Goal: Check status: Check status

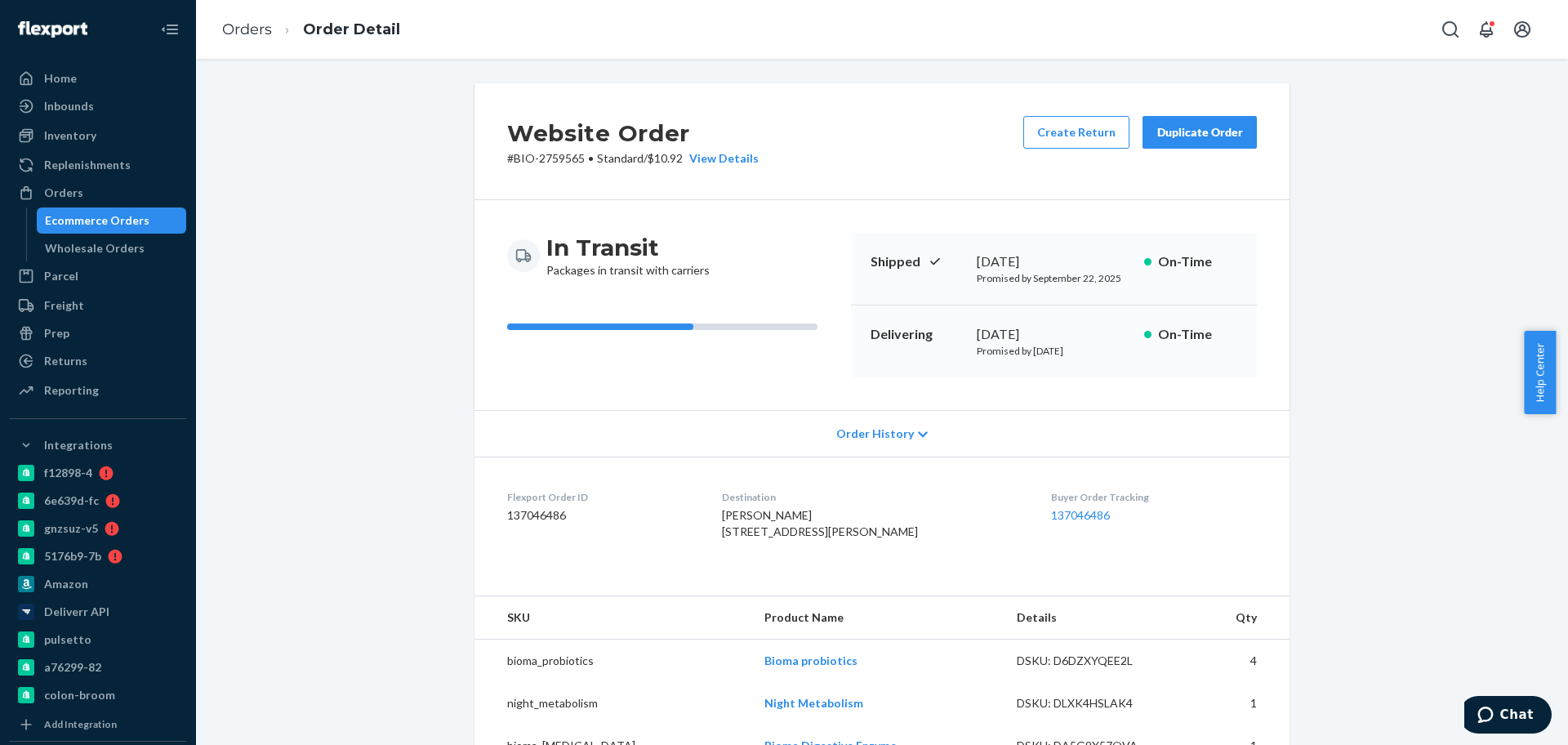
scroll to position [408, 0]
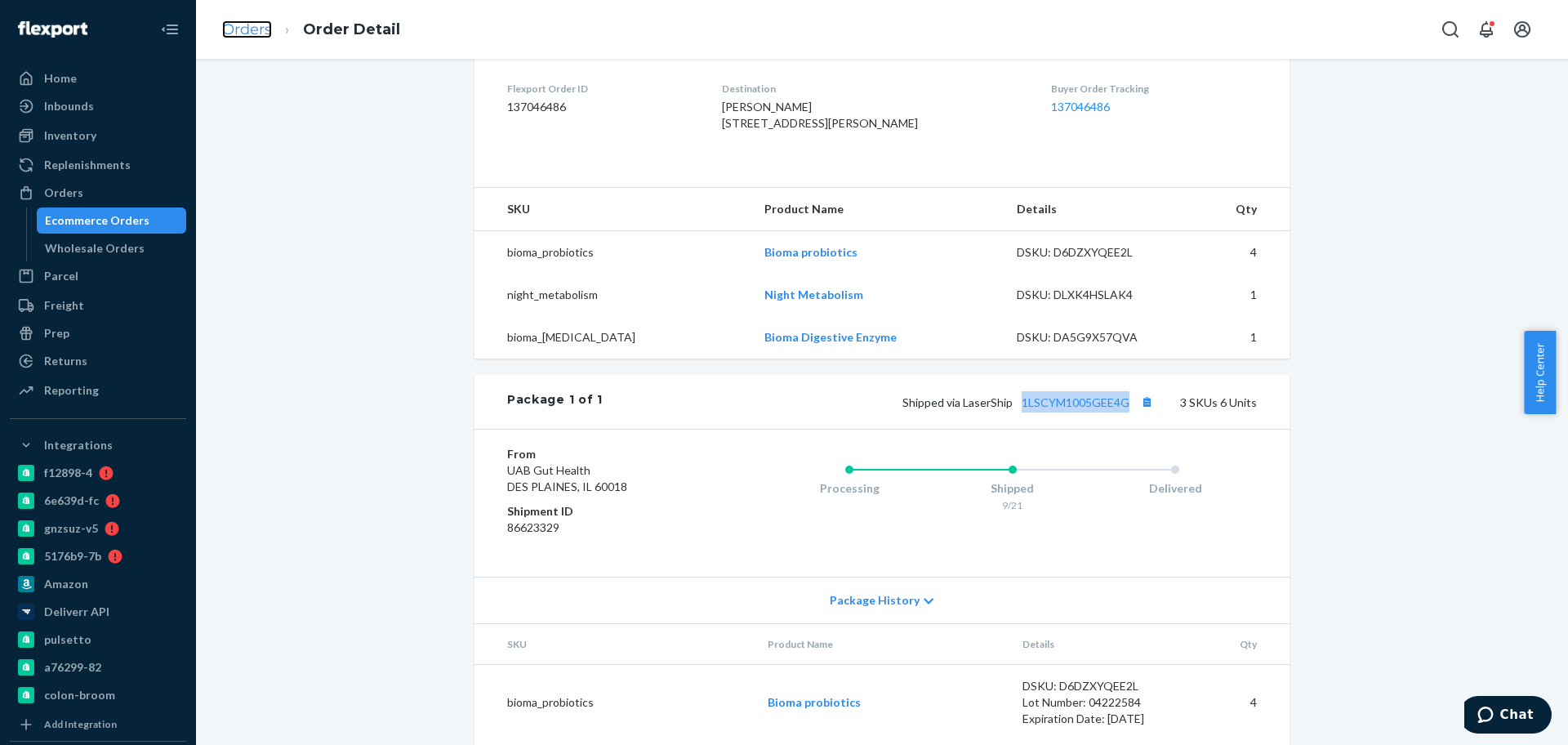
click at [233, 34] on link "Orders" at bounding box center [247, 28] width 50 height 18
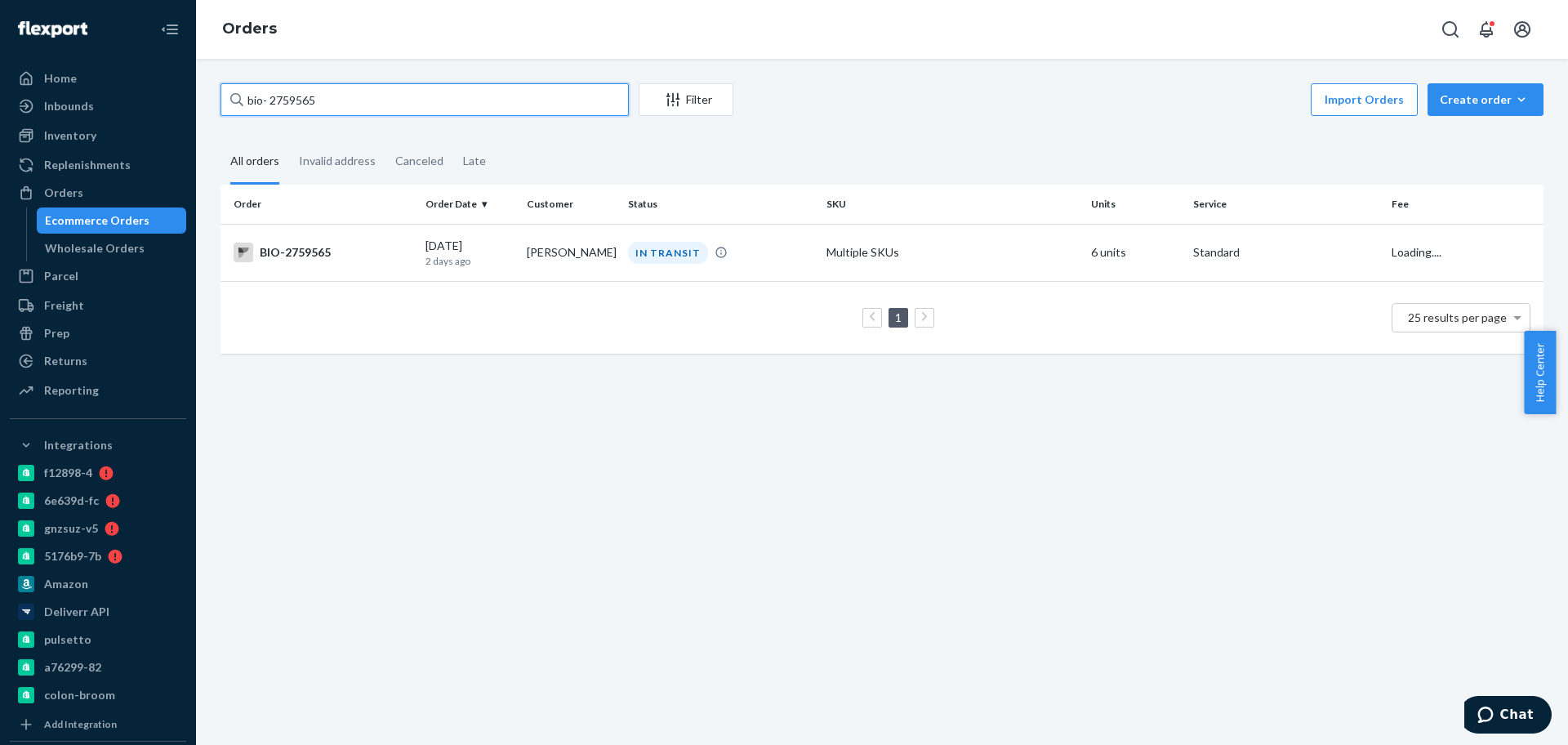
click at [290, 97] on input "bio- 2759565" at bounding box center [425, 100] width 408 height 33
paste input "60627"
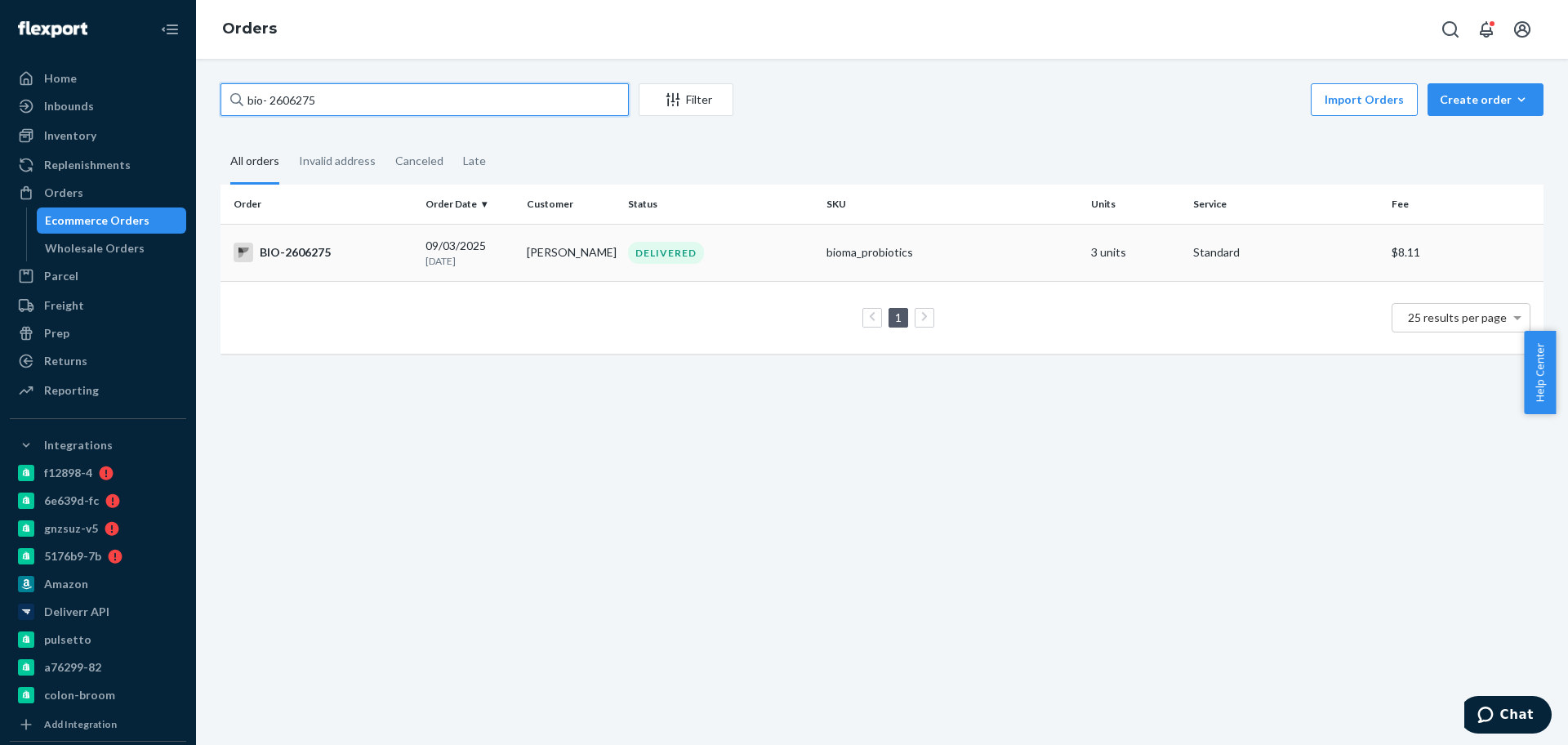
type input "bio- 2606275"
click at [327, 252] on div "BIO-2606275" at bounding box center [323, 252] width 179 height 19
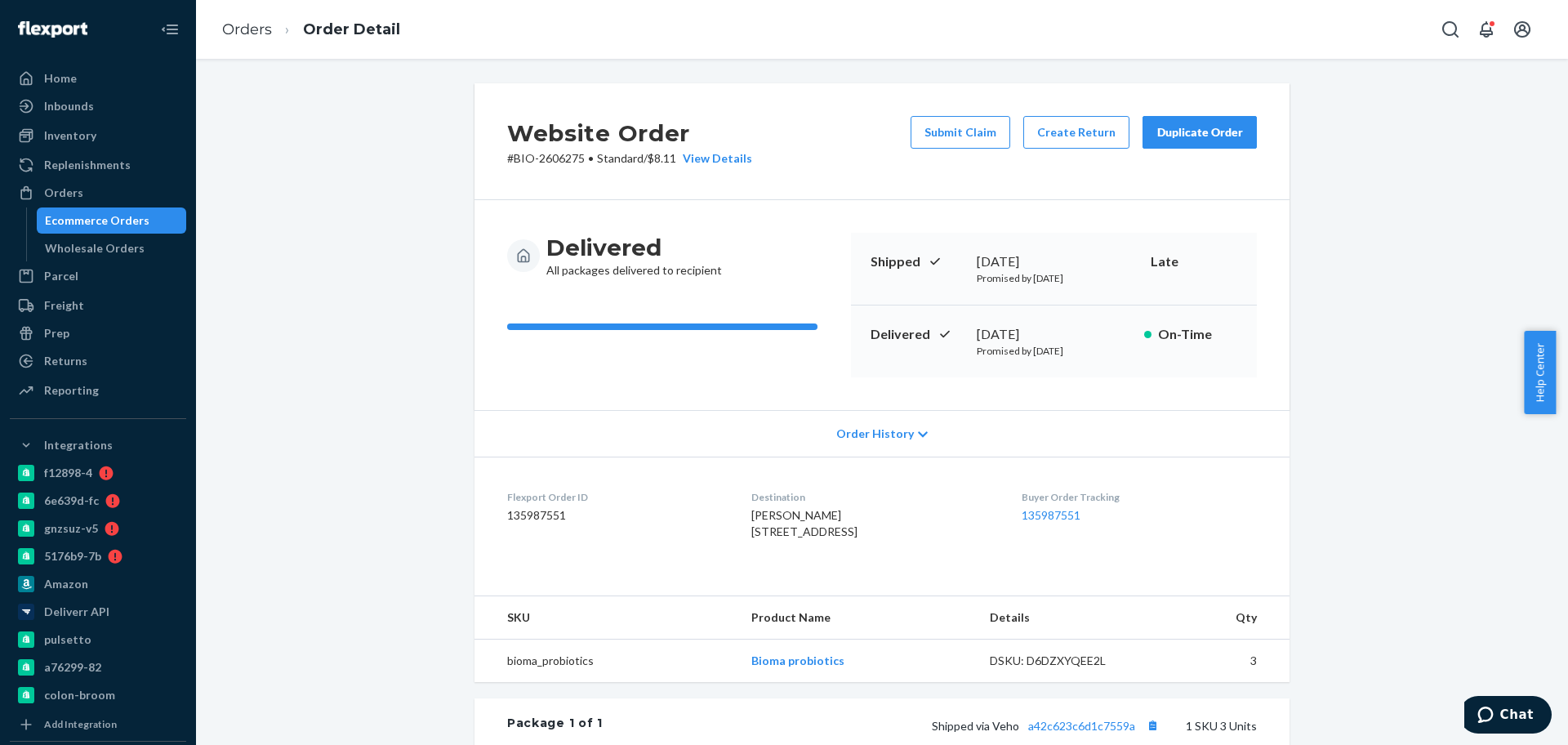
click at [1052, 336] on div "September 5, 2025" at bounding box center [1053, 334] width 154 height 18
drag, startPoint x: 1033, startPoint y: 291, endPoint x: 1025, endPoint y: 321, distance: 31.0
click at [1025, 321] on div "Delivered September 5, 2025 Promised by September 11, 2025 On-Time" at bounding box center [1053, 342] width 406 height 72
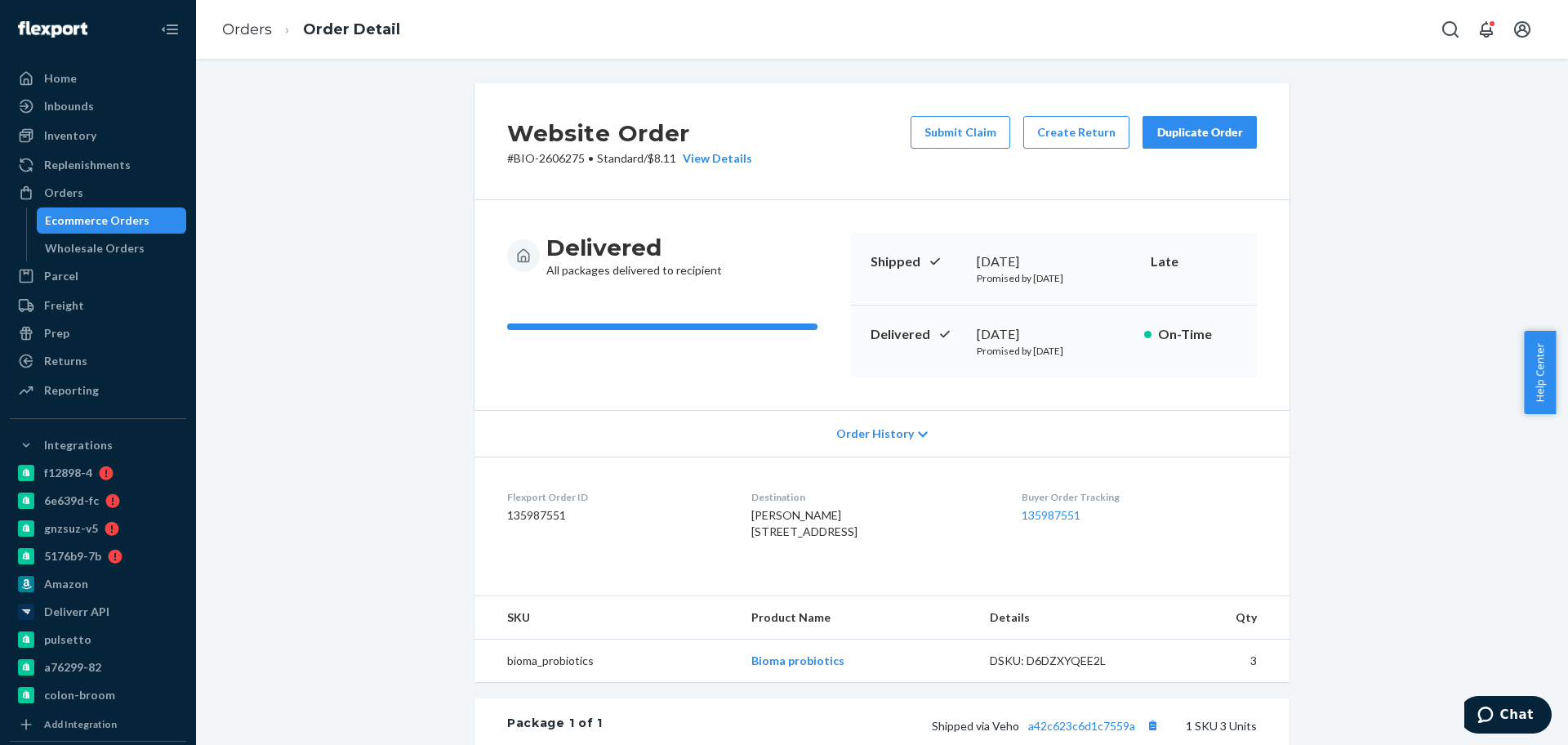
click at [1036, 337] on div "September 5, 2025" at bounding box center [1053, 334] width 154 height 18
click at [1036, 337] on div "September 5, 2025" at bounding box center [1053, 334] width 154 height 18
drag, startPoint x: 1034, startPoint y: 331, endPoint x: 1022, endPoint y: 316, distance: 19.2
click at [1033, 328] on div "September 5, 2025" at bounding box center [1053, 334] width 154 height 18
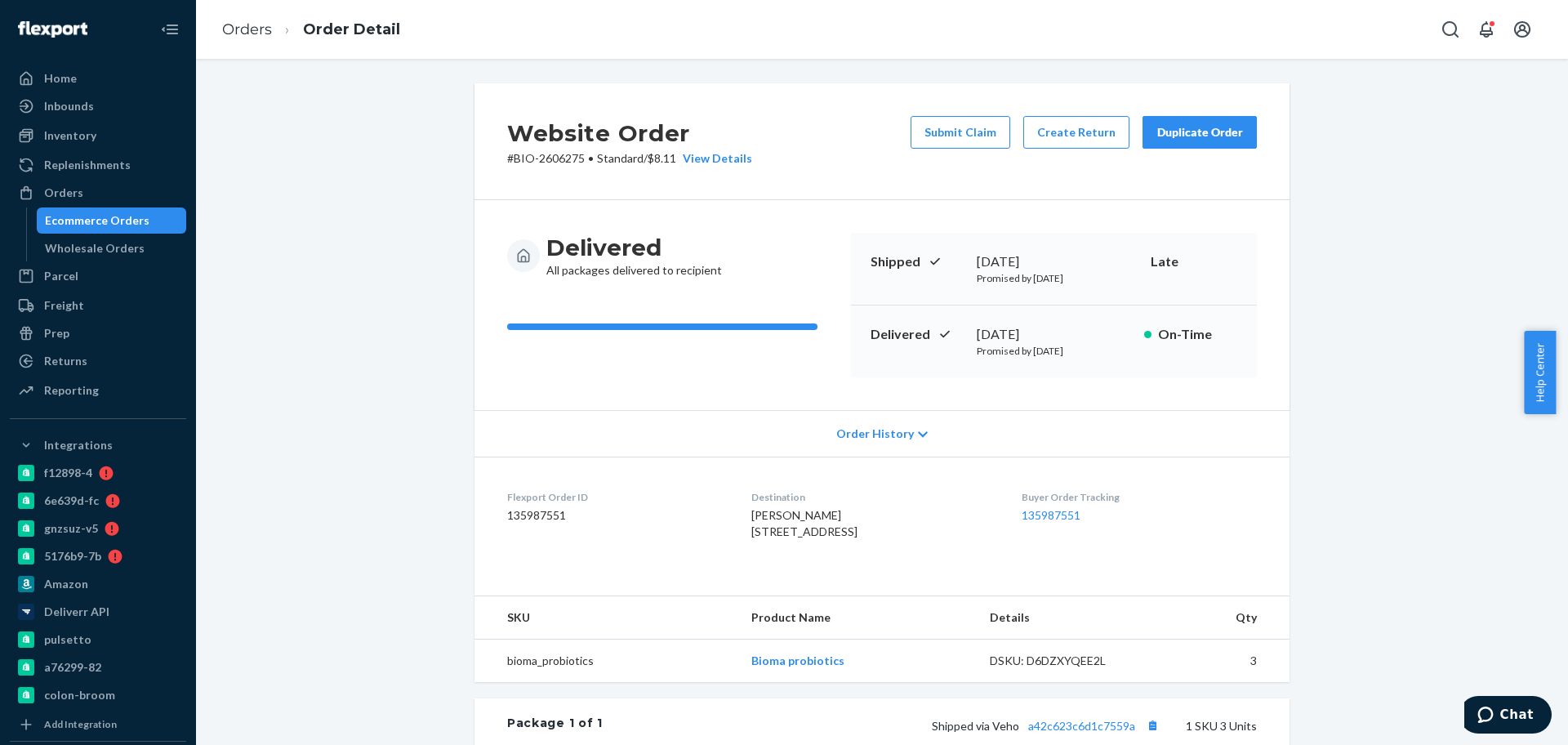
click at [1022, 316] on div "Delivered September 5, 2025 Promised by September 11, 2025 On-Time" at bounding box center [1053, 342] width 406 height 72
click at [1024, 340] on div "September 5, 2025" at bounding box center [1053, 334] width 154 height 18
drag, startPoint x: 1013, startPoint y: 301, endPoint x: 990, endPoint y: 322, distance: 31.1
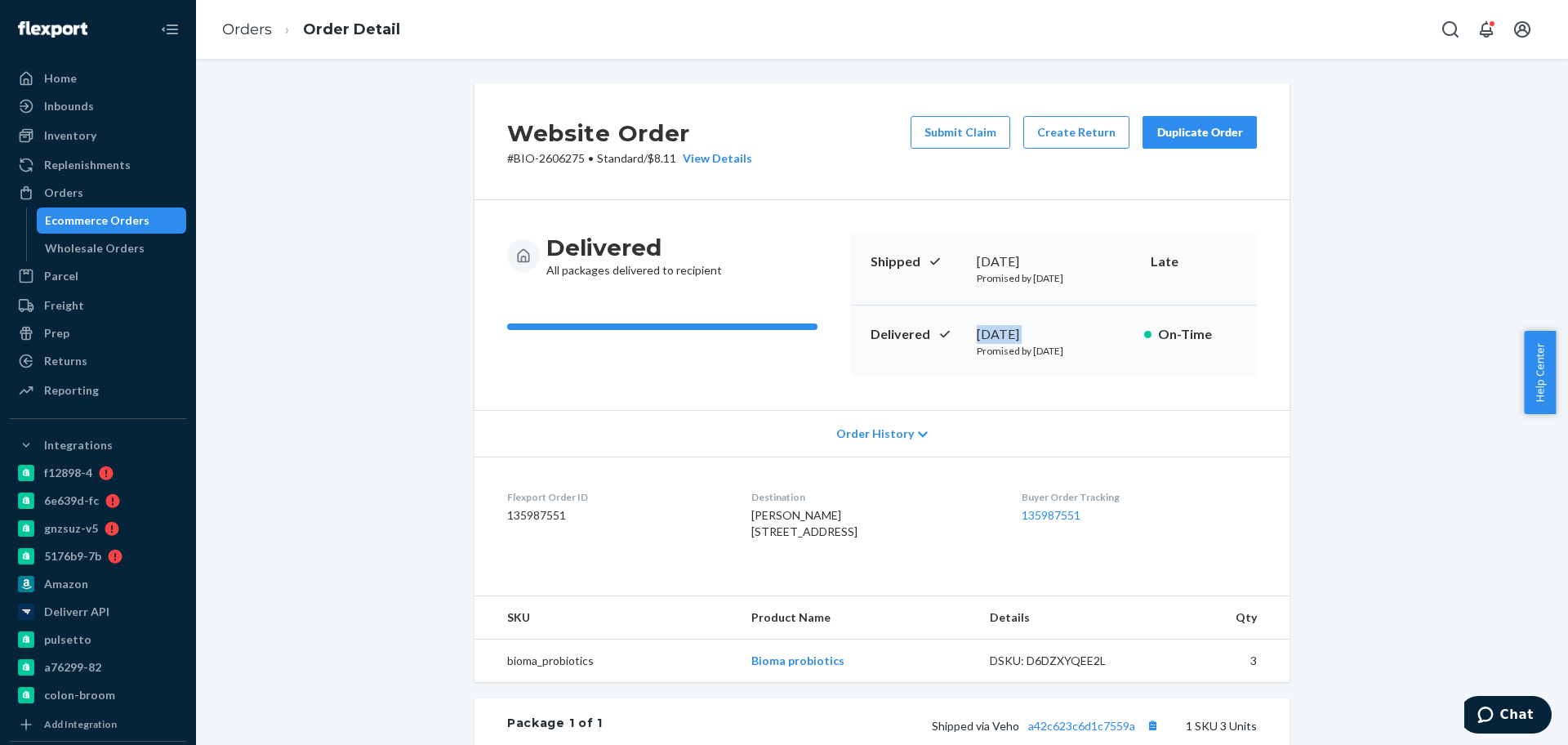
copy div "September 5, 2025"
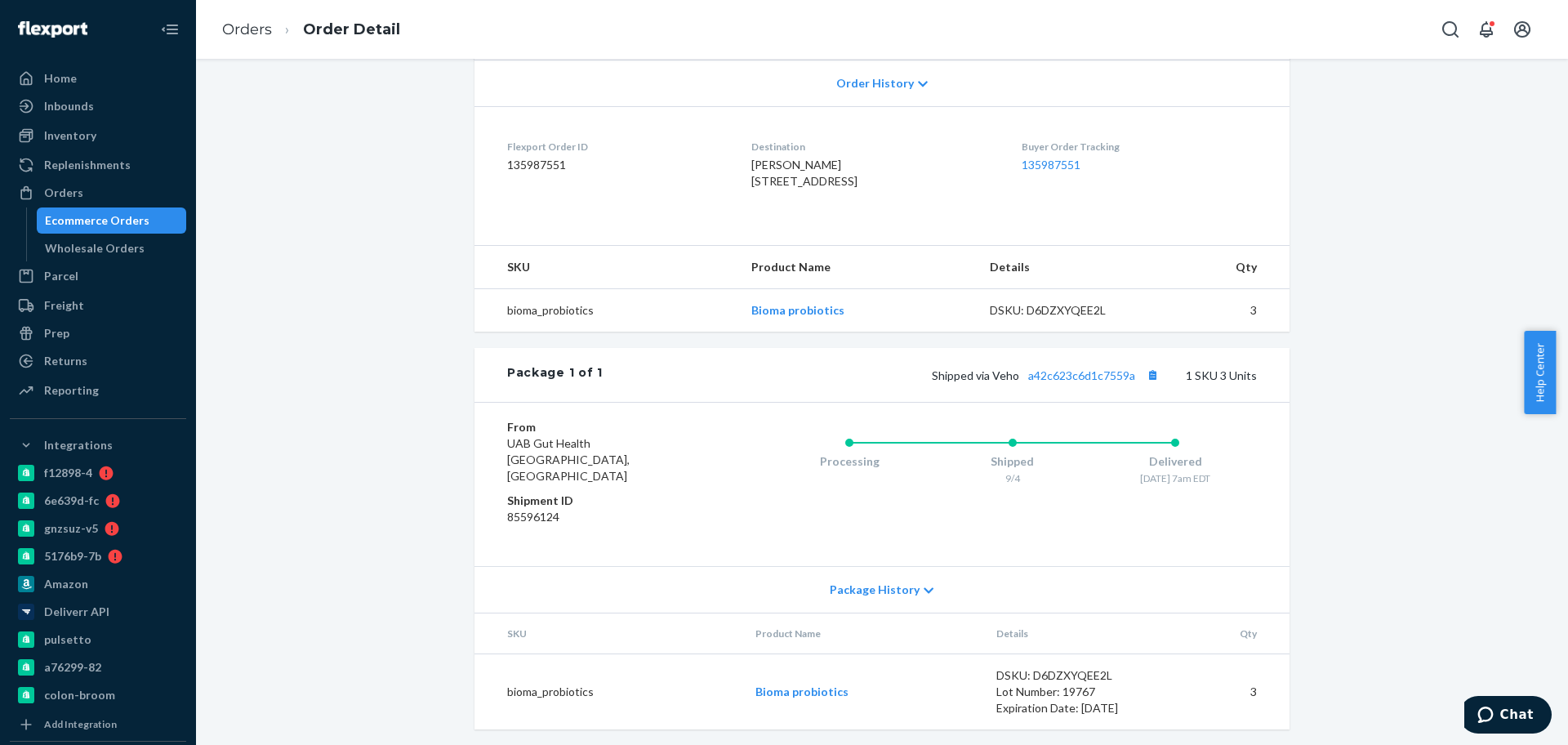
scroll to position [371, 0]
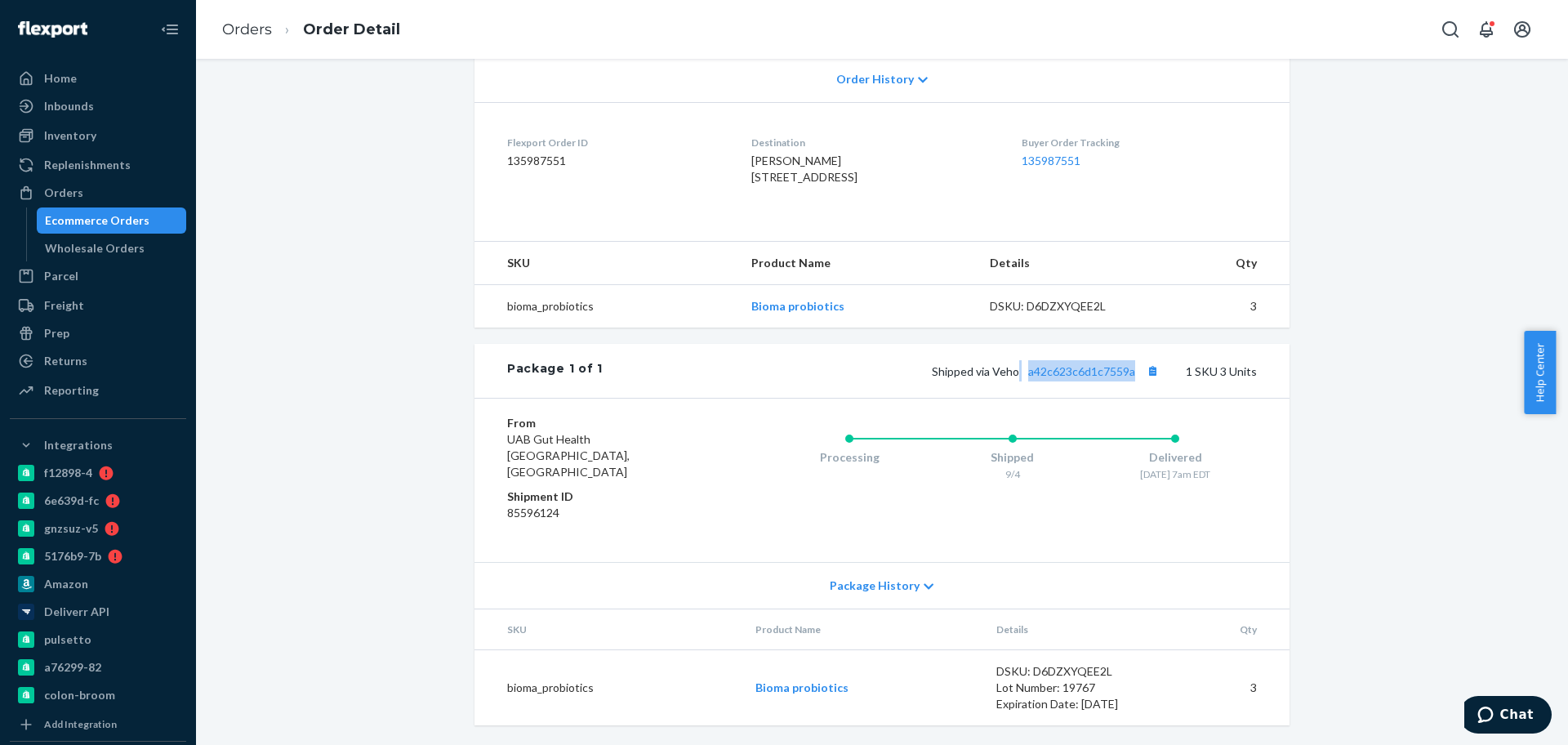
drag, startPoint x: 1025, startPoint y: 407, endPoint x: 1142, endPoint y: 373, distance: 121.8
click at [1142, 373] on div "Package 1 of 1 Shipped via Veho a42c623c6d1c7559a 1 SKU 3 Units" at bounding box center [882, 371] width 815 height 54
copy span "a42c623c6d1c7559a"
click at [258, 30] on link "Orders" at bounding box center [247, 28] width 50 height 18
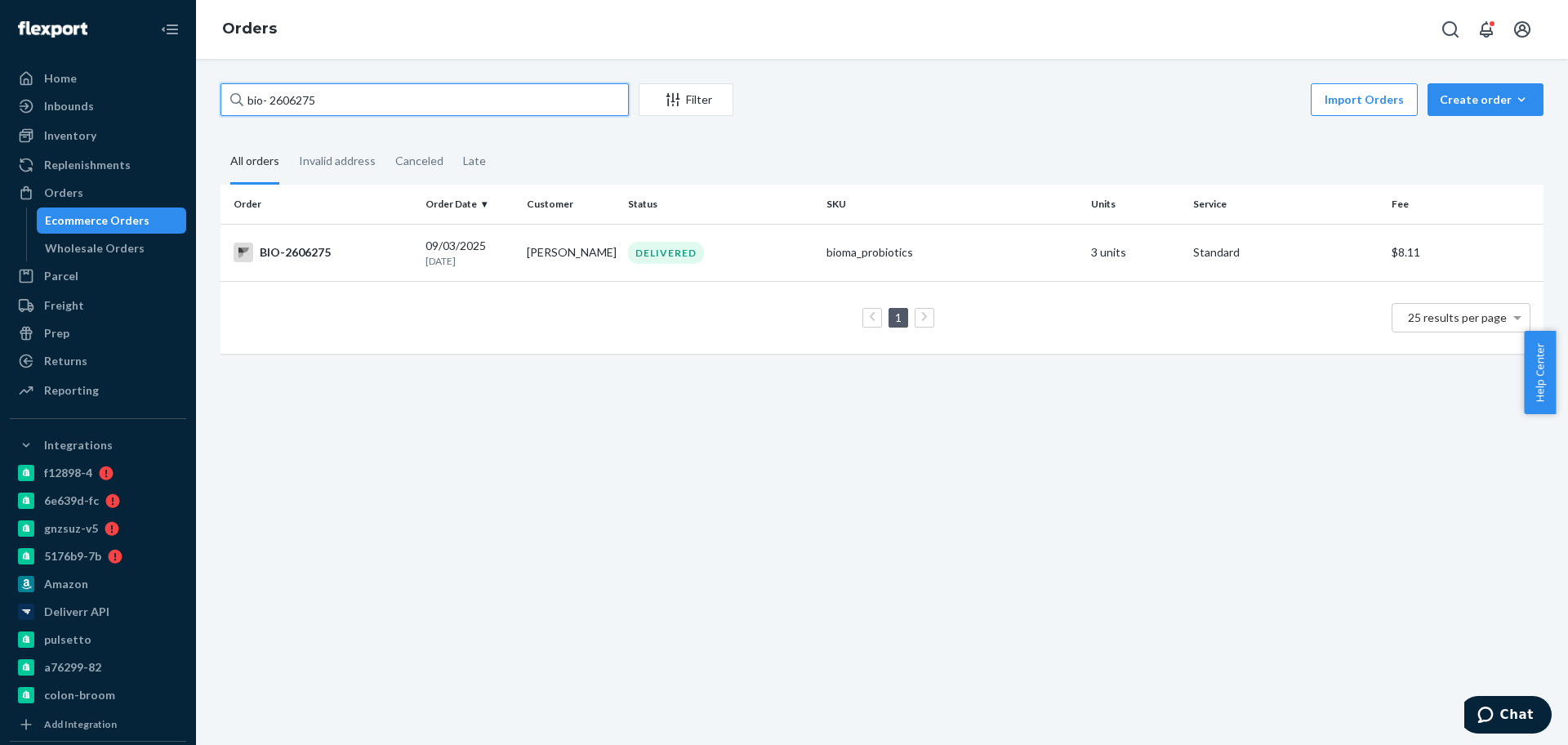
click at [295, 107] on input "bio- 2606275" at bounding box center [425, 100] width 408 height 33
paste input "746452"
type input "bio- 2746452"
click at [462, 259] on p "[DATE]" at bounding box center [469, 261] width 88 height 14
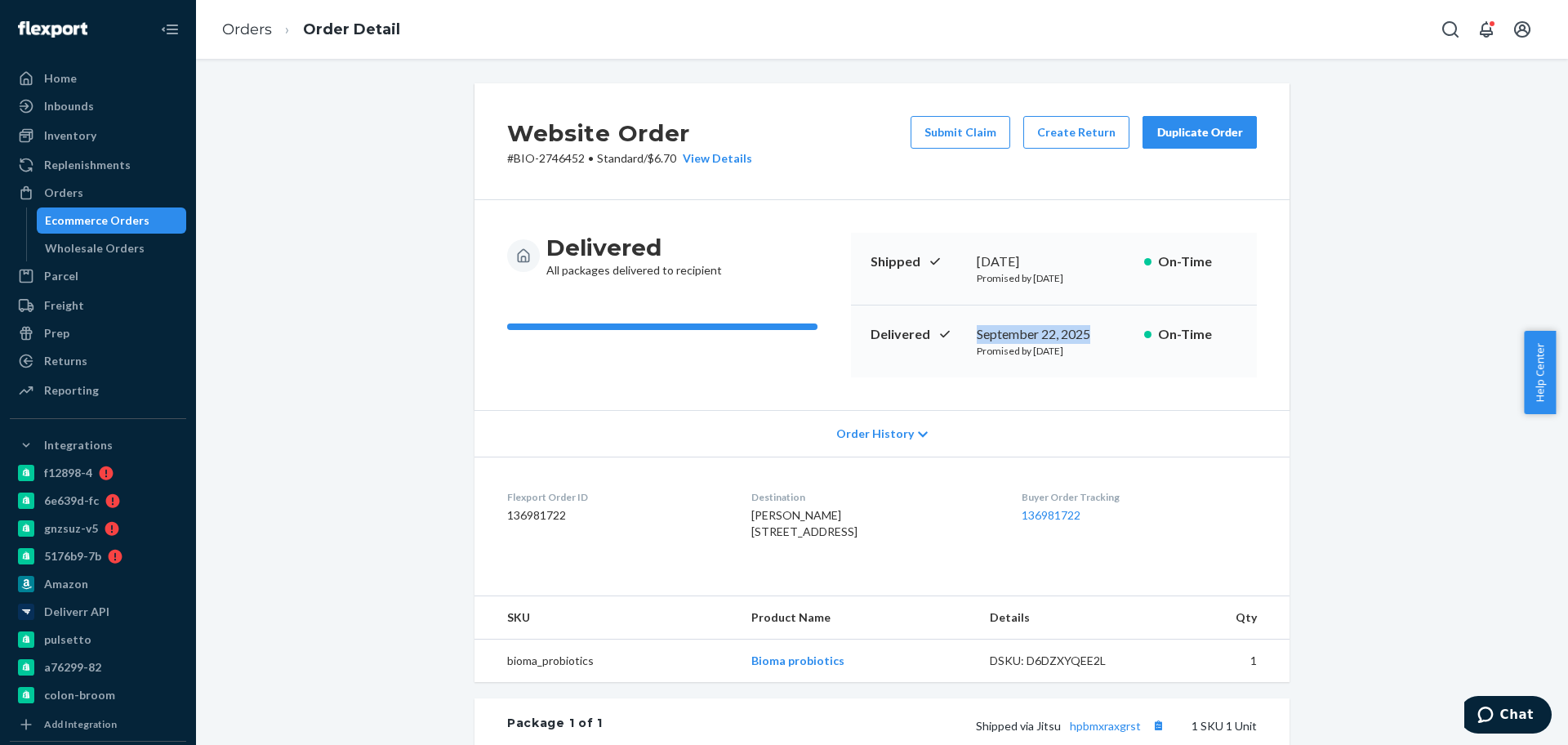
drag, startPoint x: 1094, startPoint y: 333, endPoint x: 967, endPoint y: 319, distance: 127.8
click at [967, 319] on div "Delivered September 22, 2025 Promised by September 30, 2025 On-Time" at bounding box center [1053, 342] width 406 height 72
copy div "September 22, 2025"
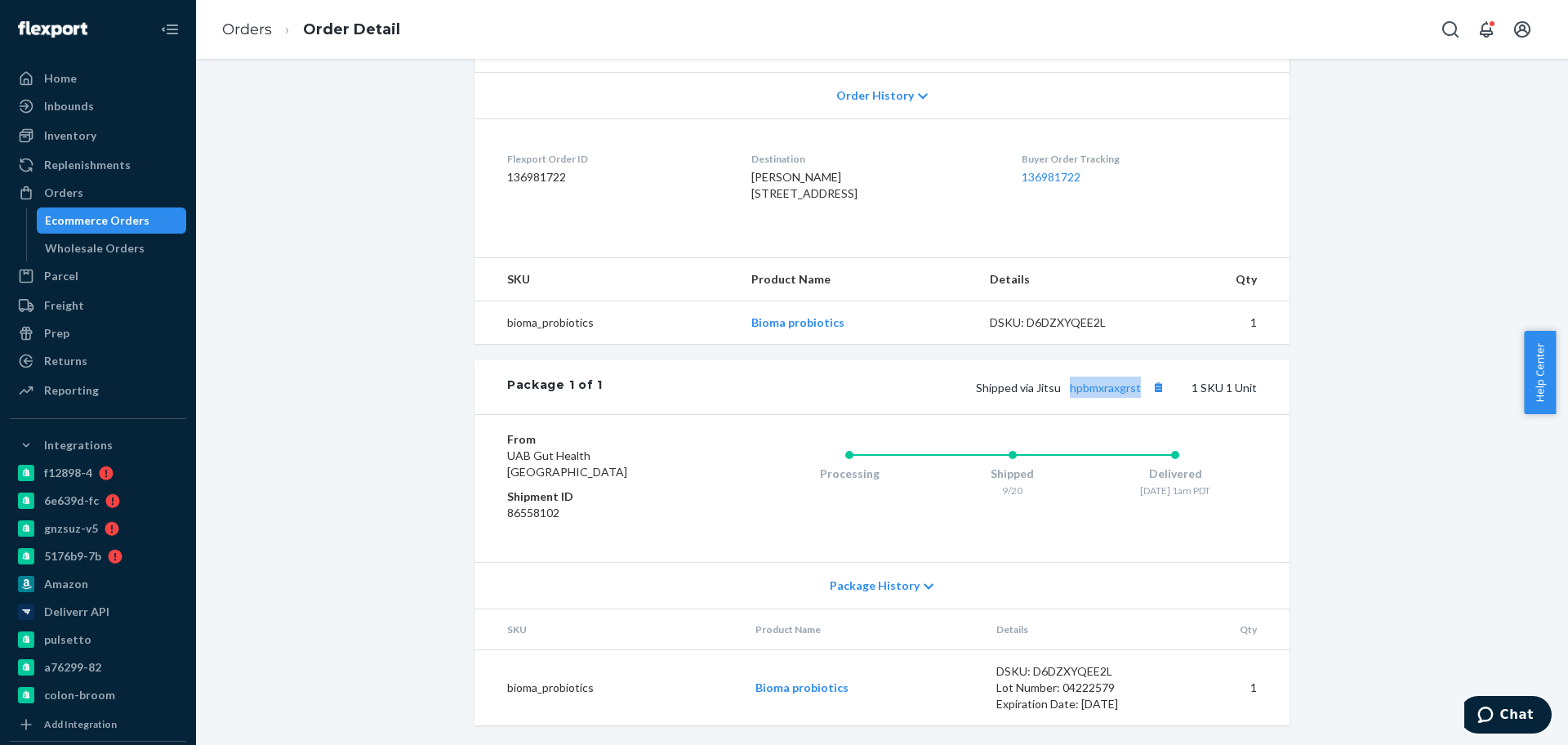
drag, startPoint x: 1060, startPoint y: 391, endPoint x: 1140, endPoint y: 398, distance: 80.3
click at [1140, 398] on div "Package 1 of 1 Shipped via Jitsu hpbmxraxgrst 1 SKU 1 Unit" at bounding box center [882, 387] width 815 height 54
copy link "hpbmxraxgrst"
click at [249, 26] on link "Orders" at bounding box center [247, 28] width 50 height 18
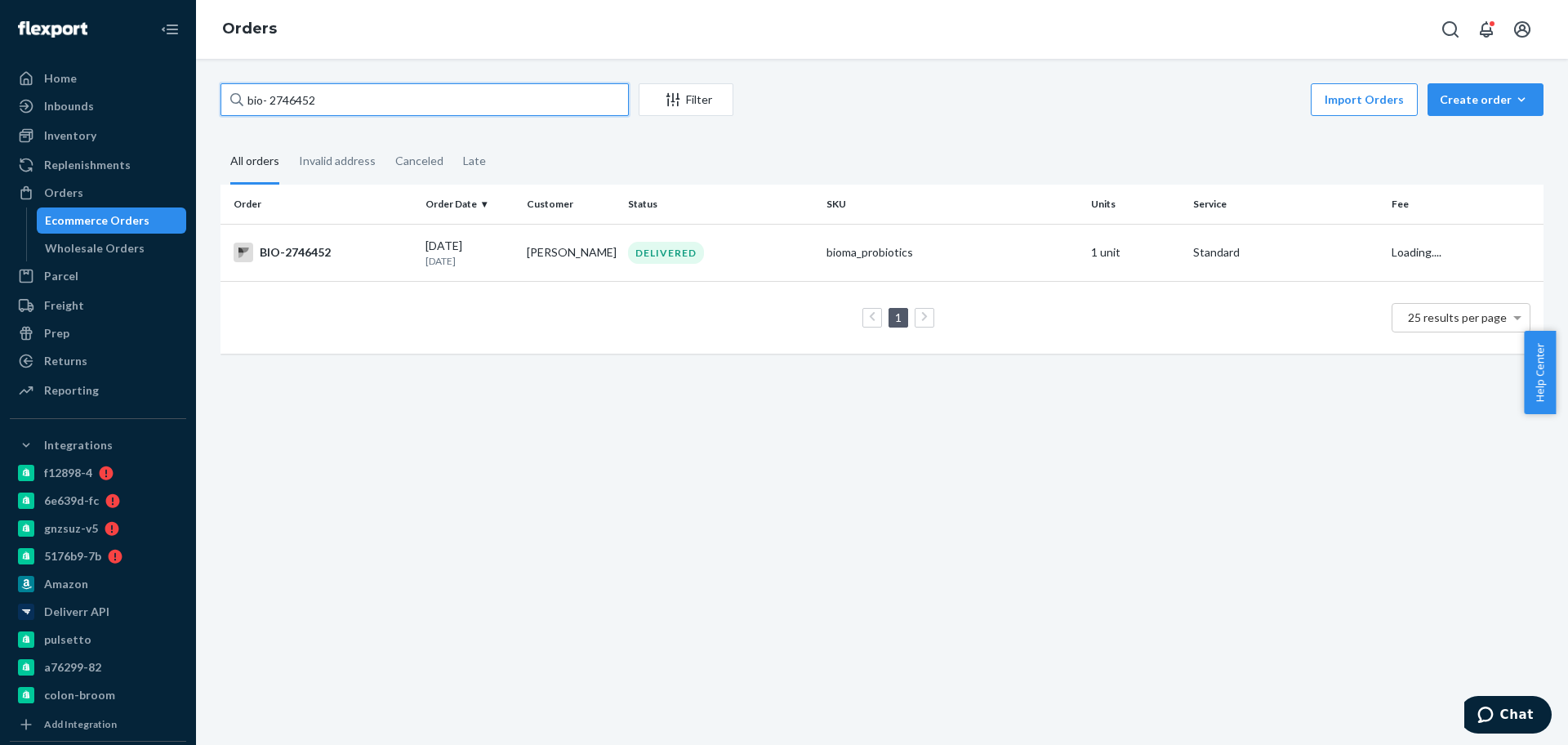
click at [308, 111] on input "bio- 2746452" at bounding box center [425, 100] width 408 height 33
click at [307, 111] on input "bio- 2746452" at bounding box center [425, 100] width 408 height 33
paste input "64591"
type input "bio- 2645912"
click at [516, 249] on tr "BIO-2645912 09/08/2025 15 days ago Donna Callicott DELIVERED bioma_probiotics 6…" at bounding box center [882, 252] width 1323 height 57
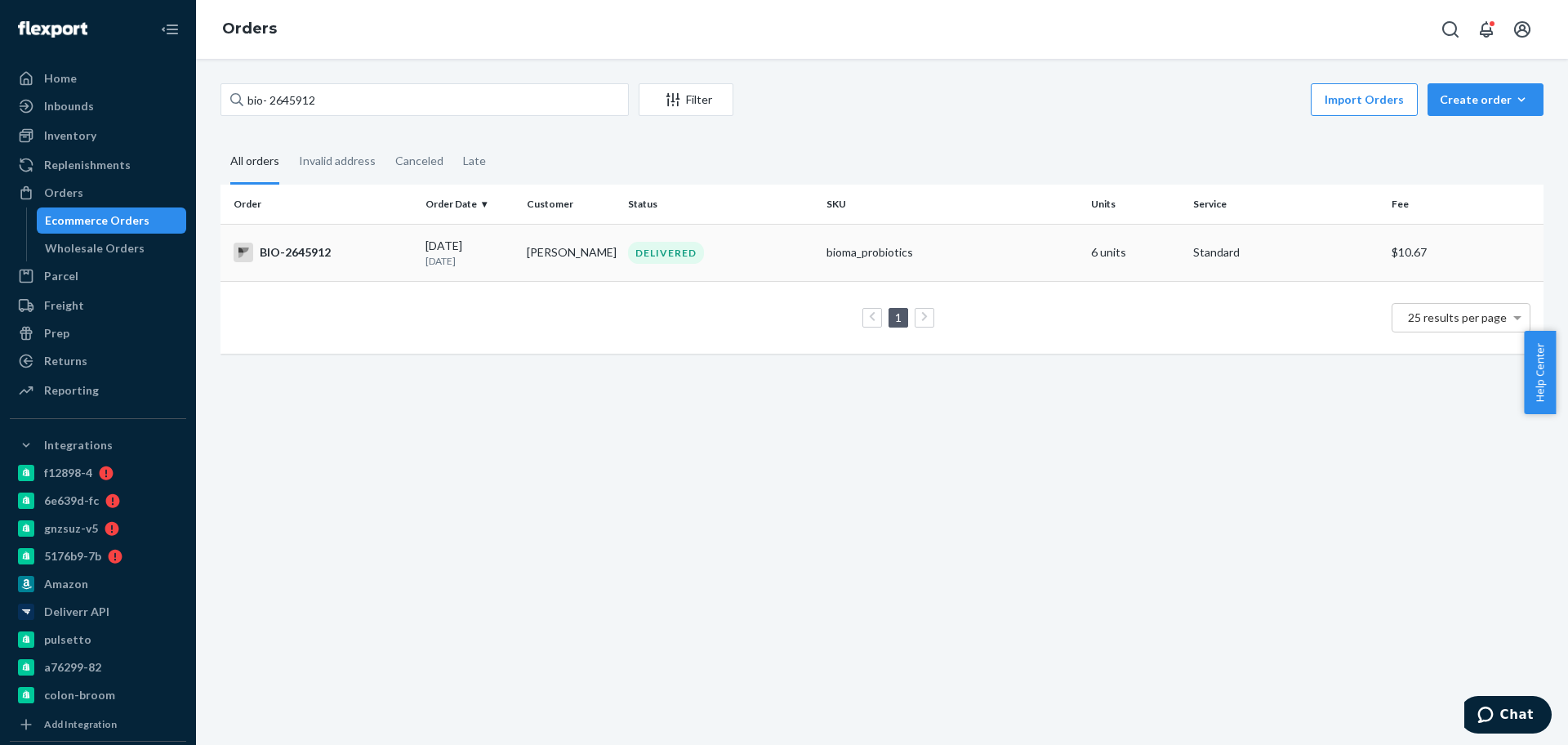
drag, startPoint x: 423, startPoint y: 239, endPoint x: 425, endPoint y: 265, distance: 26.1
click at [425, 265] on td "09/08/2025 15 days ago" at bounding box center [469, 252] width 101 height 57
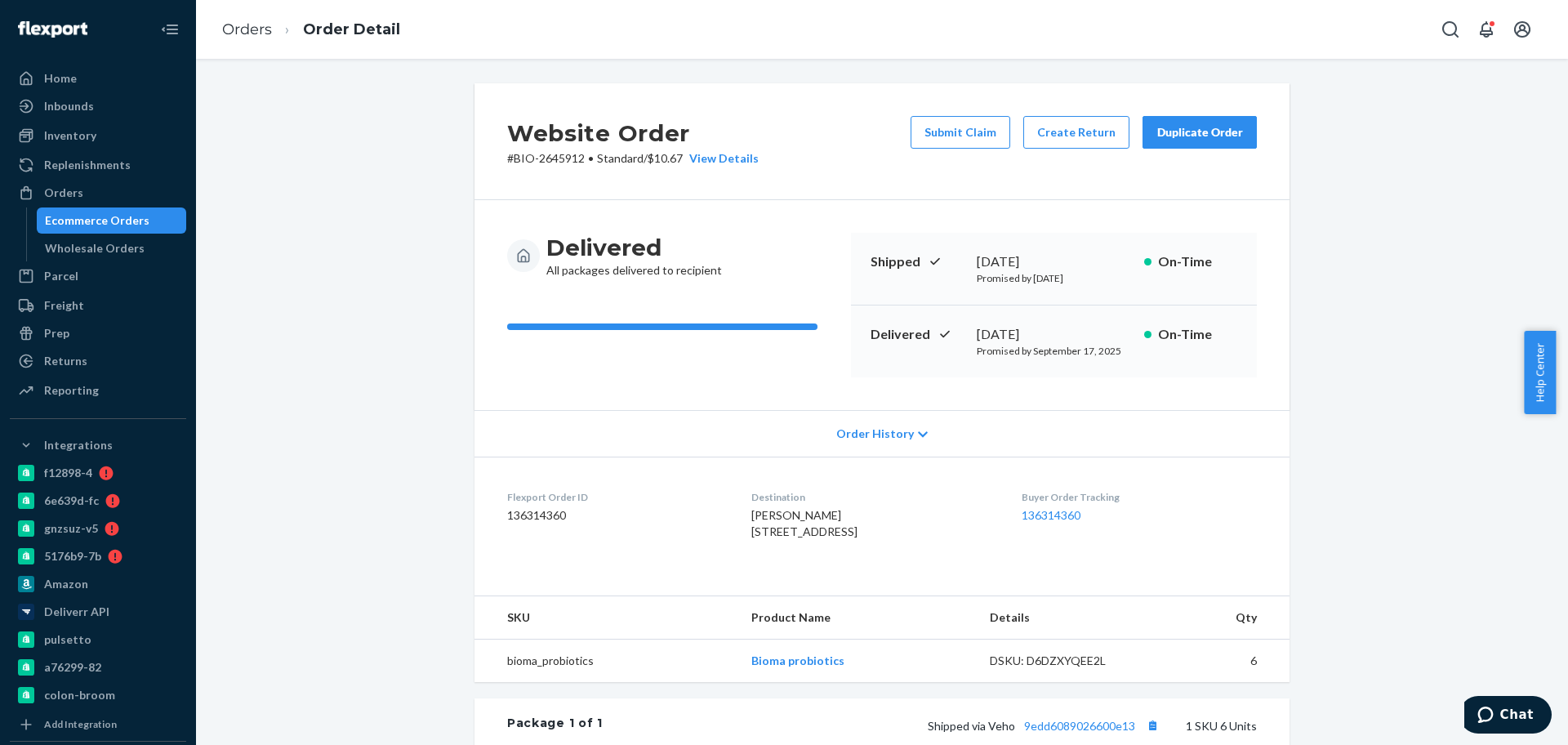
click at [1032, 330] on div "September 12, 2025" at bounding box center [1053, 334] width 154 height 18
click at [1040, 326] on div "September 12, 2025" at bounding box center [1053, 334] width 154 height 18
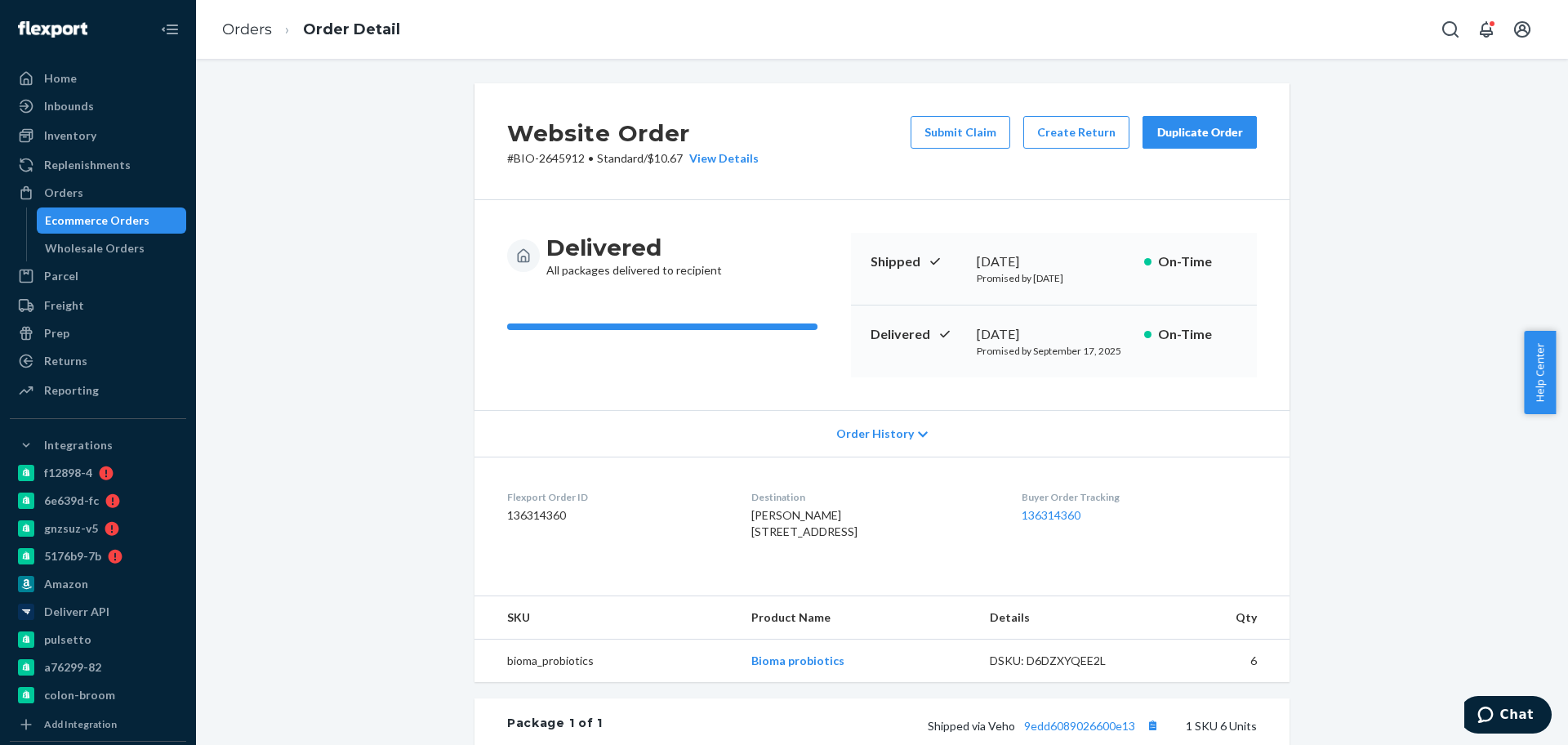
click at [1036, 327] on div "September 12, 2025" at bounding box center [1053, 334] width 154 height 18
click at [1033, 327] on div "September 12, 2025" at bounding box center [1053, 334] width 154 height 18
click at [1003, 332] on div "September 12, 2025" at bounding box center [1053, 334] width 154 height 18
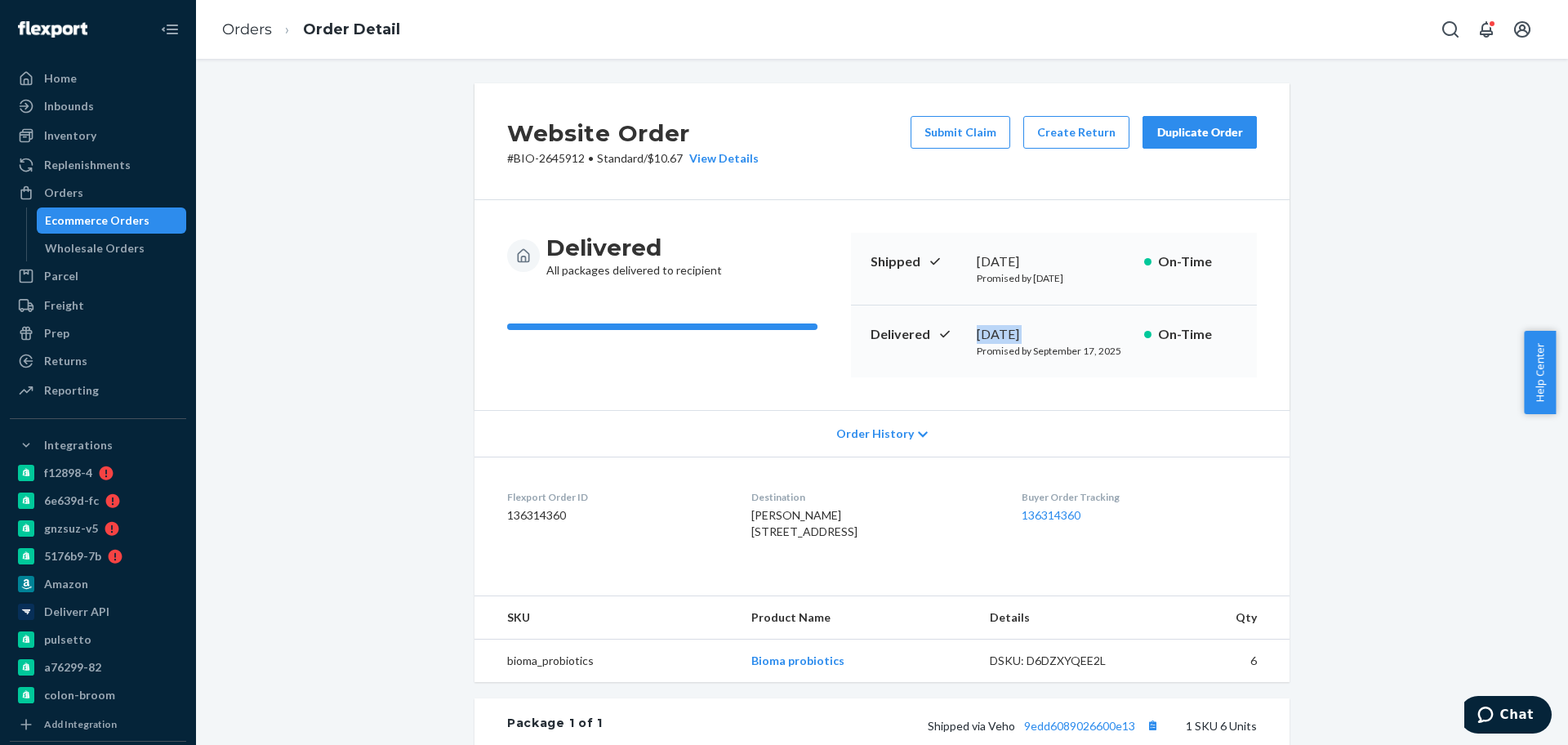
copy div "September 12, 2025"
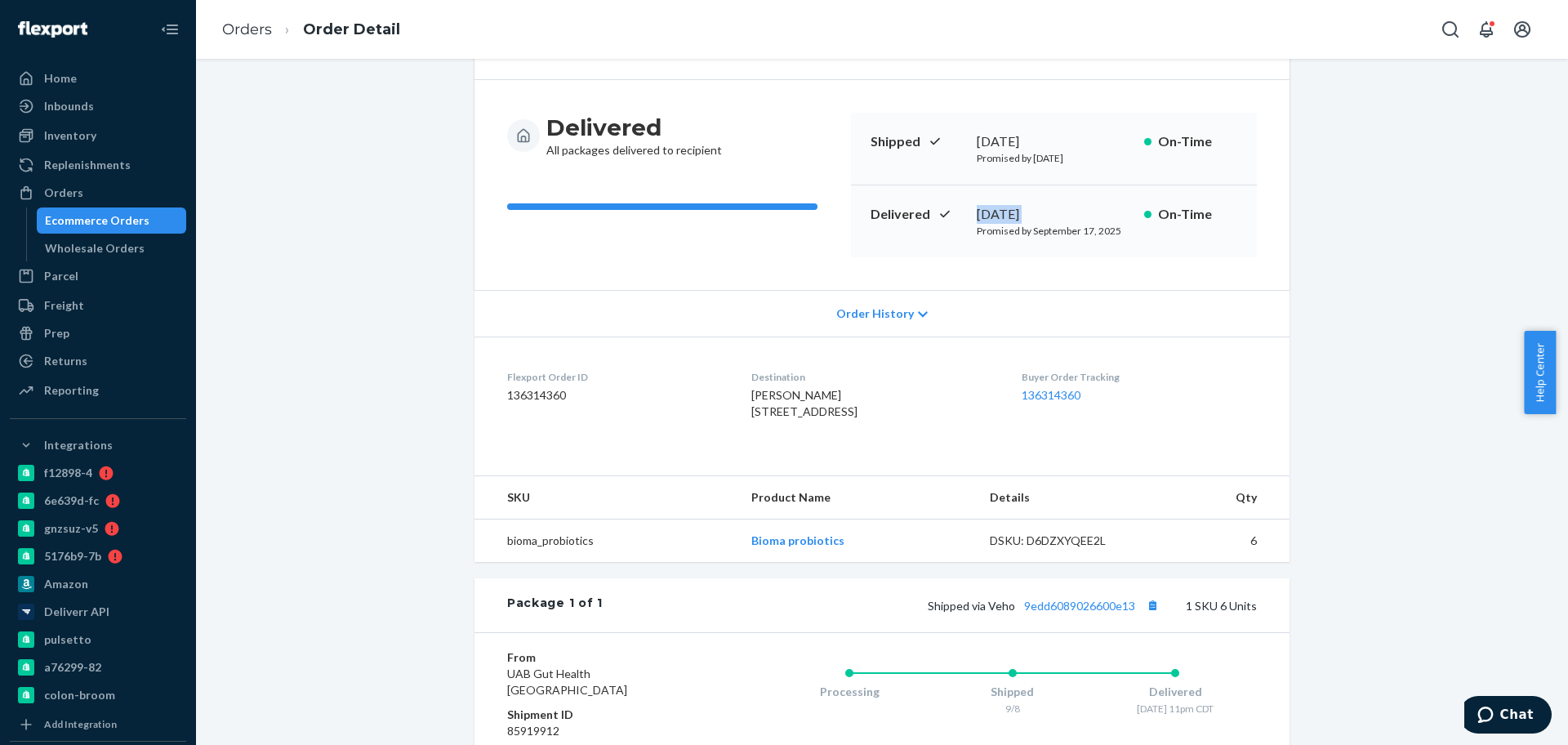
scroll to position [306, 0]
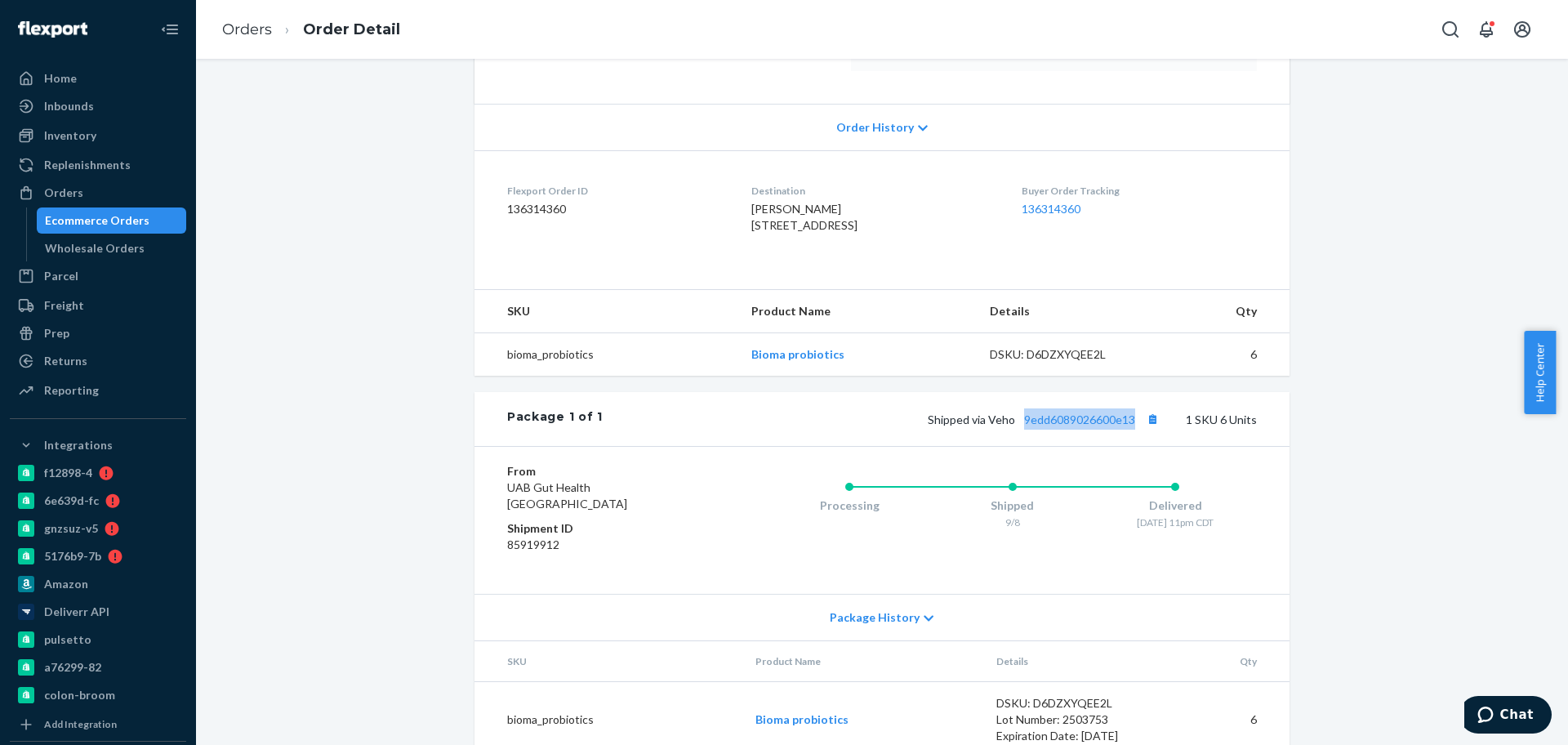
drag, startPoint x: 1013, startPoint y: 458, endPoint x: 1105, endPoint y: 491, distance: 97.7
click at [1127, 446] on div "Package 1 of 1 Shipped via Veho 9edd6089026600e13 1 SKU 6 Units" at bounding box center [882, 419] width 815 height 54
copy link "9edd6089026600e13"
click at [245, 38] on link "Orders" at bounding box center [247, 28] width 50 height 18
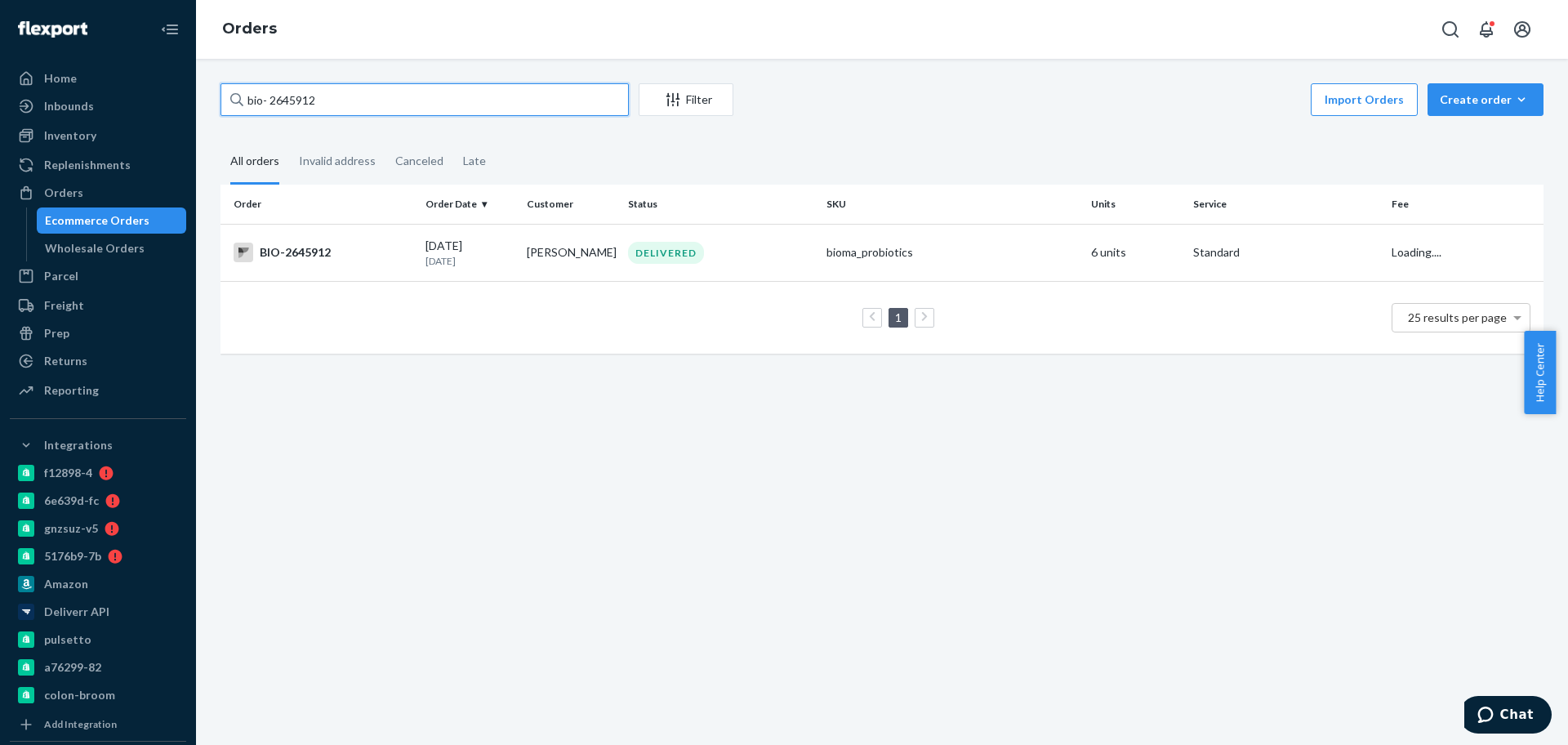
click at [321, 100] on input "bio- 2645912" at bounding box center [425, 100] width 408 height 33
click at [321, 101] on input "bio- 2645912" at bounding box center [425, 100] width 408 height 33
drag, startPoint x: 310, startPoint y: 96, endPoint x: 303, endPoint y: 64, distance: 32.8
click at [305, 86] on input "bio- 2645912" at bounding box center [425, 100] width 408 height 33
click at [308, 63] on div "bio- 2645912 Filter Import Orders Create order Ecommerce order Removal order Al…" at bounding box center [882, 402] width 1372 height 686
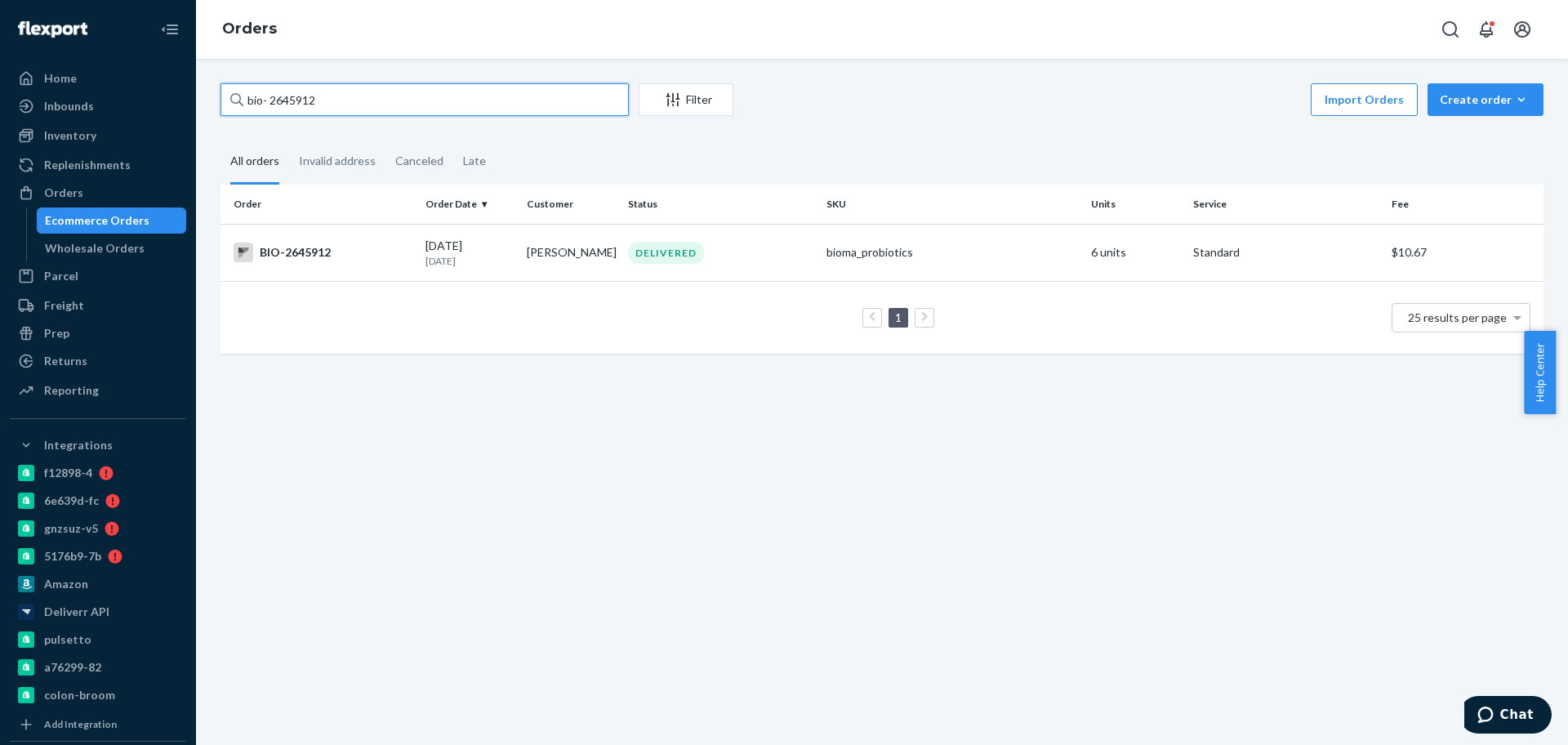
drag, startPoint x: 311, startPoint y: 105, endPoint x: 301, endPoint y: 105, distance: 10.0
click at [303, 105] on input "bio- 2645912" at bounding box center [425, 100] width 408 height 33
click at [301, 105] on input "bio- 2645912" at bounding box center [425, 100] width 408 height 33
click at [298, 105] on input "bio- 2645912" at bounding box center [425, 100] width 408 height 33
click at [296, 104] on input "bio- 2645912" at bounding box center [425, 100] width 408 height 33
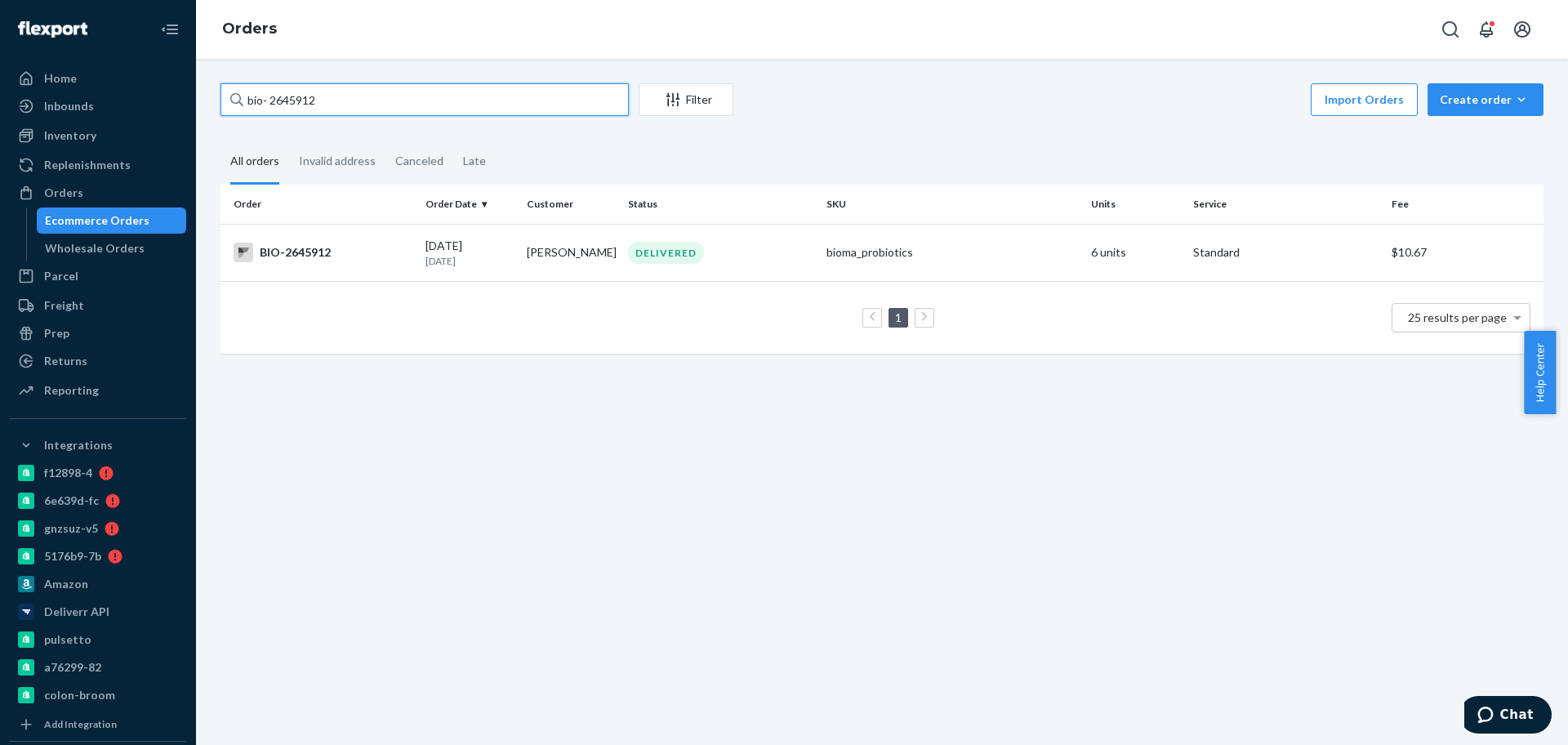
click at [296, 98] on input "bio- 2645912" at bounding box center [425, 100] width 408 height 33
click at [296, 95] on input "bio- 2645912" at bounding box center [425, 100] width 408 height 33
paste input "759831"
type input "bio- 2759831"
click at [331, 253] on div "BIO-2759831" at bounding box center [323, 252] width 179 height 19
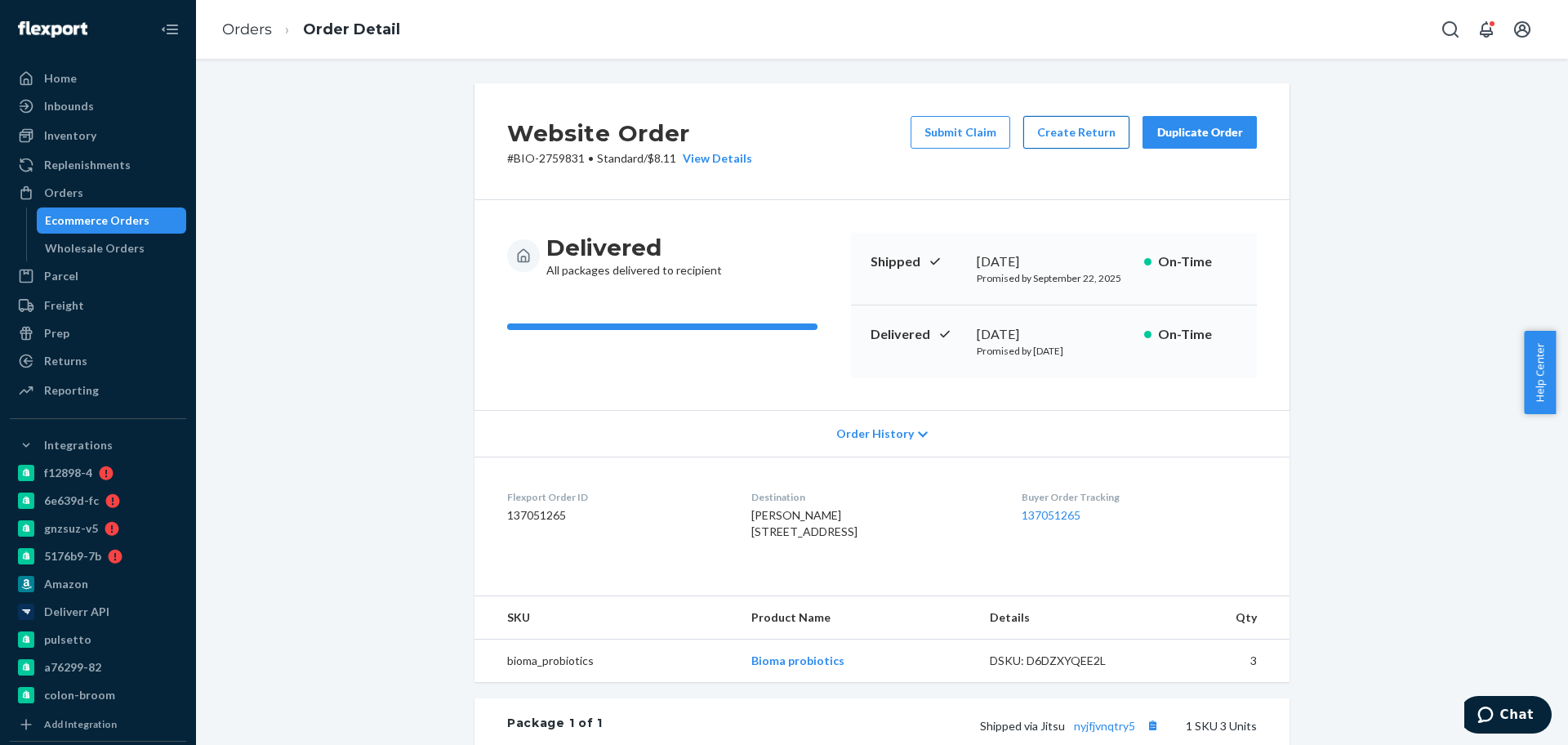
click at [1043, 122] on button "Create Return" at bounding box center [1076, 132] width 106 height 33
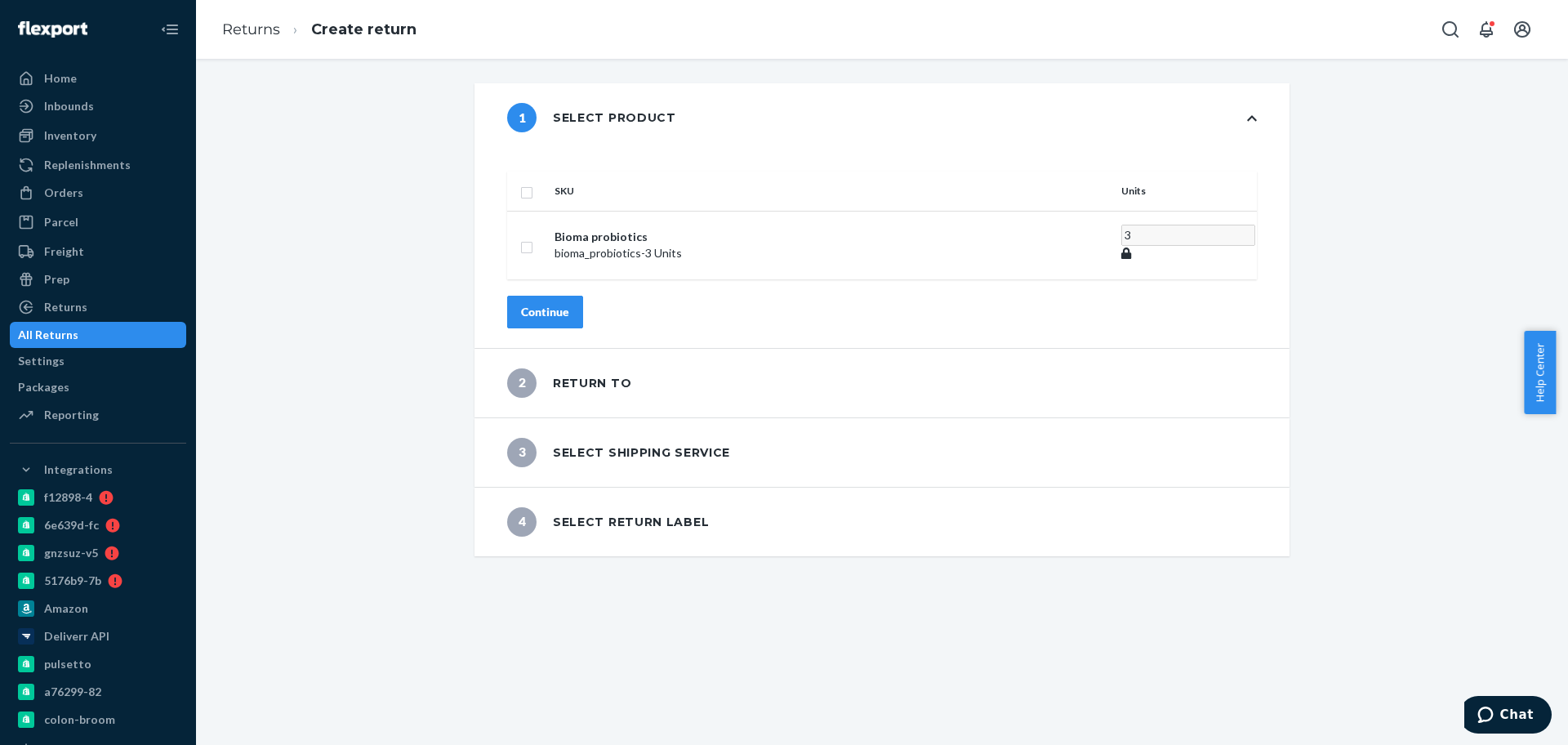
click at [548, 187] on th at bounding box center [527, 191] width 41 height 39
click at [533, 182] on input "checkbox" at bounding box center [527, 191] width 13 height 17
checkbox input "true"
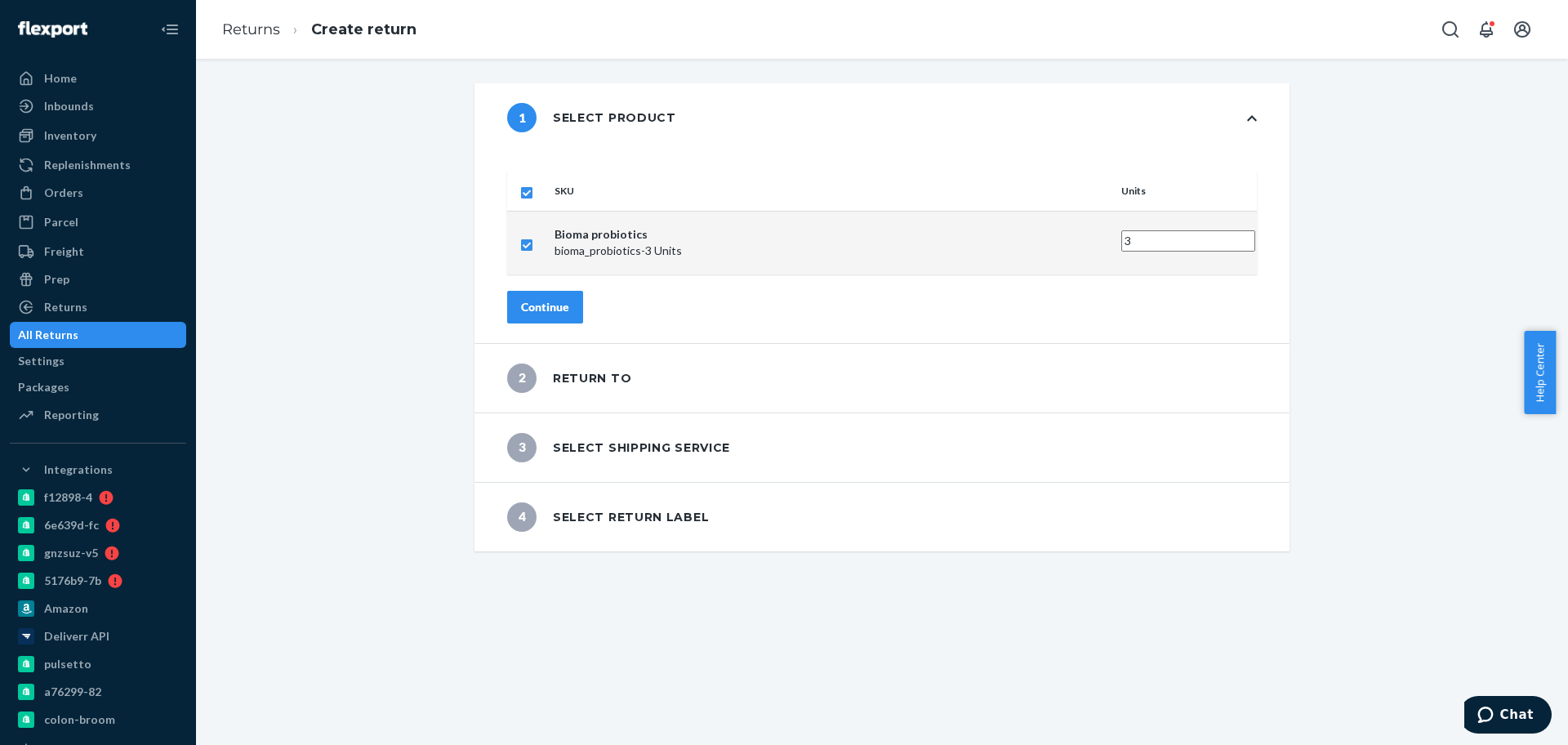
click at [569, 299] on div "Continue" at bounding box center [546, 307] width 49 height 17
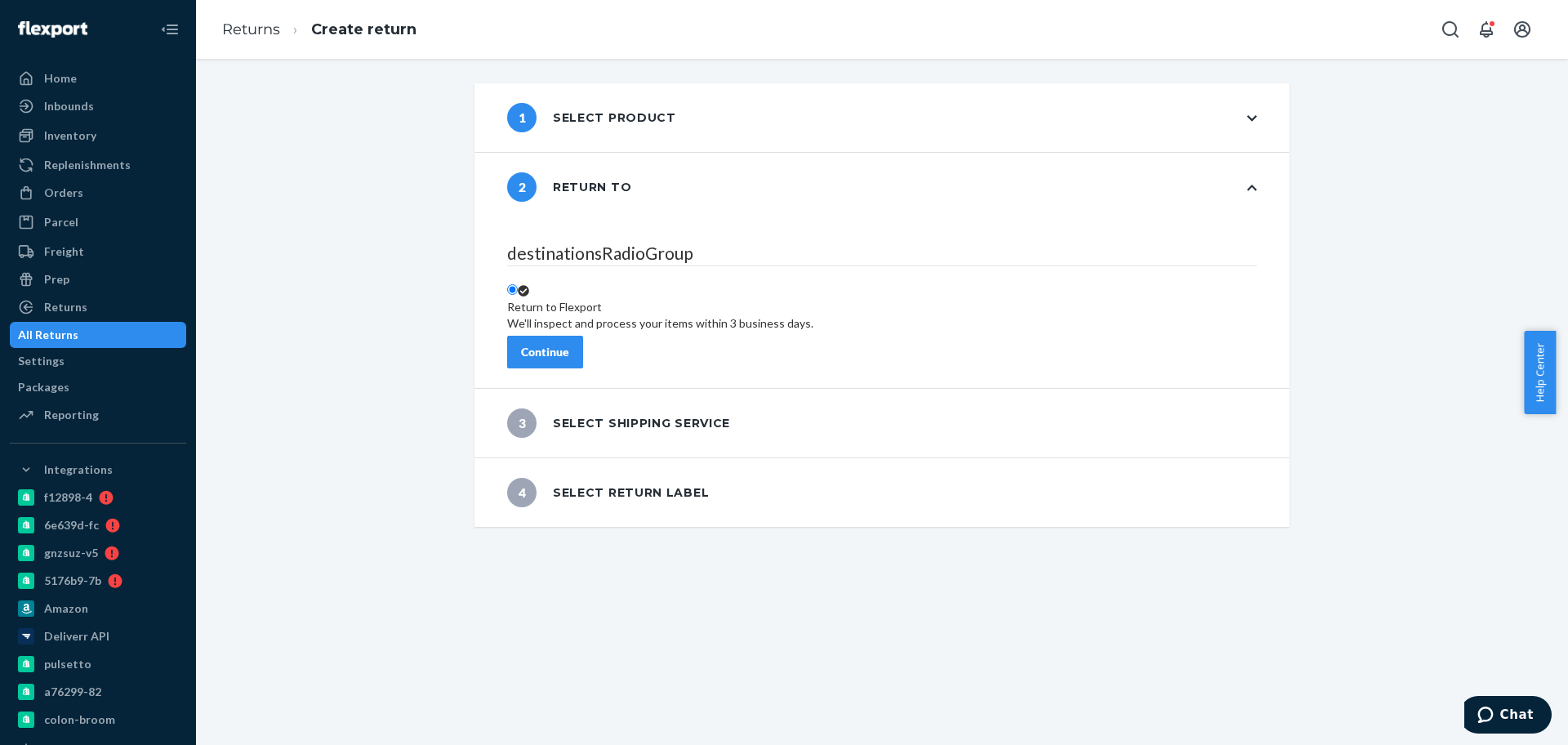
click at [569, 346] on div "Continue" at bounding box center [546, 352] width 49 height 17
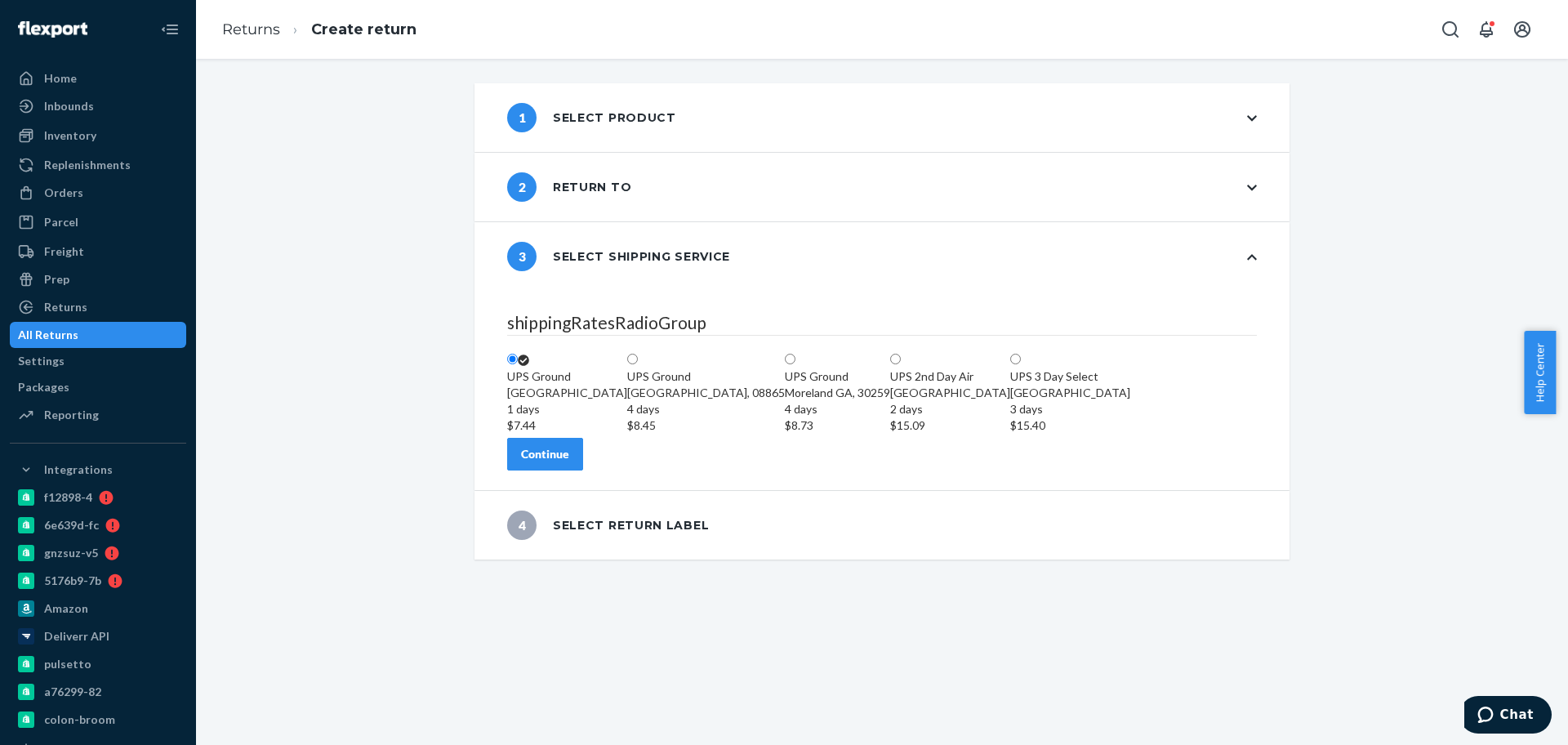
click at [583, 470] on button "Continue" at bounding box center [545, 454] width 76 height 33
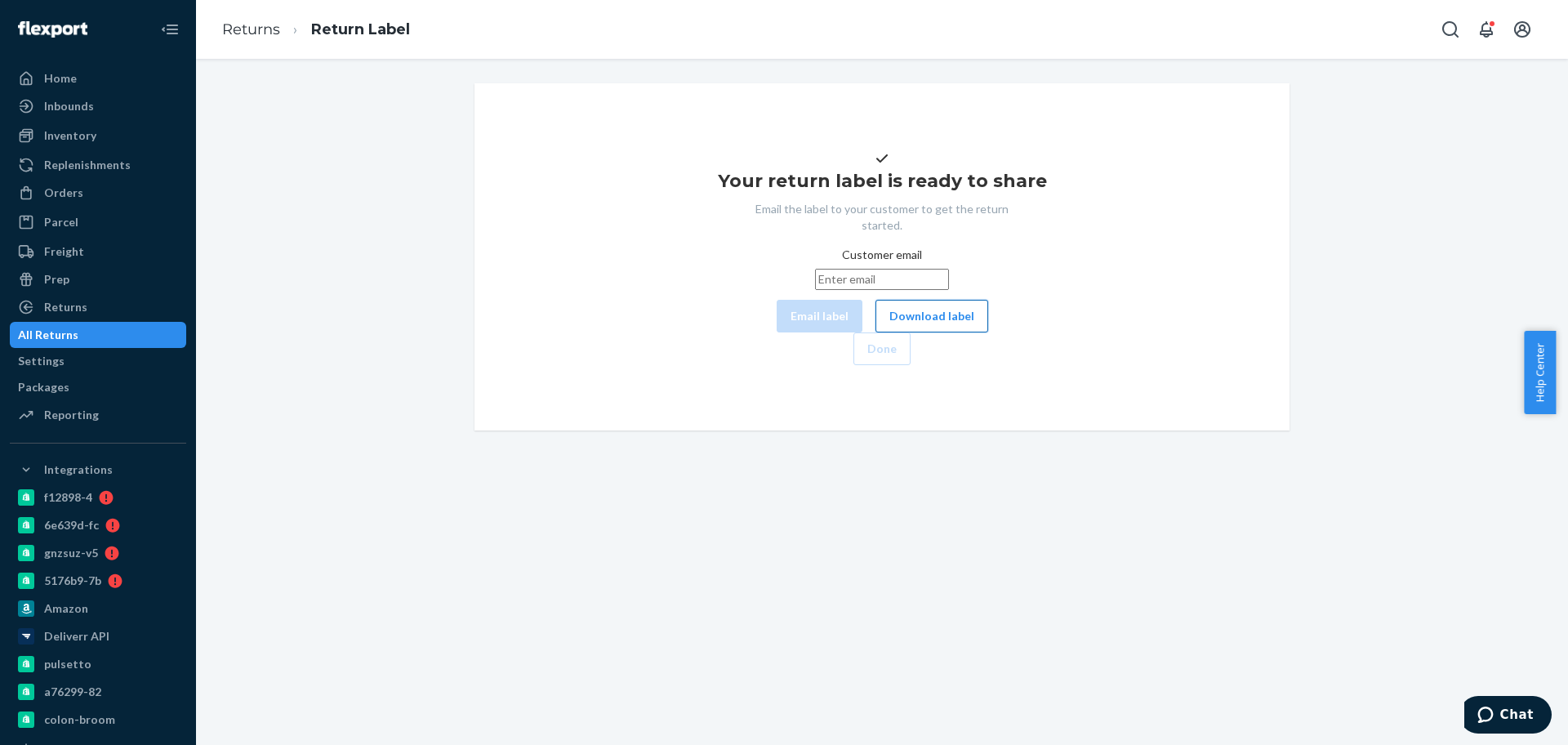
click at [875, 332] on button "Download label" at bounding box center [931, 316] width 113 height 33
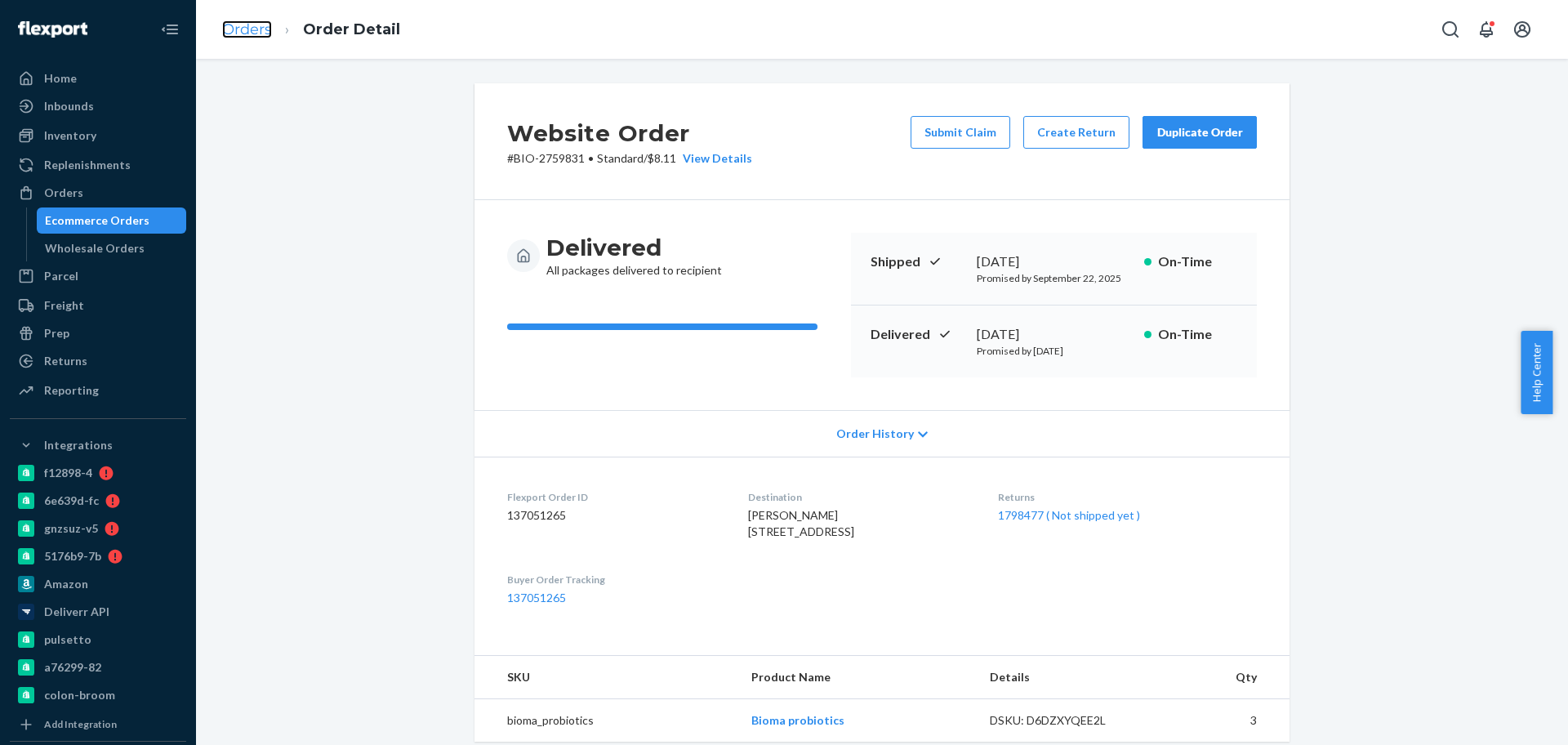
click at [257, 20] on link "Orders" at bounding box center [247, 28] width 50 height 18
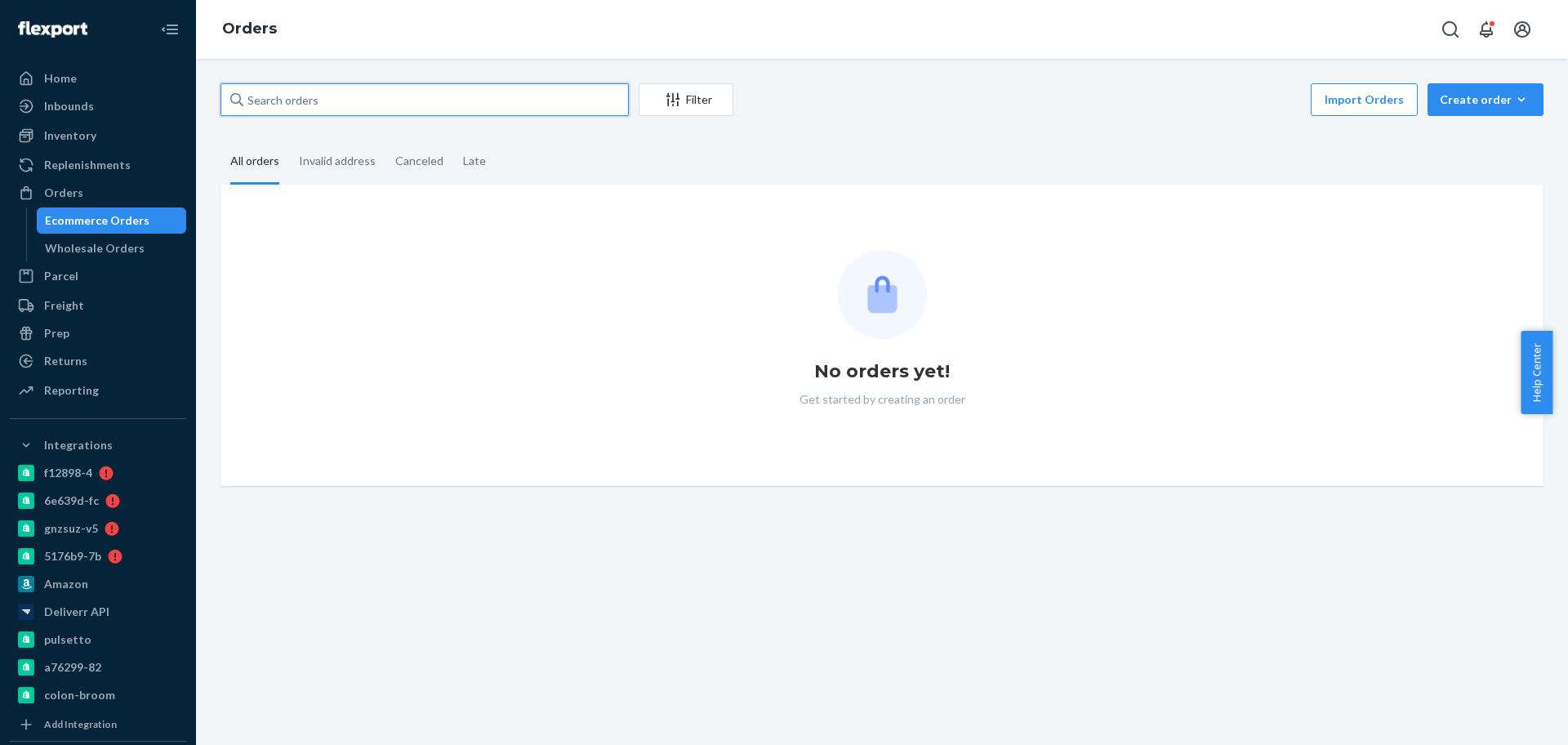
click at [308, 103] on input "text" at bounding box center [425, 100] width 408 height 33
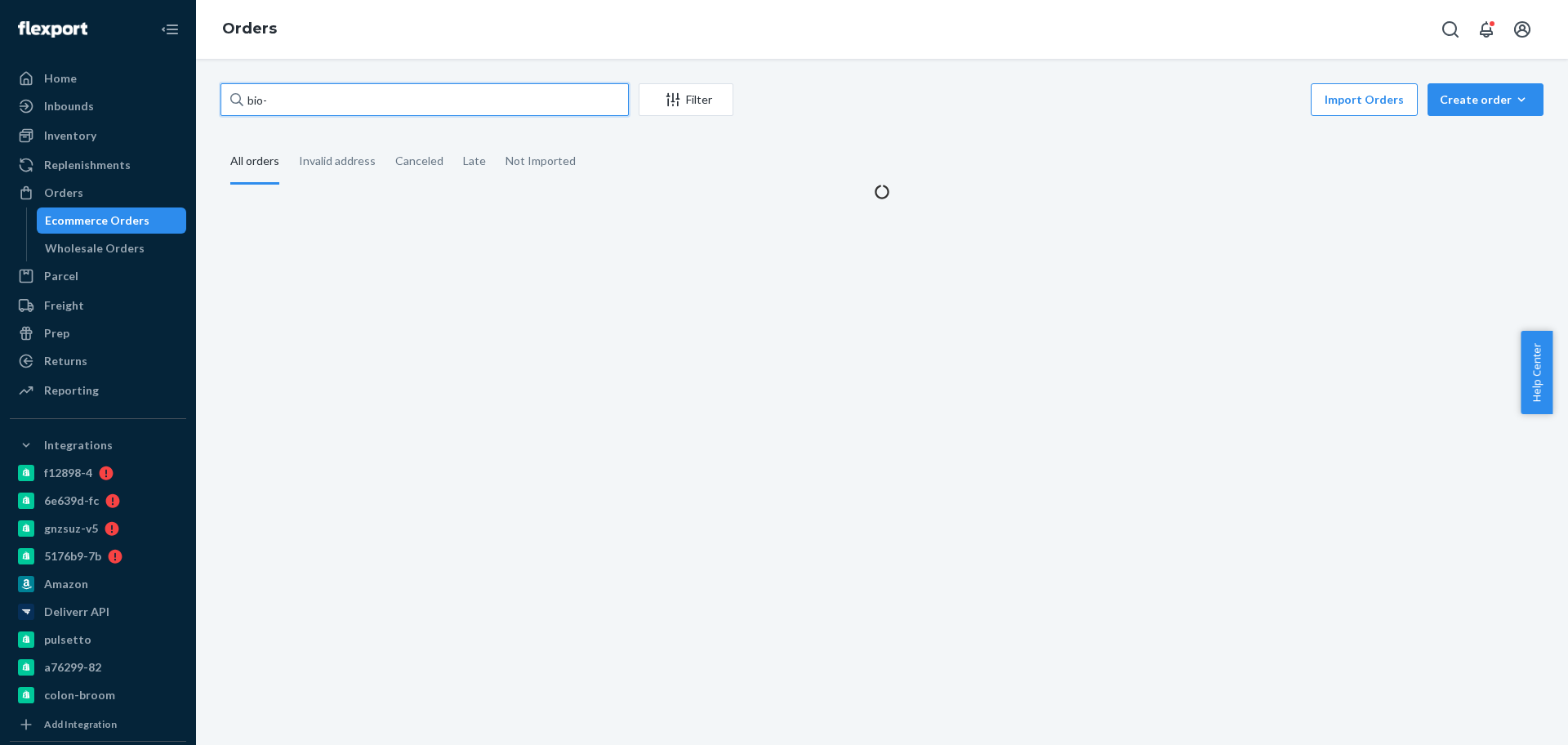
paste input "2776058"
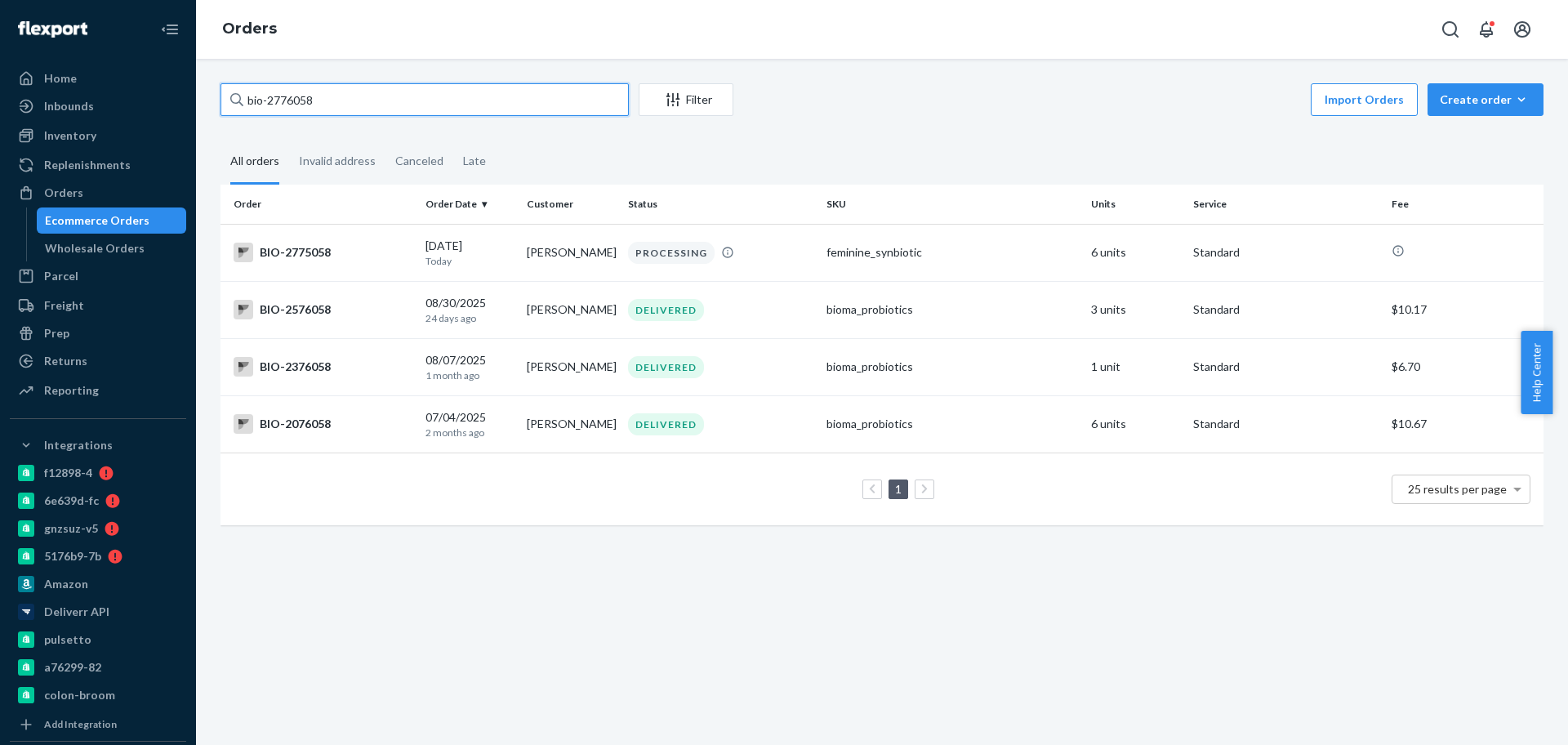
click at [272, 104] on input "bio-2776058" at bounding box center [425, 100] width 408 height 33
click at [279, 95] on input "bio- 2776058" at bounding box center [425, 100] width 408 height 33
paste input "66641"
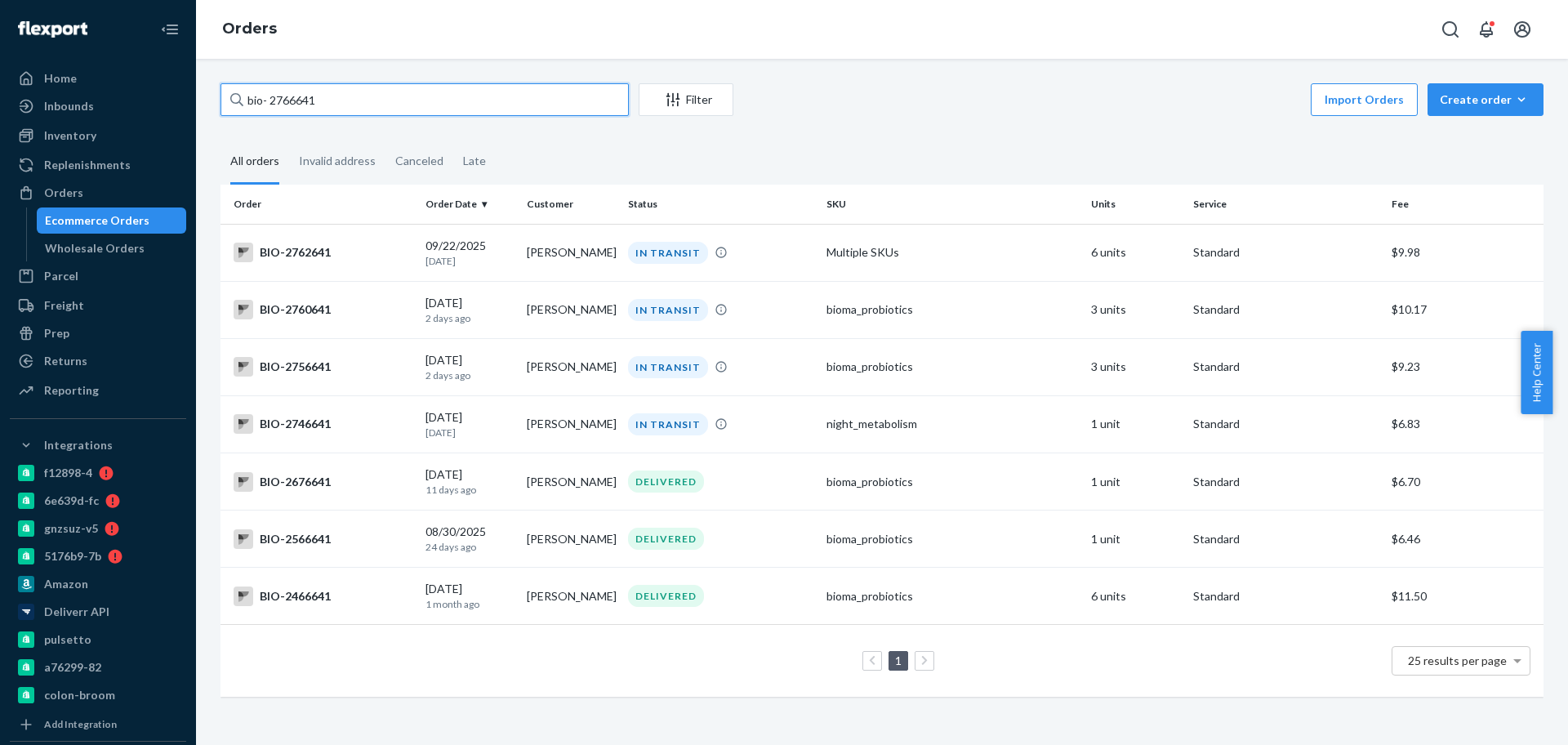
click at [279, 105] on input "bio- 2766641" at bounding box center [425, 100] width 408 height 33
paste input "734"
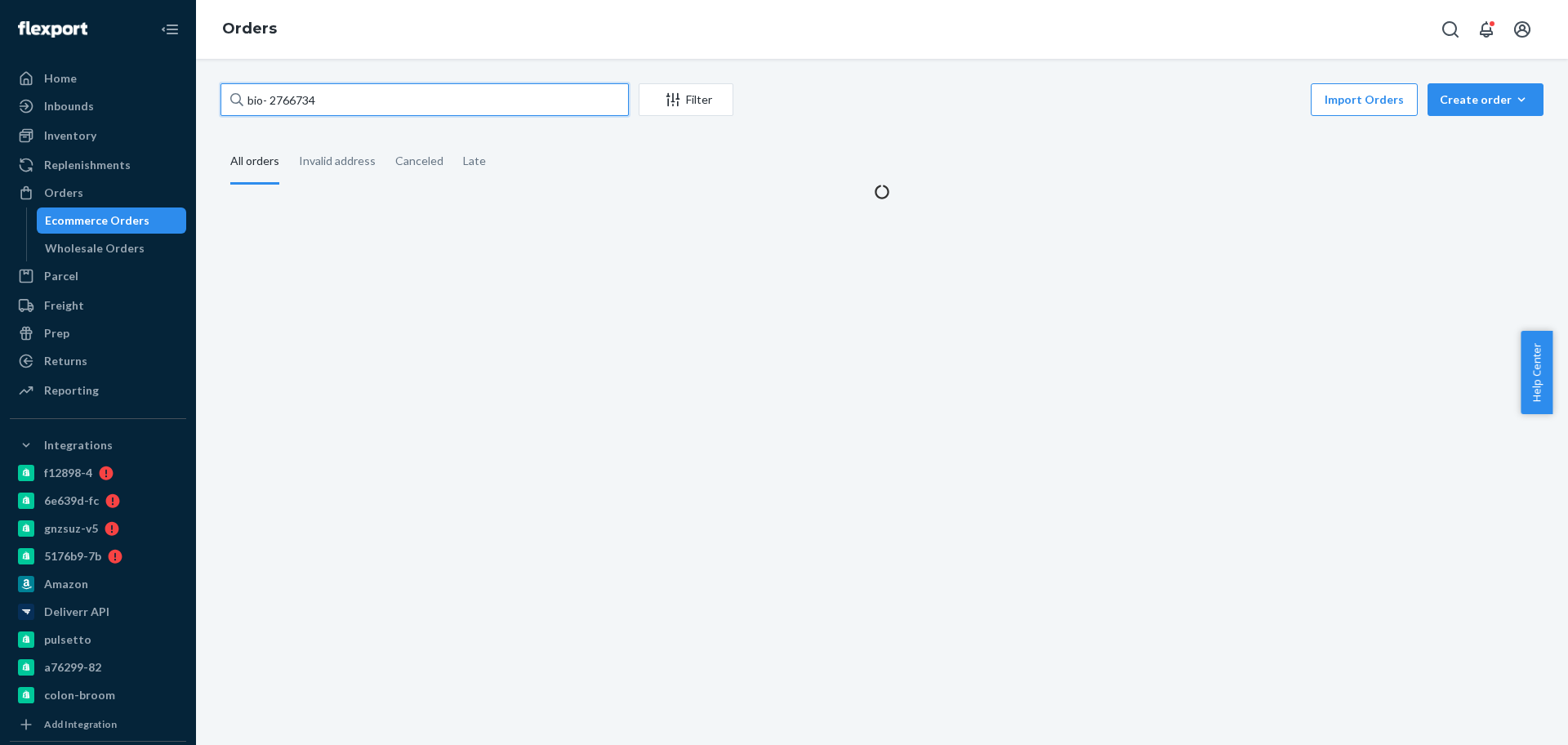
type input "bio- 2766734"
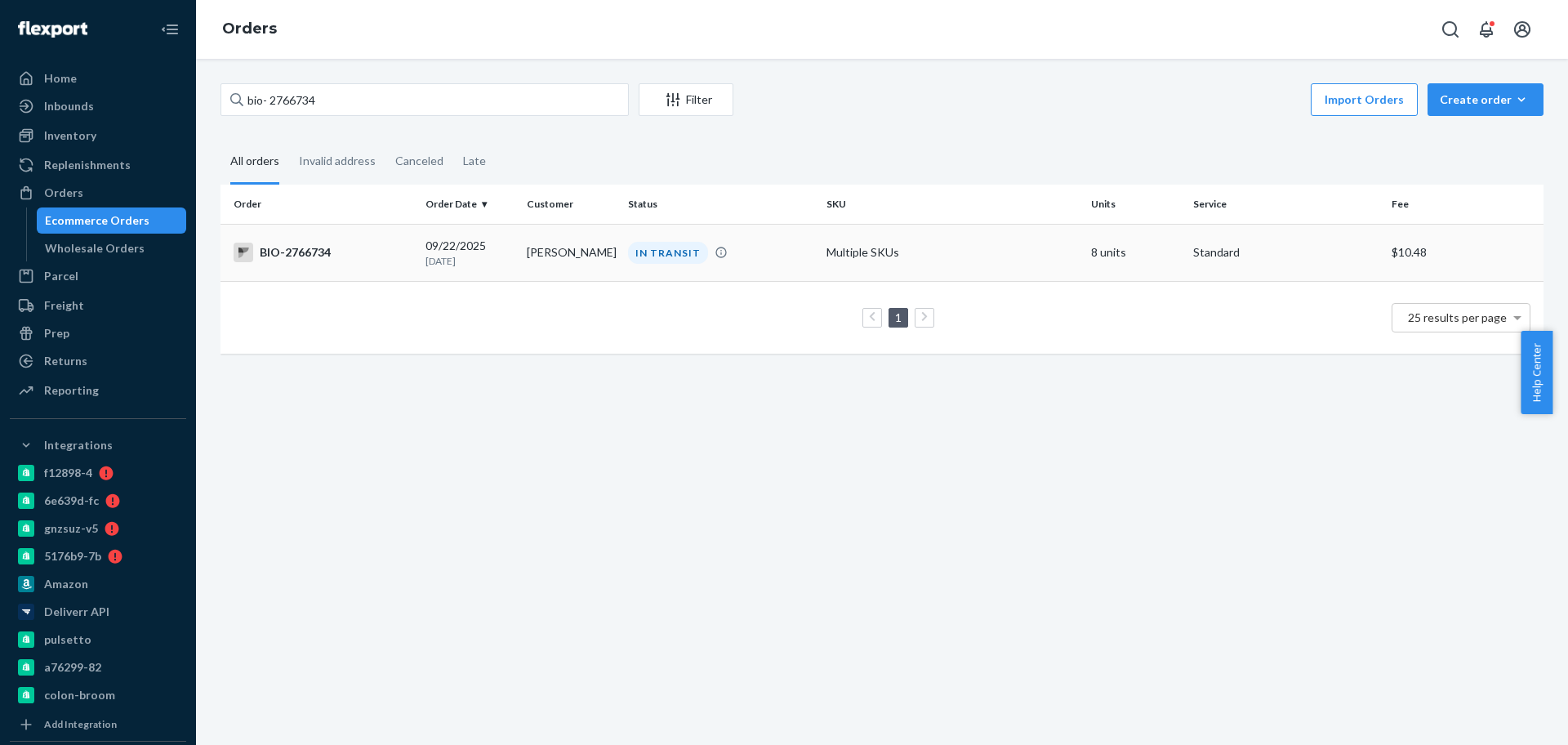
click at [542, 256] on td "[PERSON_NAME]" at bounding box center [571, 252] width 101 height 57
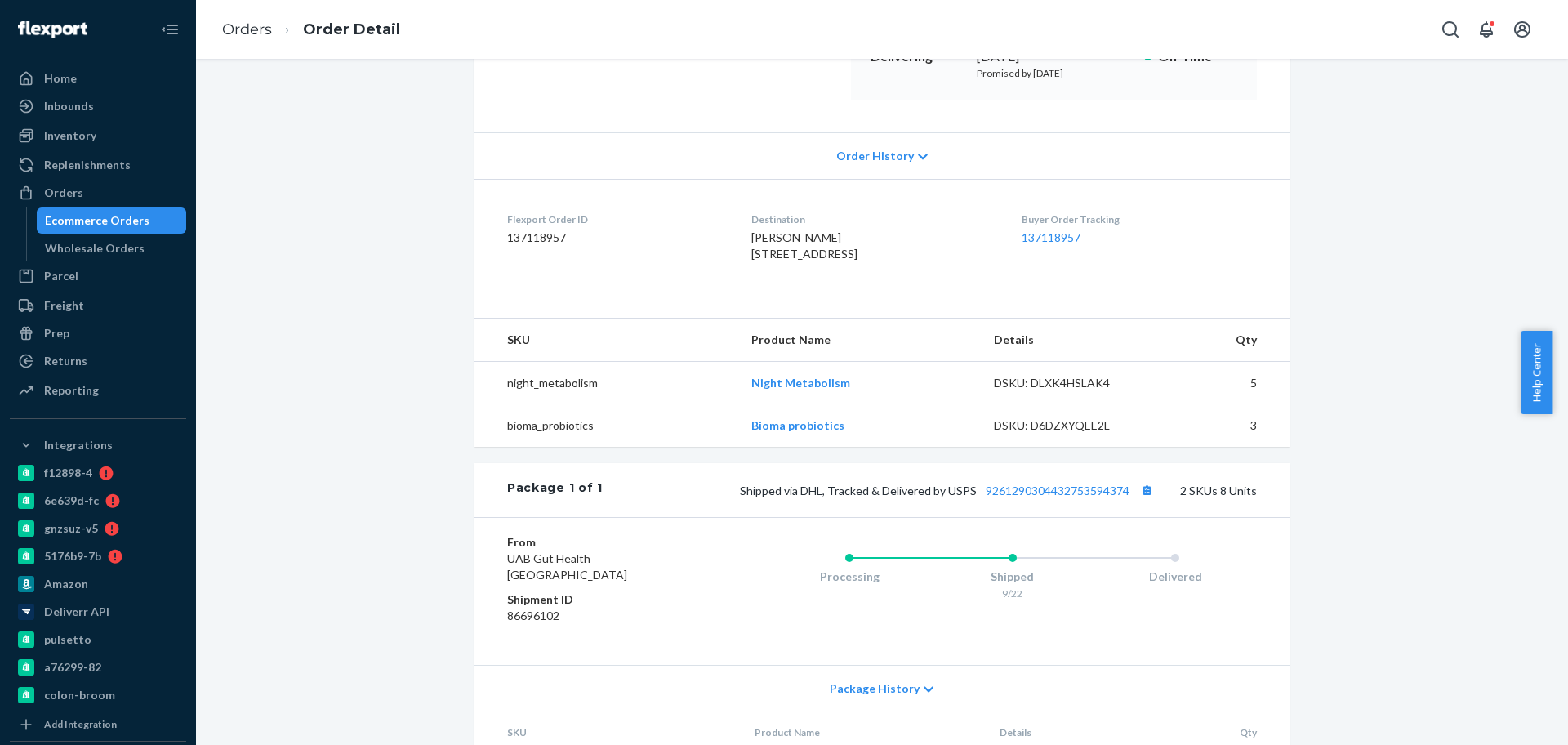
scroll to position [306, 0]
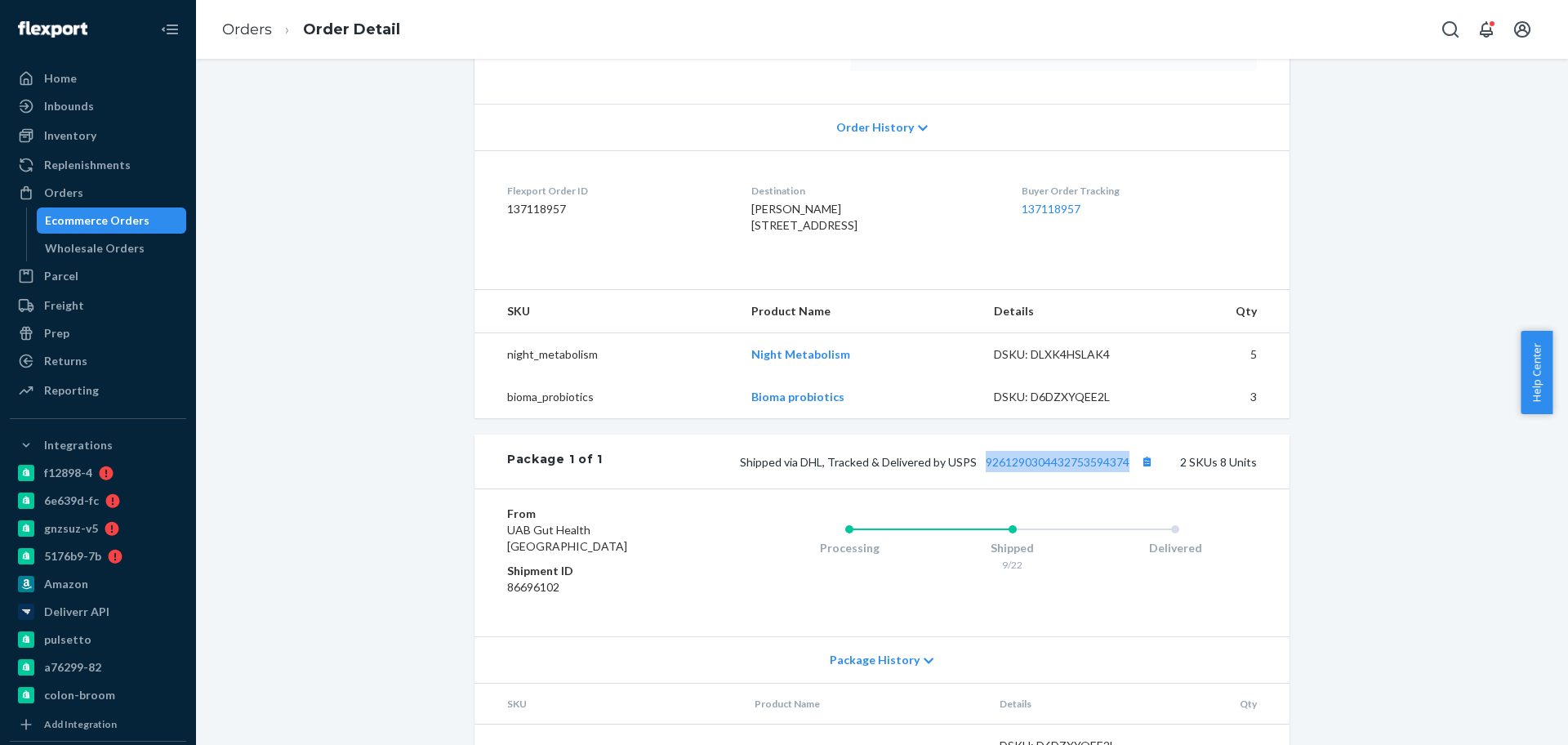
drag, startPoint x: 971, startPoint y: 506, endPoint x: 1098, endPoint y: 588, distance: 151.2
click at [1125, 527] on div "Package 1 of 1 Shipped via DHL, Tracked & Delivered by USPS 9261290304432753594…" at bounding box center [882, 655] width 815 height 440
click at [1088, 489] on div "Package 1 of 1 Shipped via DHL, Tracked & Delivered by USPS 9261290304432753594…" at bounding box center [882, 461] width 815 height 54
click at [948, 333] on th "Product Name" at bounding box center [858, 311] width 242 height 44
drag, startPoint x: 974, startPoint y: 502, endPoint x: 1119, endPoint y: 508, distance: 145.1
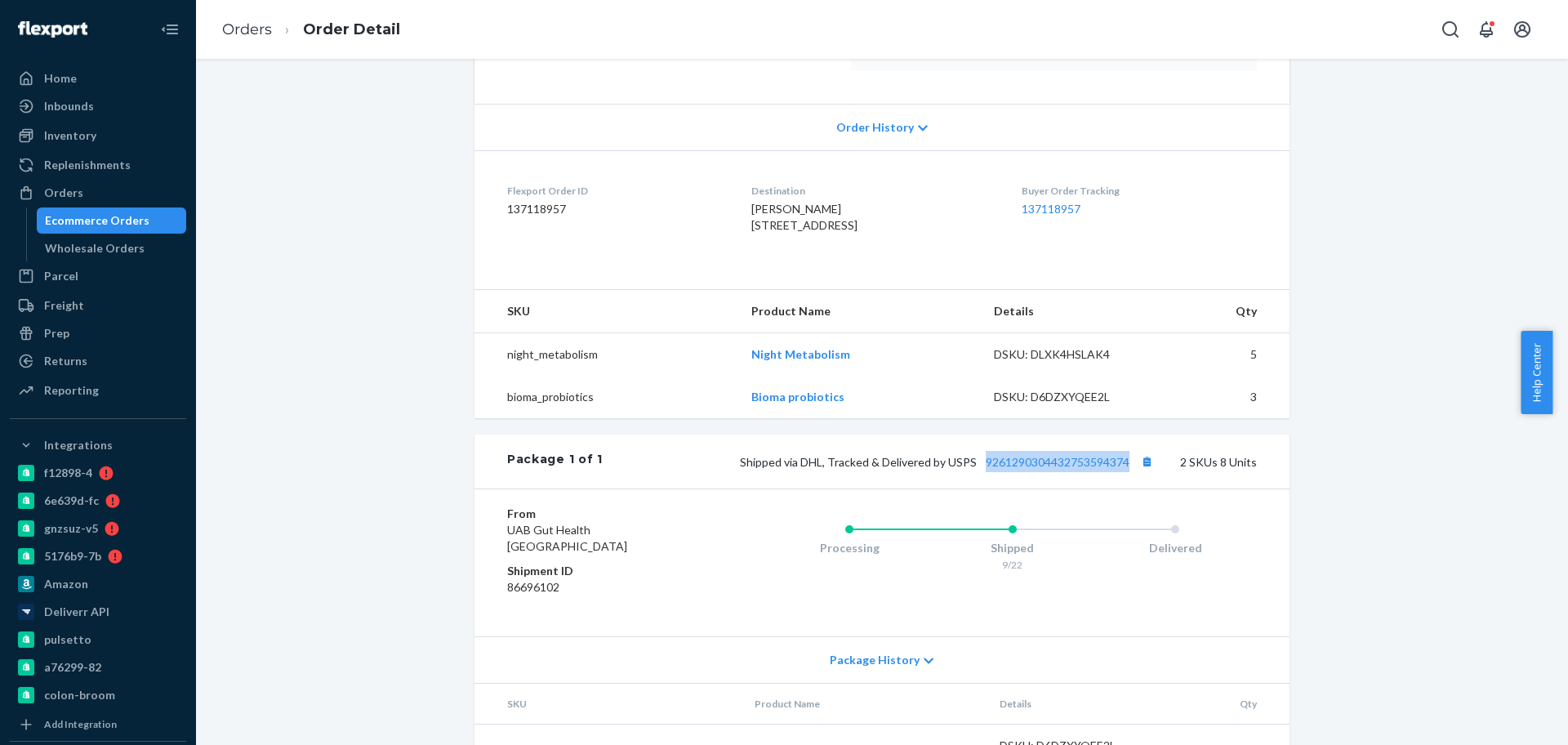
click at [1125, 472] on div "Shipped via DHL, Tracked & Delivered by USPS 9261290304432753594374 2 SKUs 8 Un…" at bounding box center [930, 461] width 654 height 21
copy link "9261290304432753594374"
click at [259, 28] on link "Orders" at bounding box center [247, 28] width 50 height 18
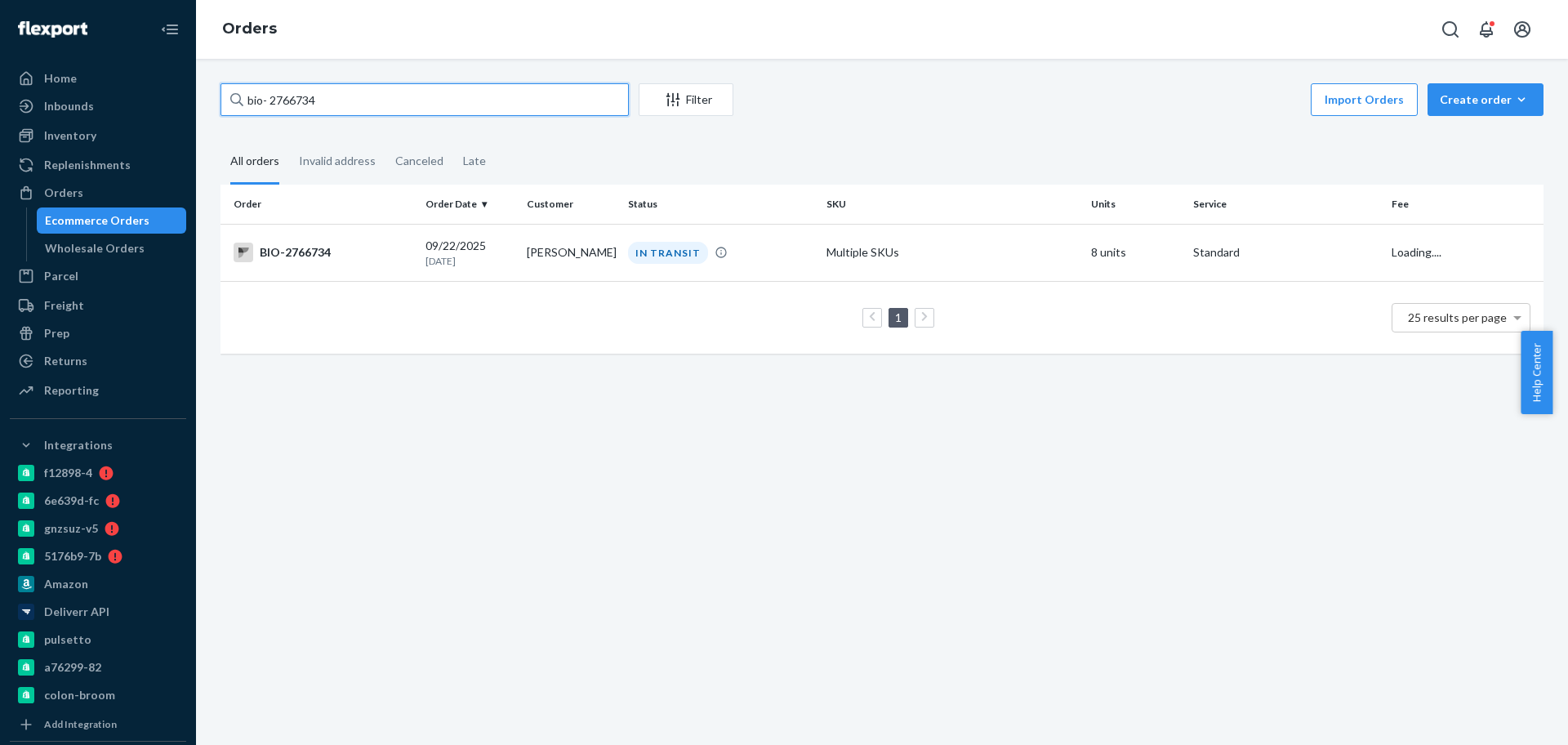
drag, startPoint x: 323, startPoint y: 100, endPoint x: 315, endPoint y: 99, distance: 8.1
click at [317, 100] on input "bio- 2766734" at bounding box center [425, 100] width 408 height 33
click at [316, 99] on input "bio- 2766734" at bounding box center [425, 100] width 408 height 33
click at [291, 93] on input "bio- 2766734" at bounding box center [425, 100] width 408 height 33
click at [290, 93] on input "bio- 2766734" at bounding box center [425, 100] width 408 height 33
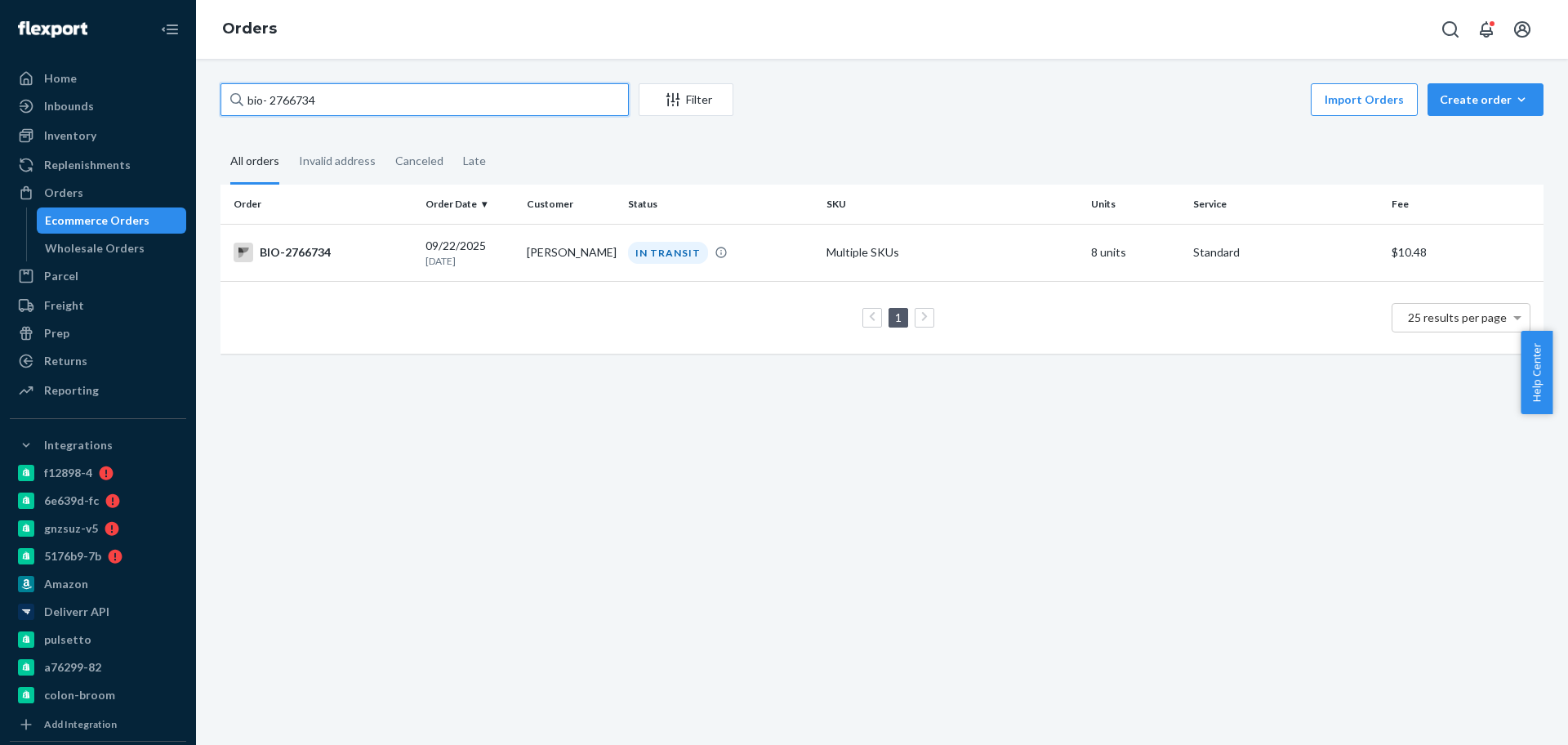
click at [320, 115] on input "bio- 2766734" at bounding box center [425, 100] width 408 height 33
click at [297, 95] on input "bio- 2766734" at bounding box center [425, 100] width 408 height 33
drag, startPoint x: 299, startPoint y: 85, endPoint x: 726, endPoint y: 394, distance: 527.1
click at [726, 394] on div "bio- 2766734 Filter Import Orders Create order Ecommerce order Removal order Al…" at bounding box center [882, 402] width 1372 height 686
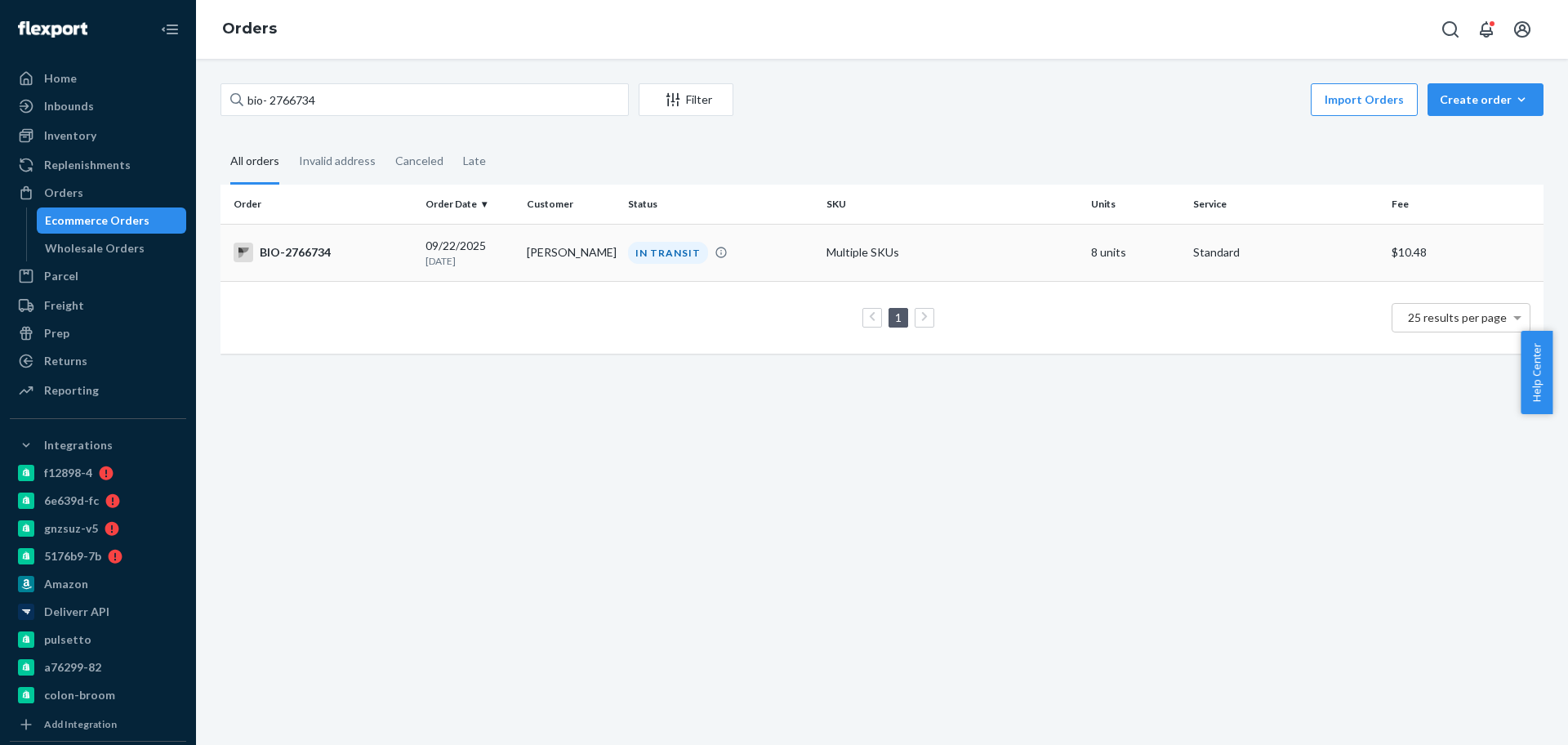
click at [695, 254] on div "IN TRANSIT" at bounding box center [669, 253] width 80 height 22
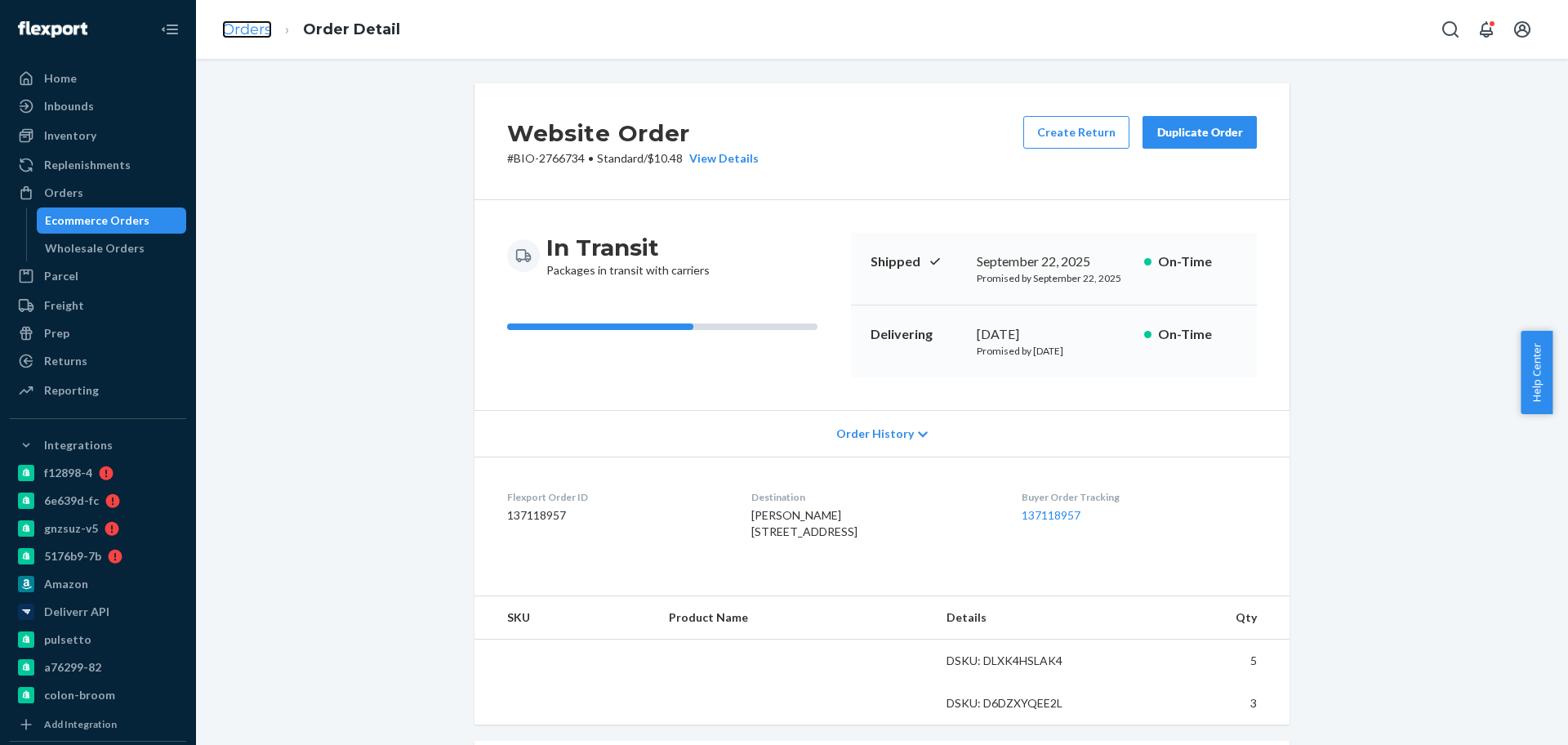
click at [245, 25] on link "Orders" at bounding box center [247, 28] width 50 height 18
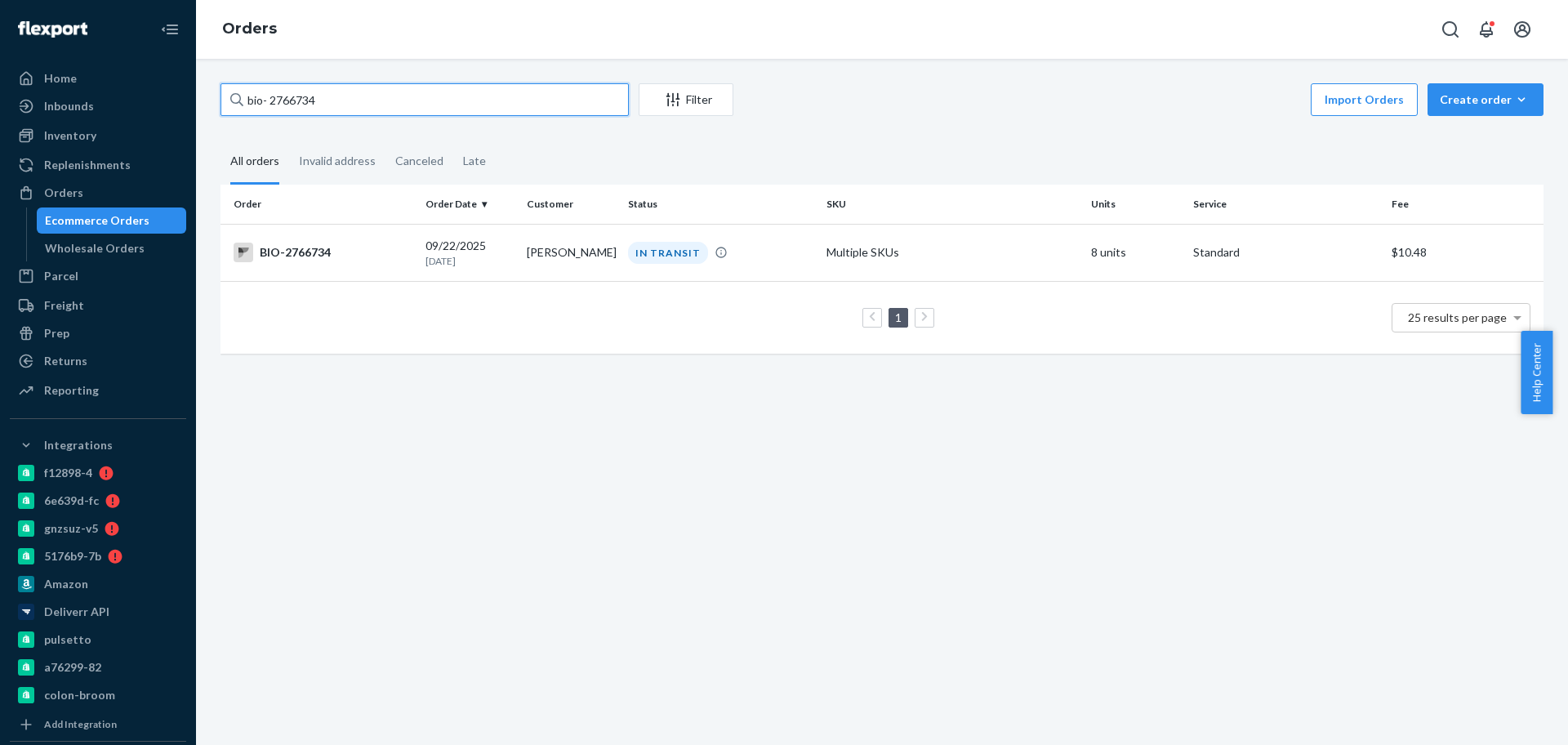
click at [282, 102] on input "bio- 2766734" at bounding box center [425, 100] width 408 height 33
paste input "[EMAIL_ADDRESS][DOMAIN_NAME]"
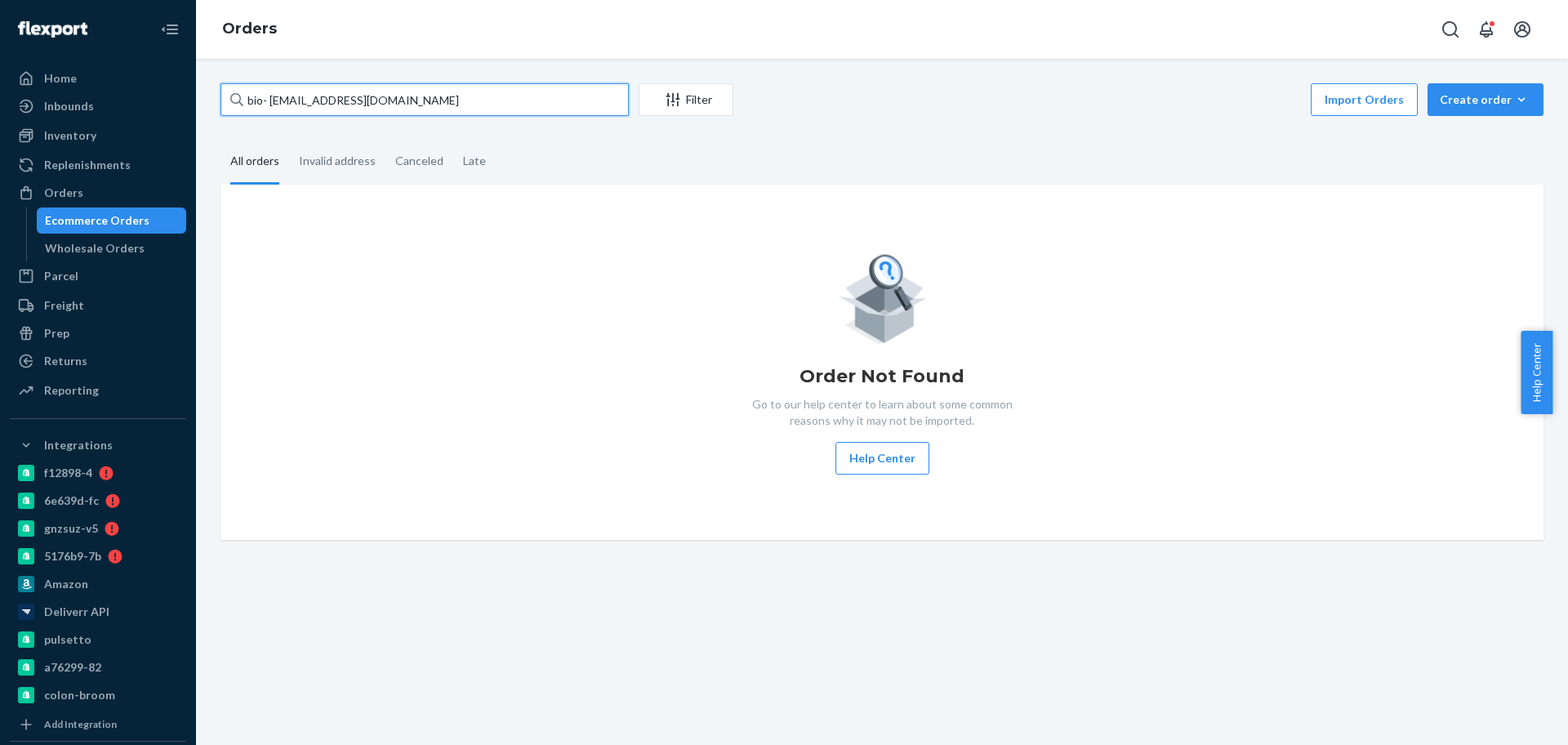
click at [279, 95] on input "bio- [EMAIL_ADDRESS][DOMAIN_NAME]" at bounding box center [425, 100] width 408 height 33
click at [269, 93] on input "bio- [EMAIL_ADDRESS][DOMAIN_NAME]" at bounding box center [425, 100] width 408 height 33
click at [274, 94] on input "bio- [EMAIL_ADDRESS][DOMAIN_NAME]" at bounding box center [425, 100] width 408 height 33
drag, startPoint x: 273, startPoint y: 93, endPoint x: 459, endPoint y: 55, distance: 189.8
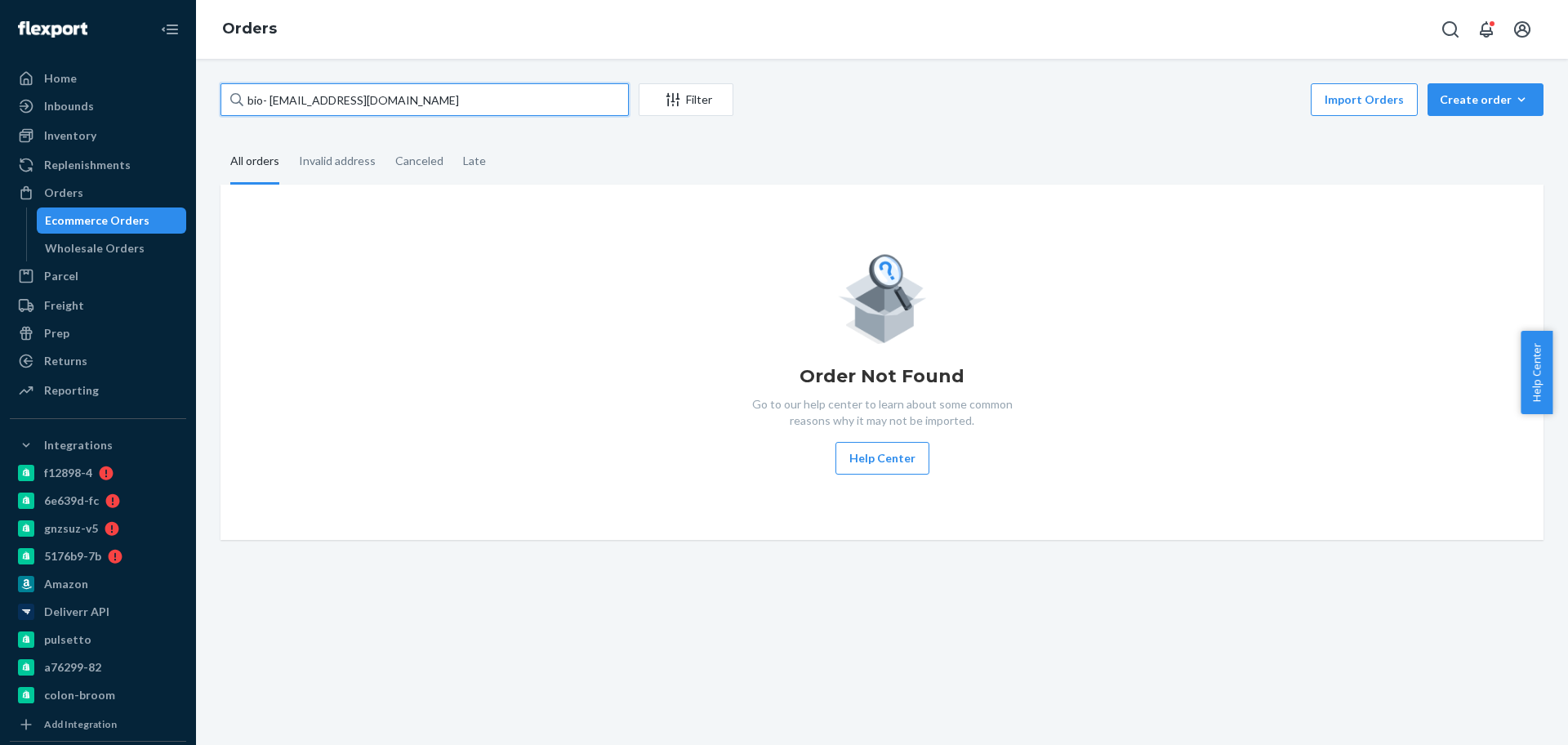
click at [459, 55] on div "Orders bio- [EMAIL_ADDRESS][DOMAIN_NAME] Filter Import Orders Create order Ecom…" at bounding box center [882, 372] width 1372 height 745
paste input "2770088"
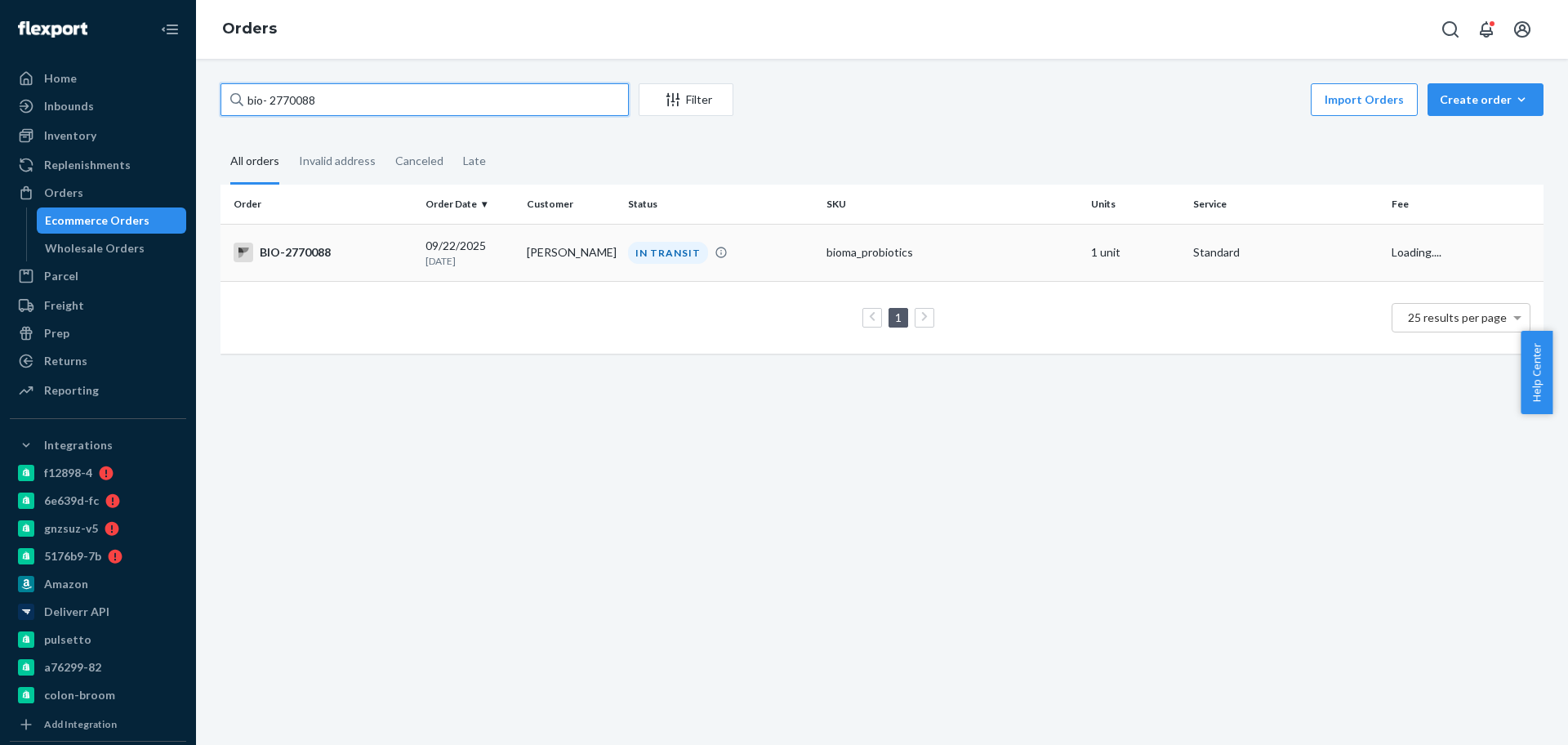
type input "bio- 2770088"
click at [549, 240] on td "[PERSON_NAME]" at bounding box center [571, 252] width 101 height 57
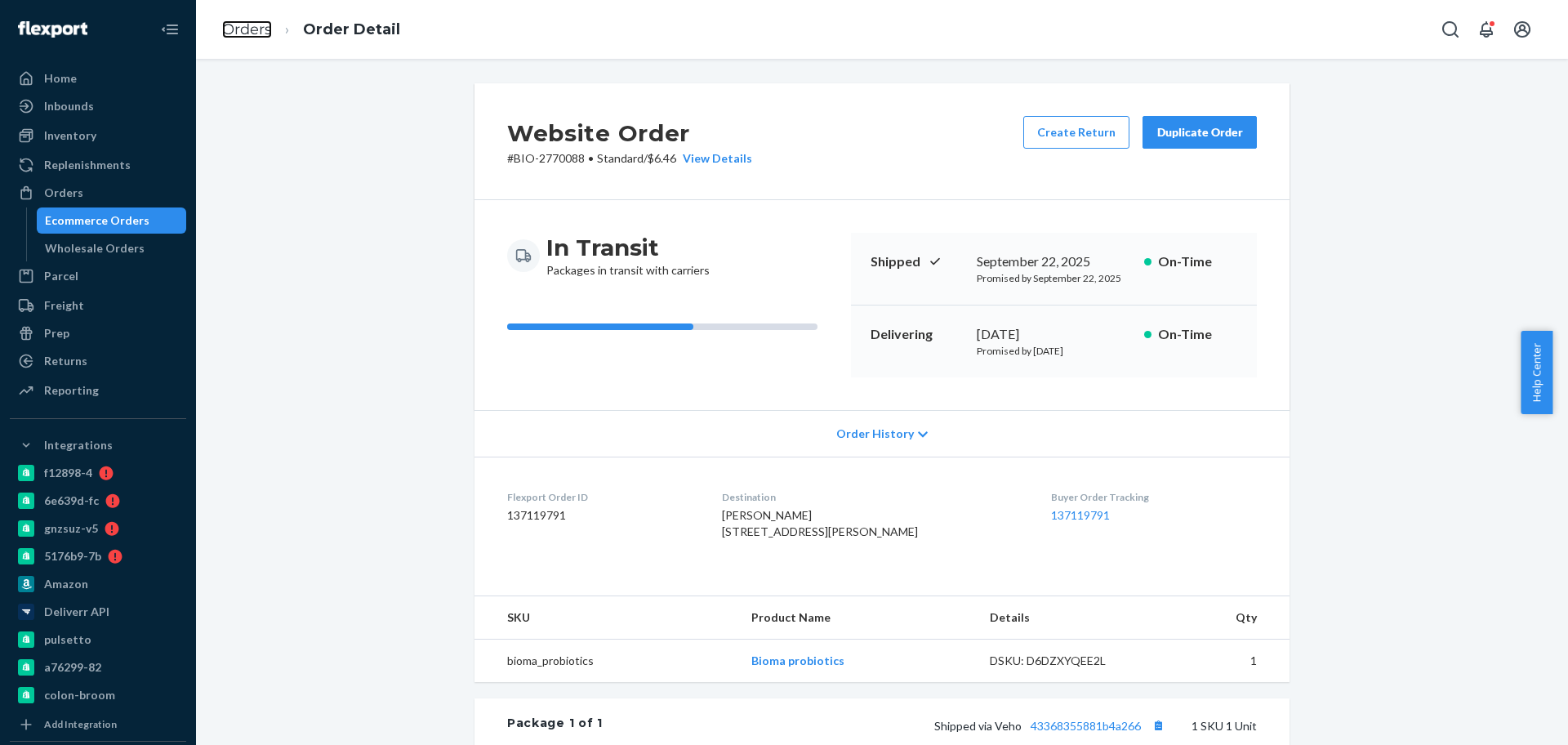
drag, startPoint x: 231, startPoint y: 25, endPoint x: 287, endPoint y: 62, distance: 67.1
click at [231, 26] on link "Orders" at bounding box center [247, 28] width 50 height 18
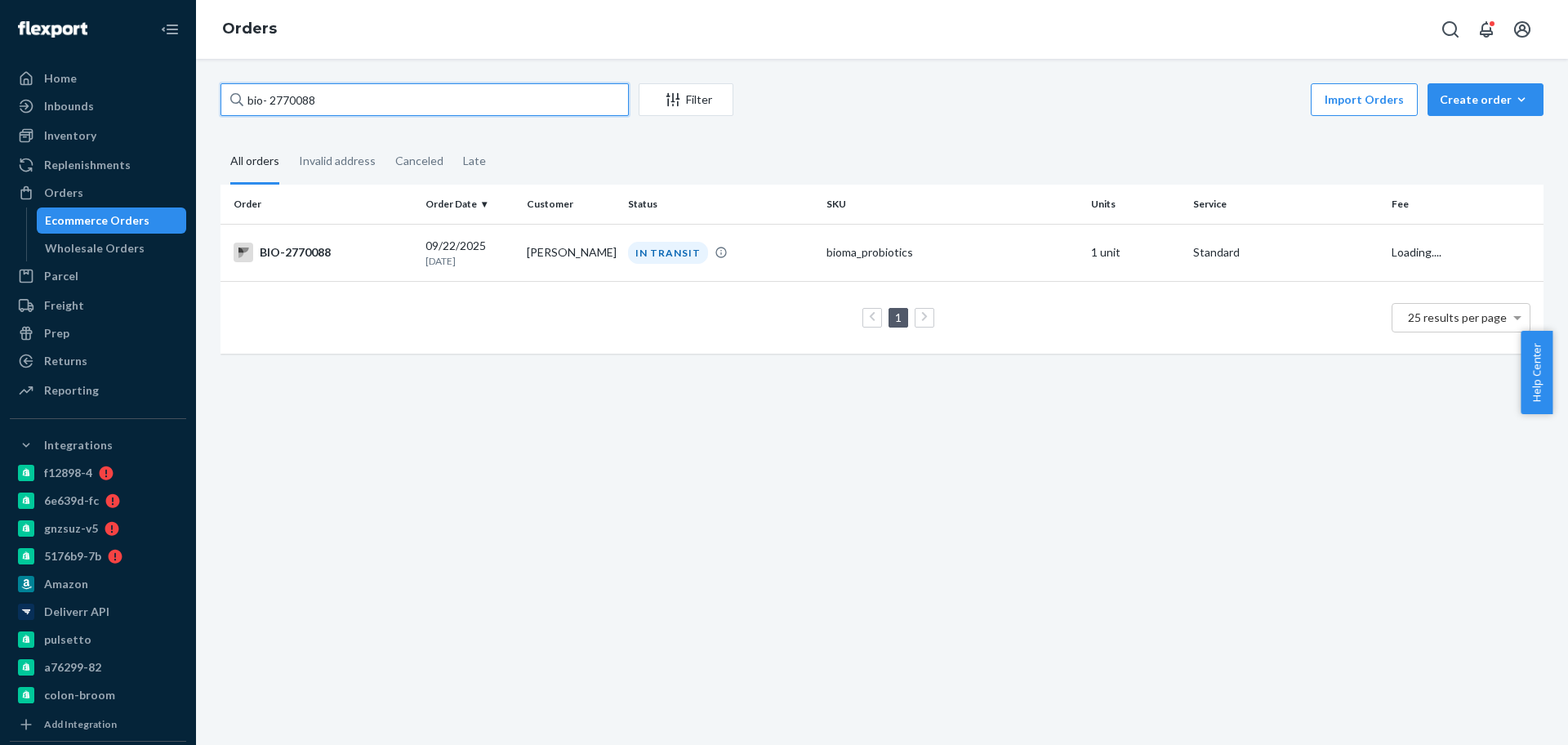
click at [298, 99] on input "bio- 2770088" at bounding box center [425, 100] width 408 height 33
paste input "111"
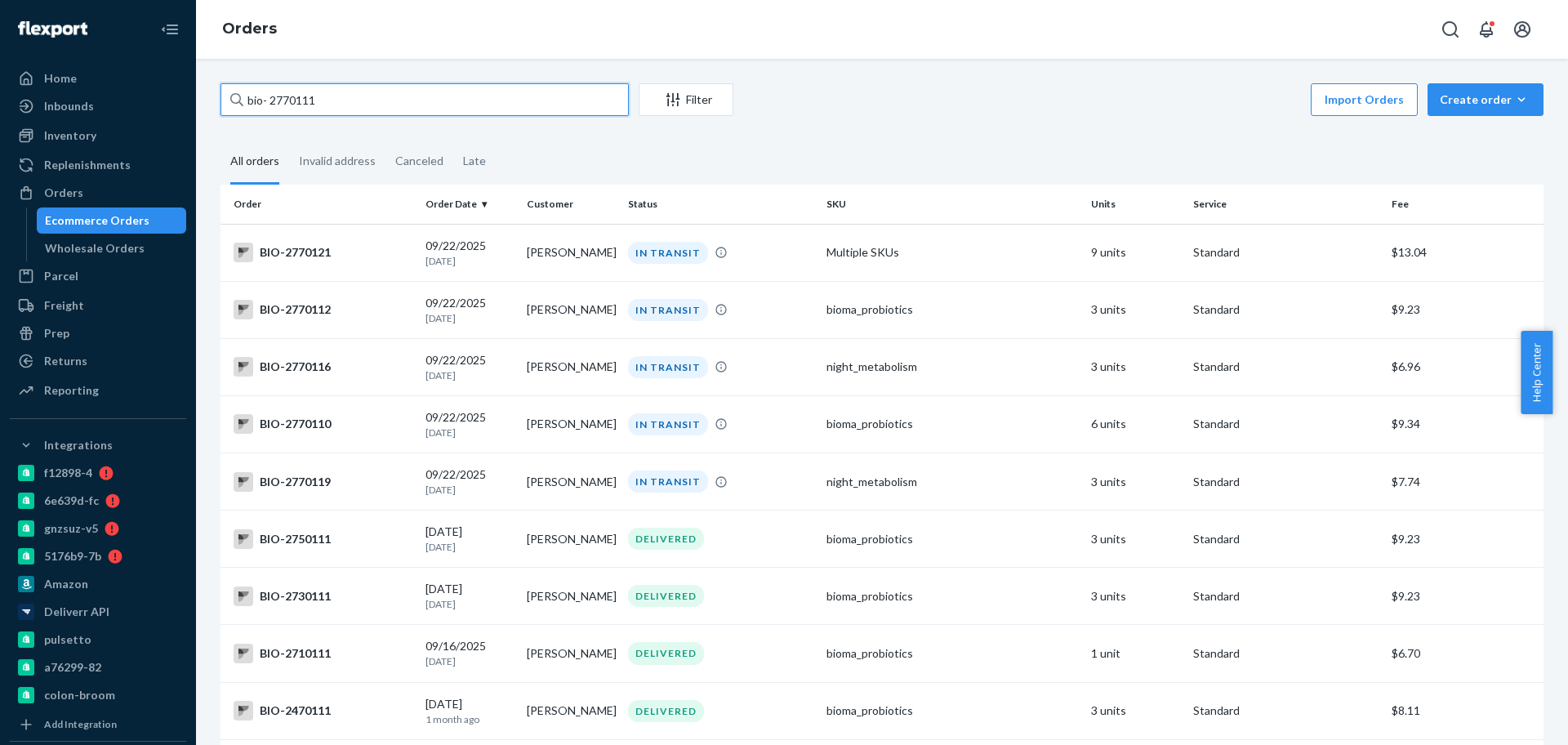
click at [293, 95] on input "bio- 2770111" at bounding box center [425, 100] width 408 height 33
click at [293, 95] on input "bio- 2770111" at bounding box center [425, 100] width 408 height 33
paste input "3"
click at [294, 93] on input "bio- 2770113" at bounding box center [425, 100] width 408 height 33
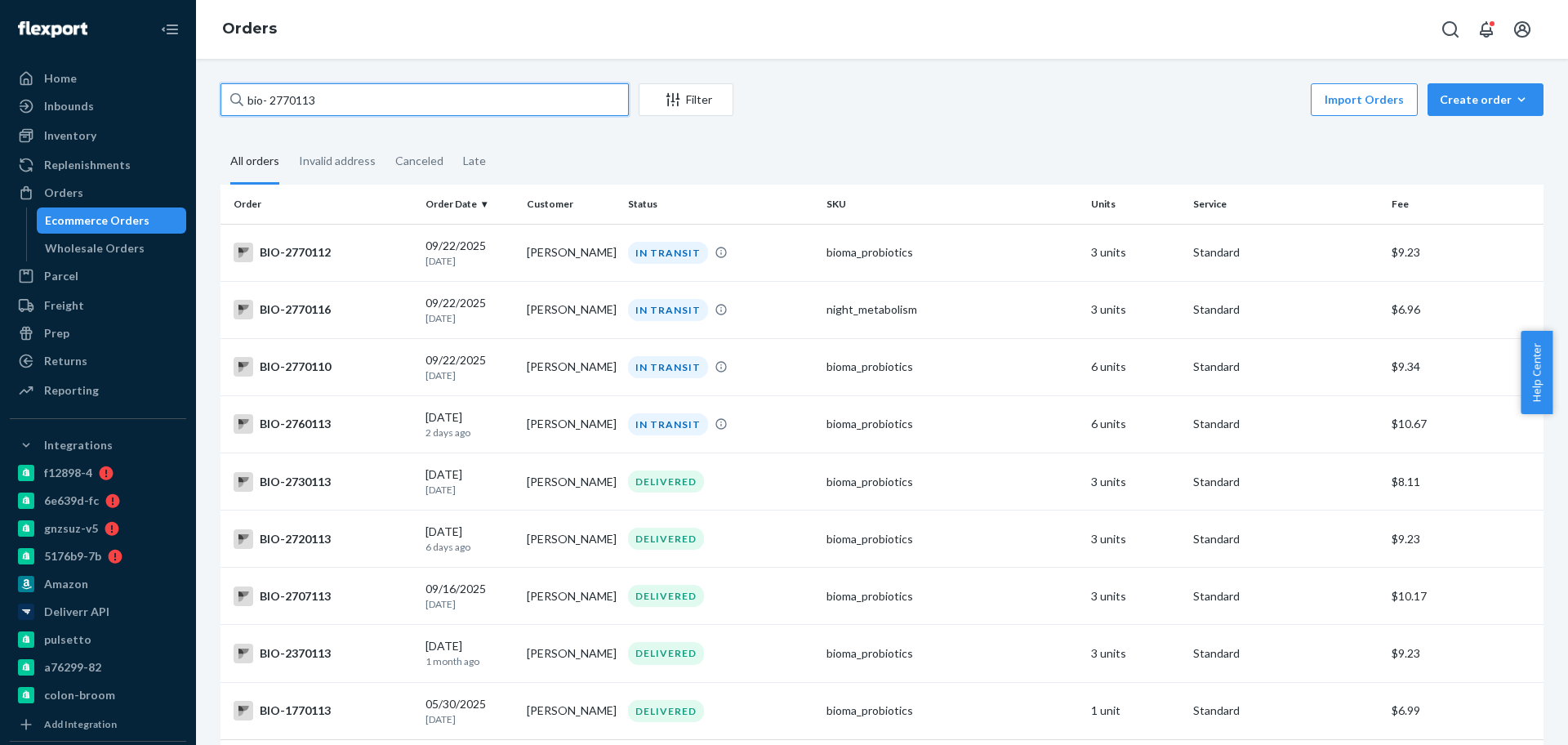
paste input "22"
click at [273, 109] on input "bio- 2770122" at bounding box center [425, 100] width 408 height 33
paste input "3"
click at [329, 102] on input "bio- 2770132" at bounding box center [425, 100] width 408 height 33
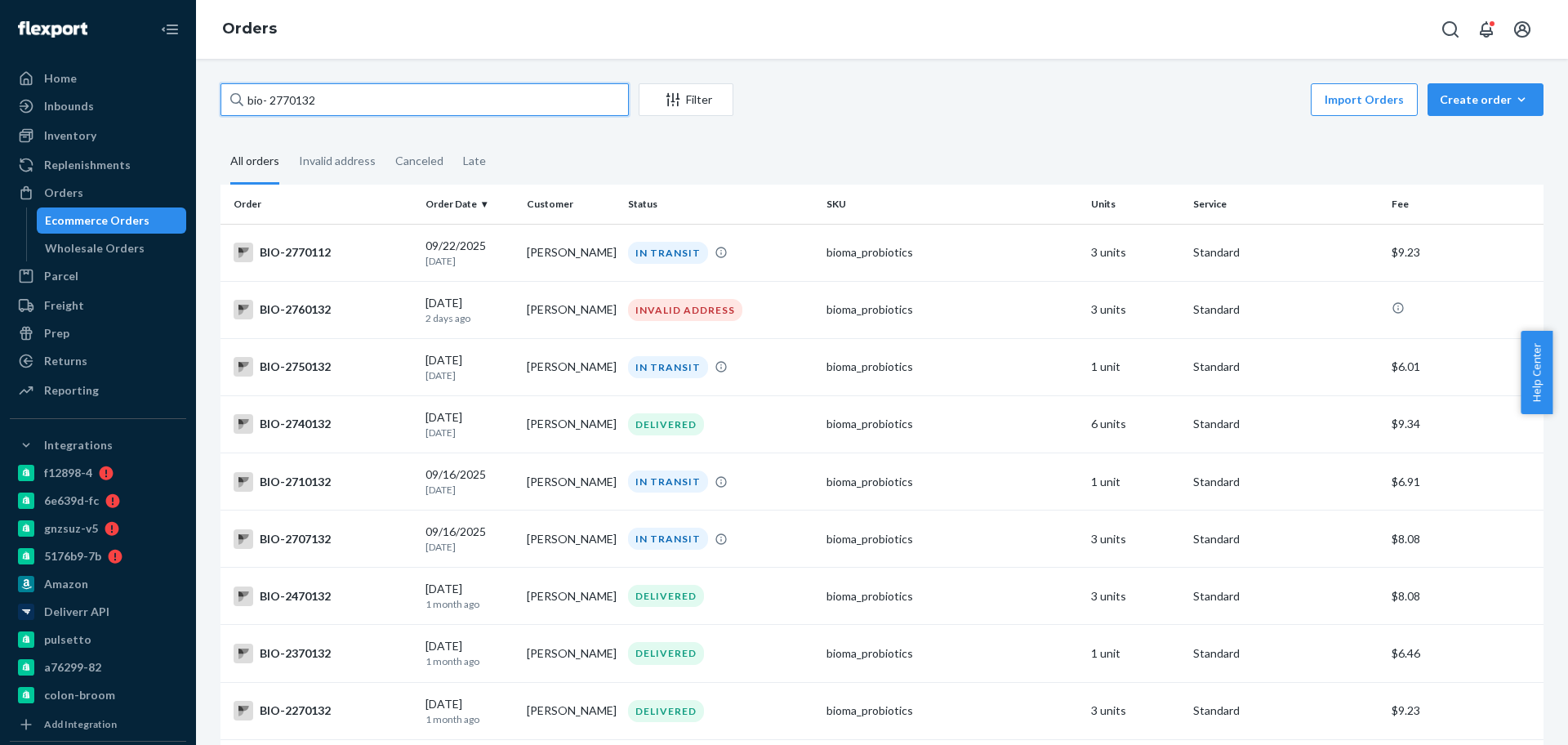
click at [331, 102] on input "bio- 2770132" at bounding box center [425, 100] width 408 height 33
paste input "4073"
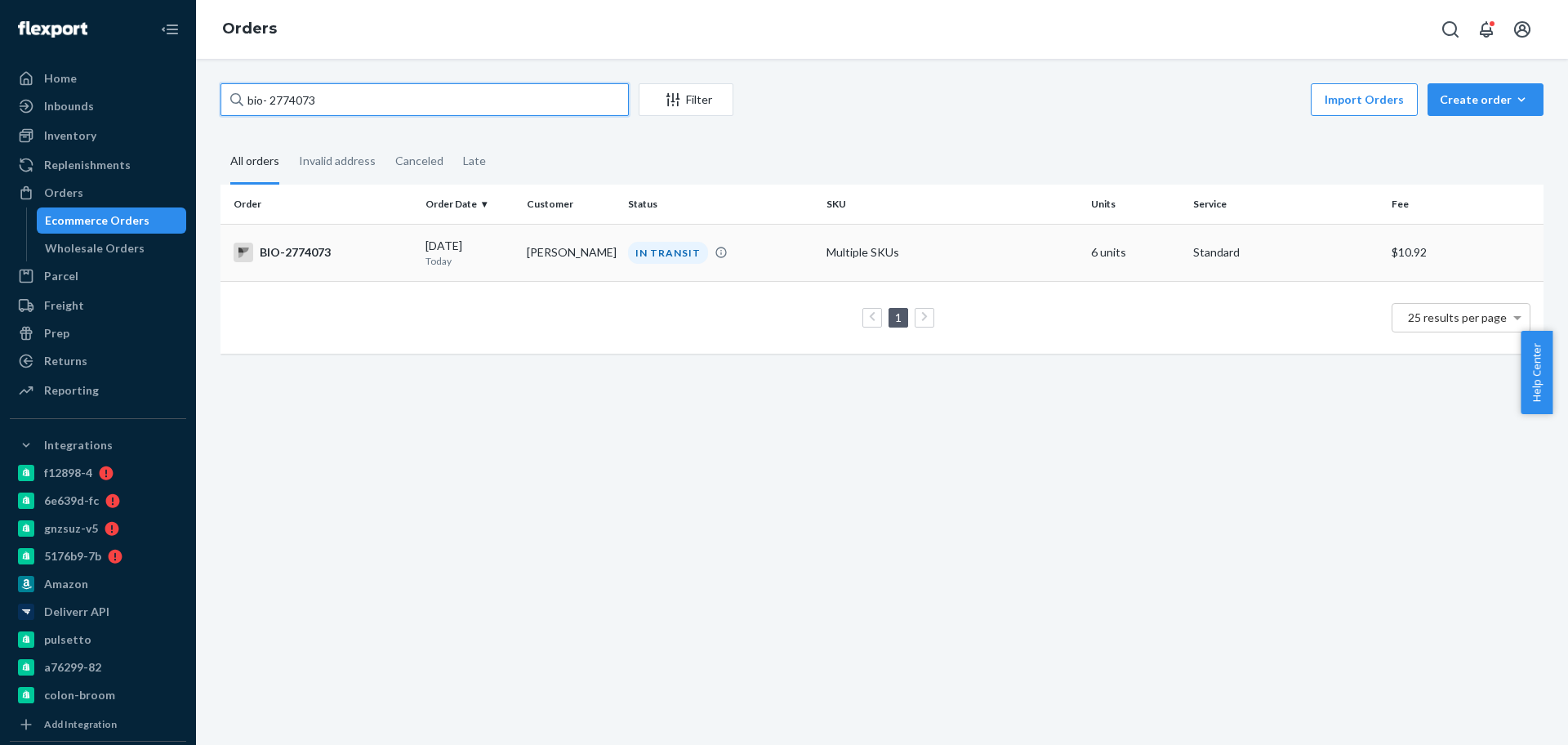
type input "bio- 2774073"
click at [396, 238] on td "BIO-2774073" at bounding box center [320, 252] width 198 height 57
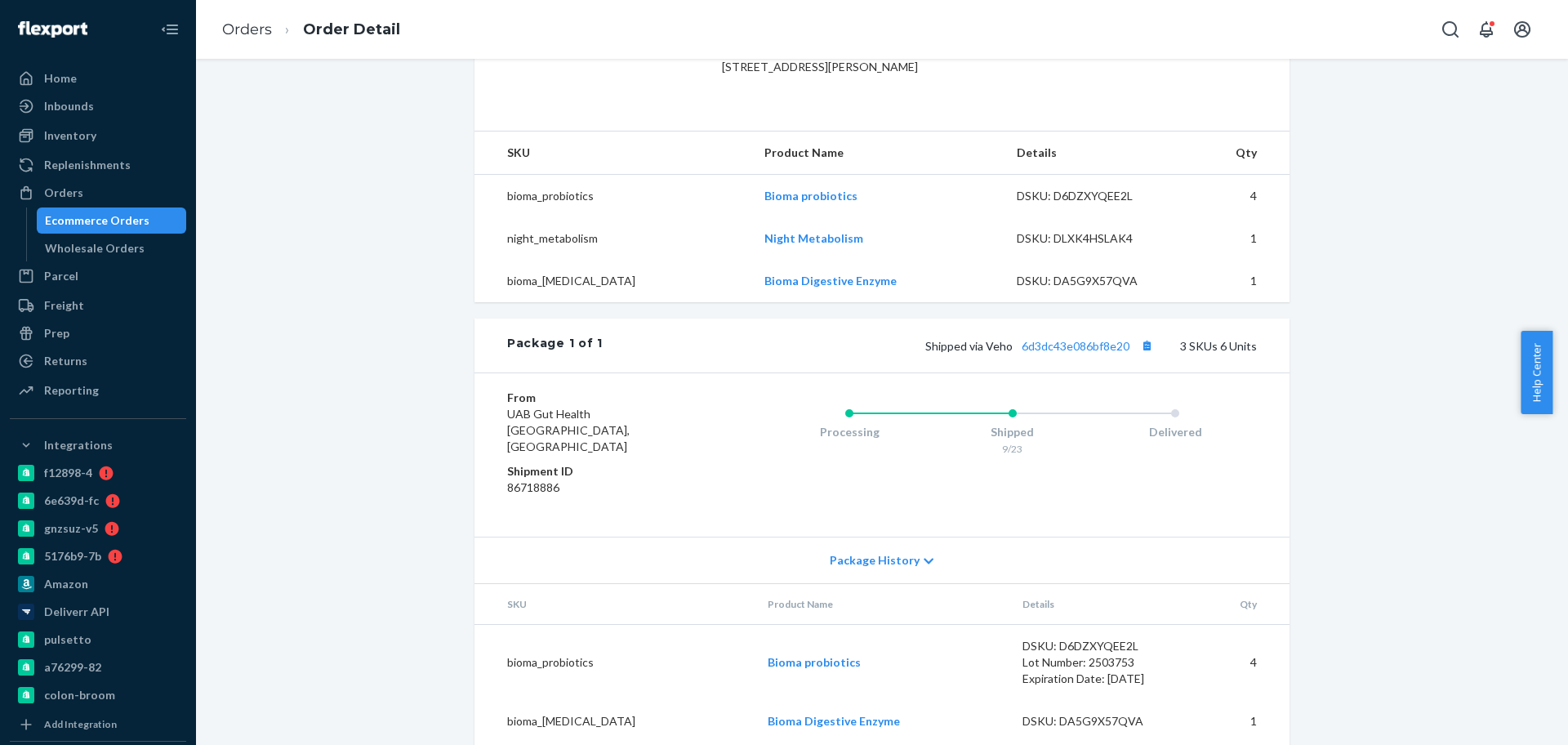
scroll to position [511, 0]
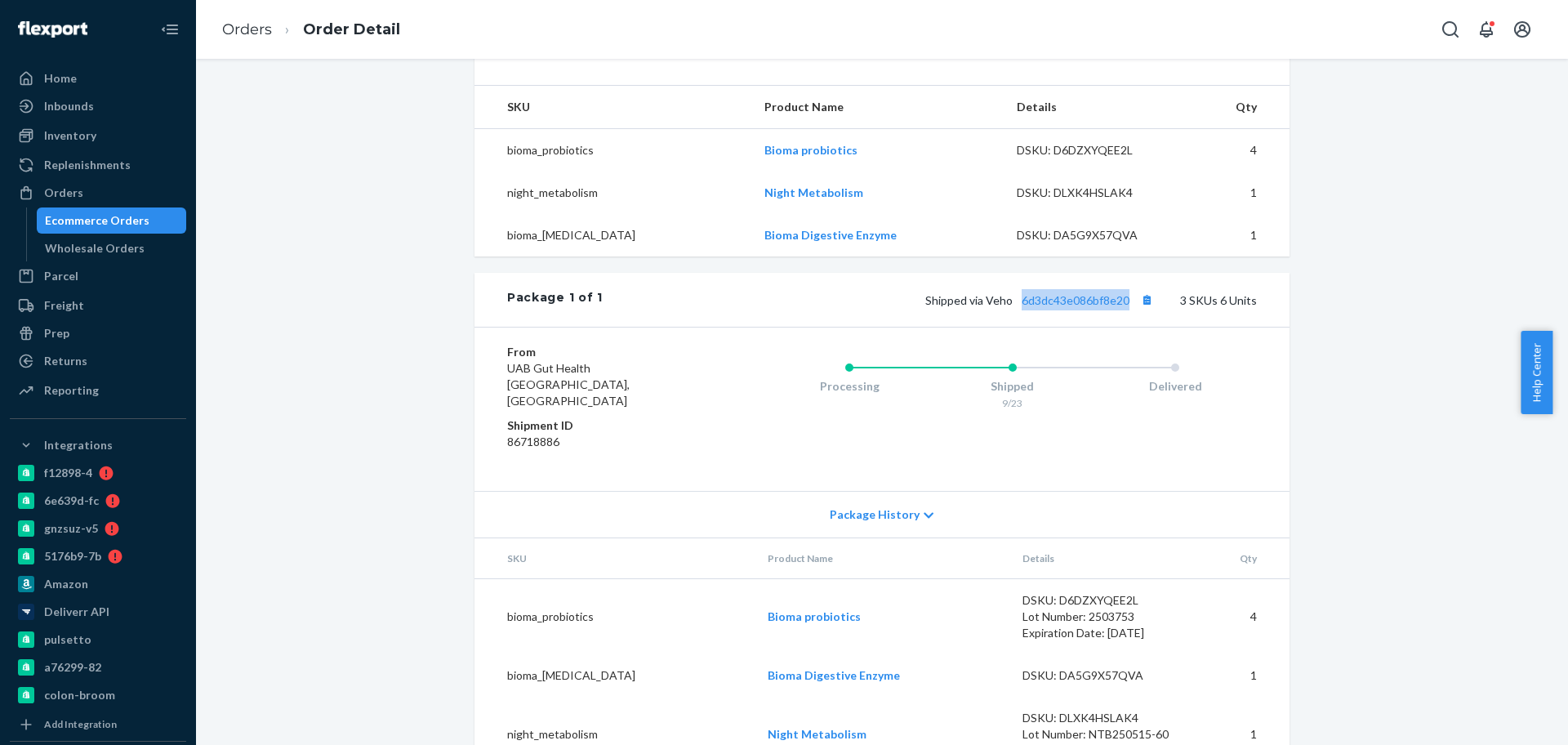
drag, startPoint x: 1014, startPoint y: 328, endPoint x: 1099, endPoint y: 347, distance: 87.1
click at [1122, 326] on div "Package 1 of 1 Shipped via Veho 6d3dc43e086bf8e20 3 SKUs 6 Units" at bounding box center [882, 300] width 815 height 54
copy link "6d3dc43e086bf8e20"
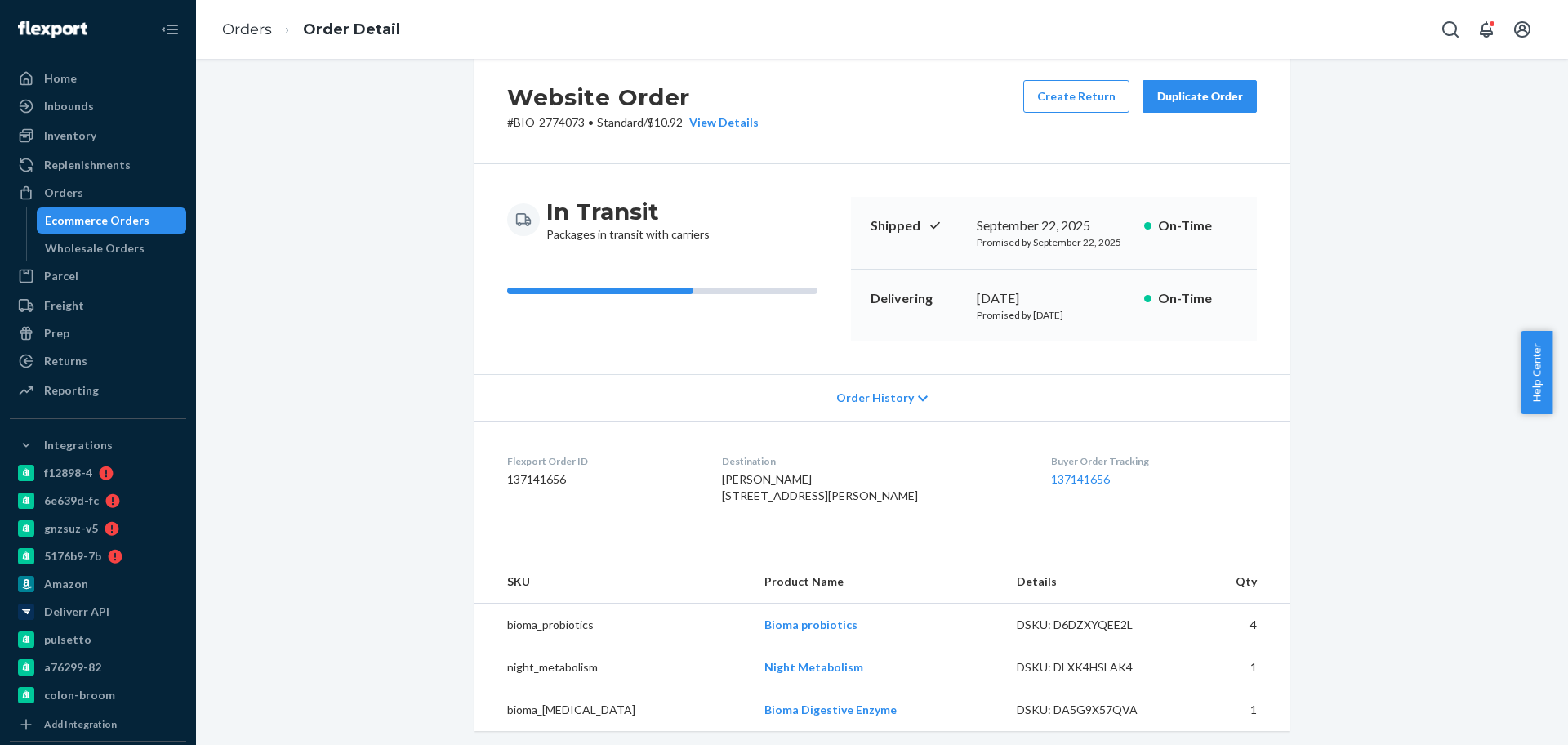
scroll to position [0, 0]
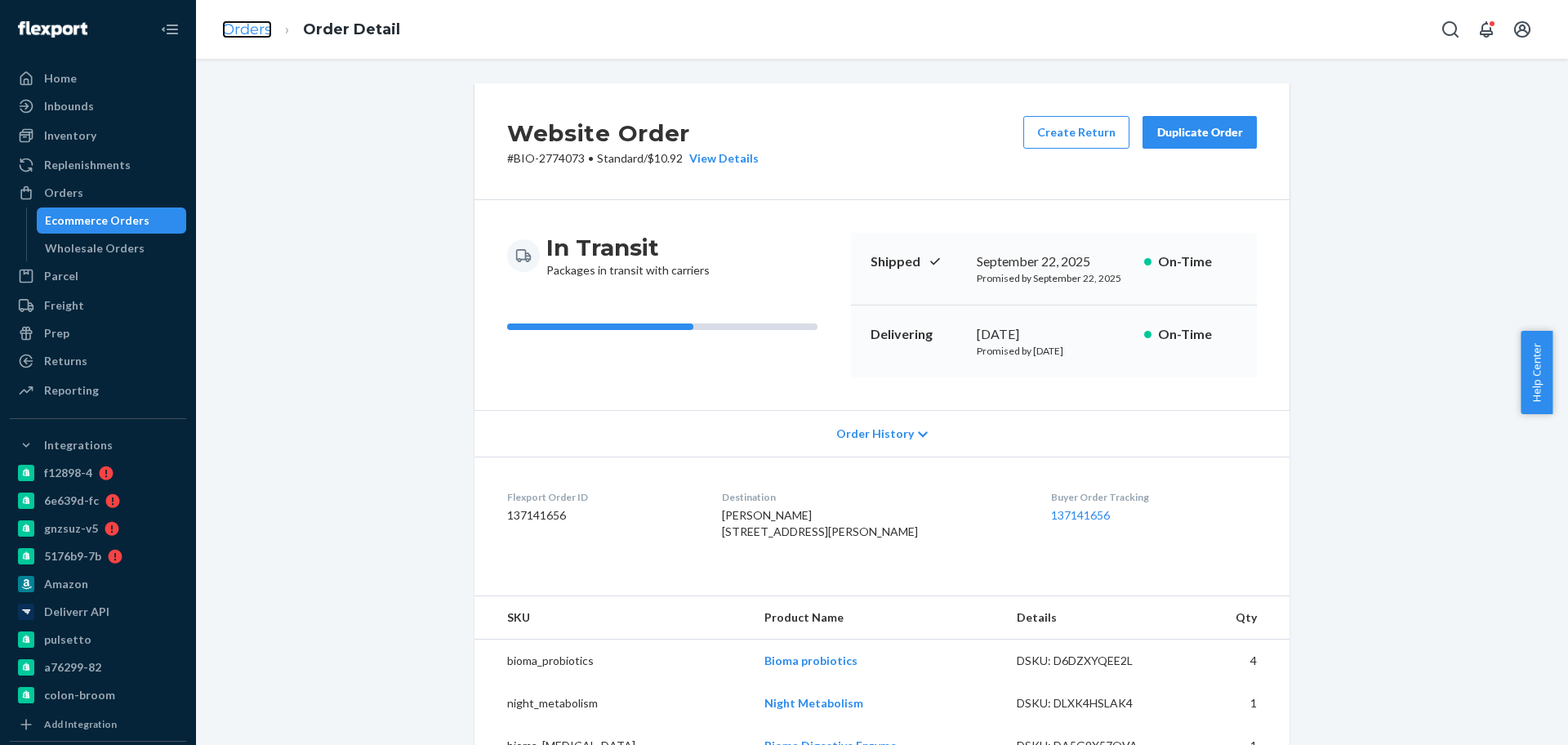
click at [238, 34] on link "Orders" at bounding box center [247, 28] width 50 height 18
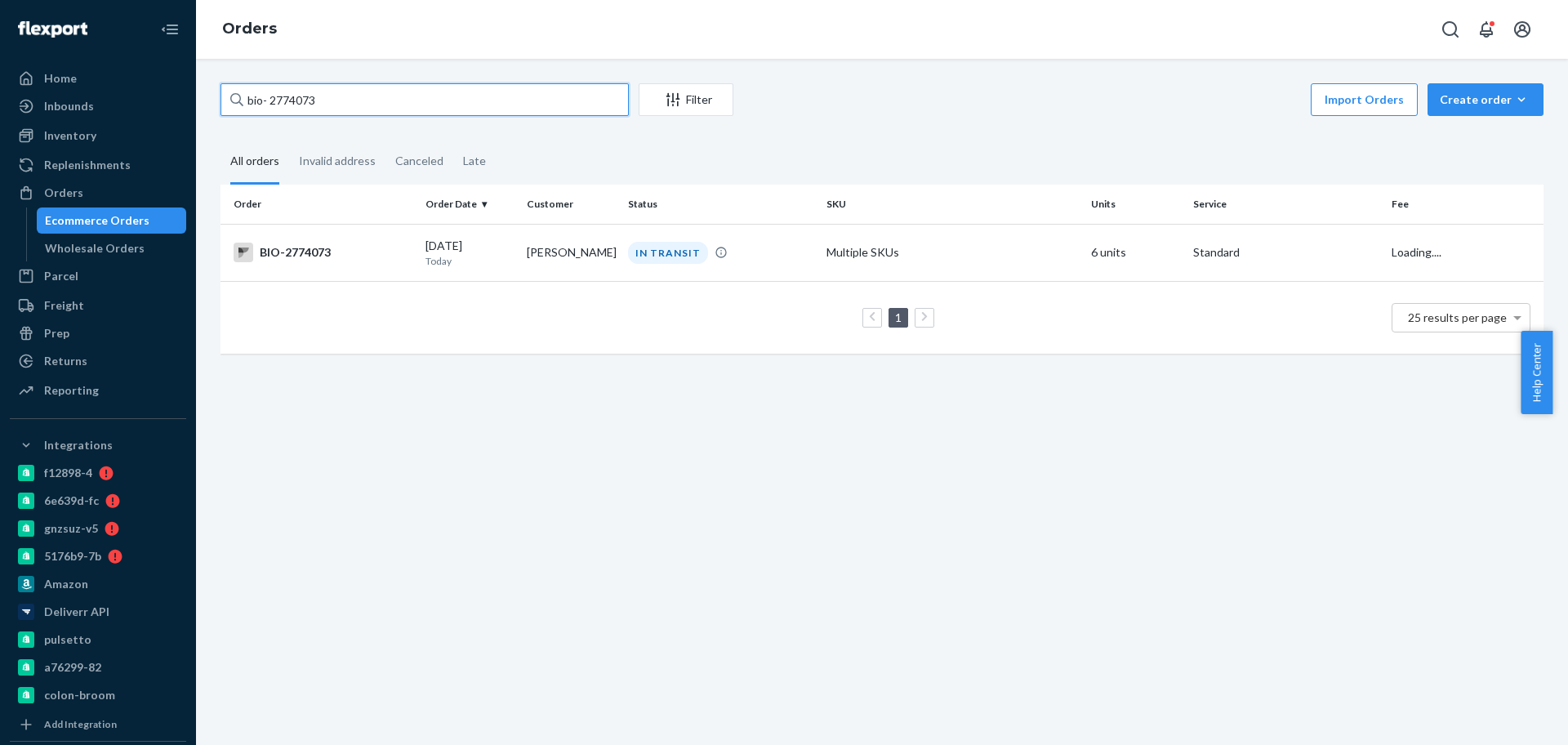
click at [326, 100] on input "bio- 2774073" at bounding box center [425, 100] width 408 height 33
click at [325, 100] on input "bio- 2774073" at bounding box center [425, 100] width 408 height 33
click at [310, 101] on input "bio- 2774073" at bounding box center [425, 100] width 408 height 33
paste input "53504"
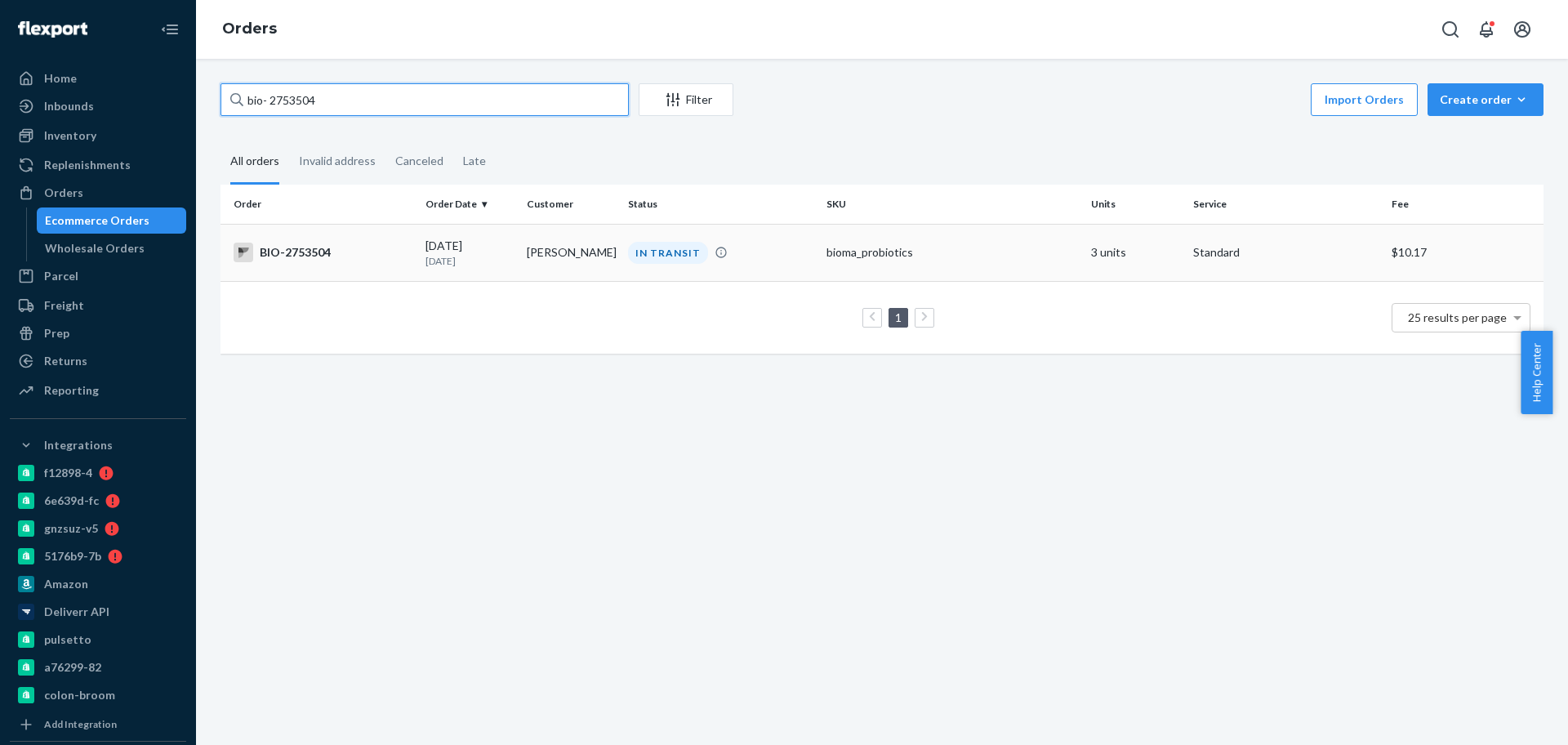
type input "bio- 2753504"
click at [423, 262] on td "[DATE] [DATE]" at bounding box center [469, 252] width 101 height 57
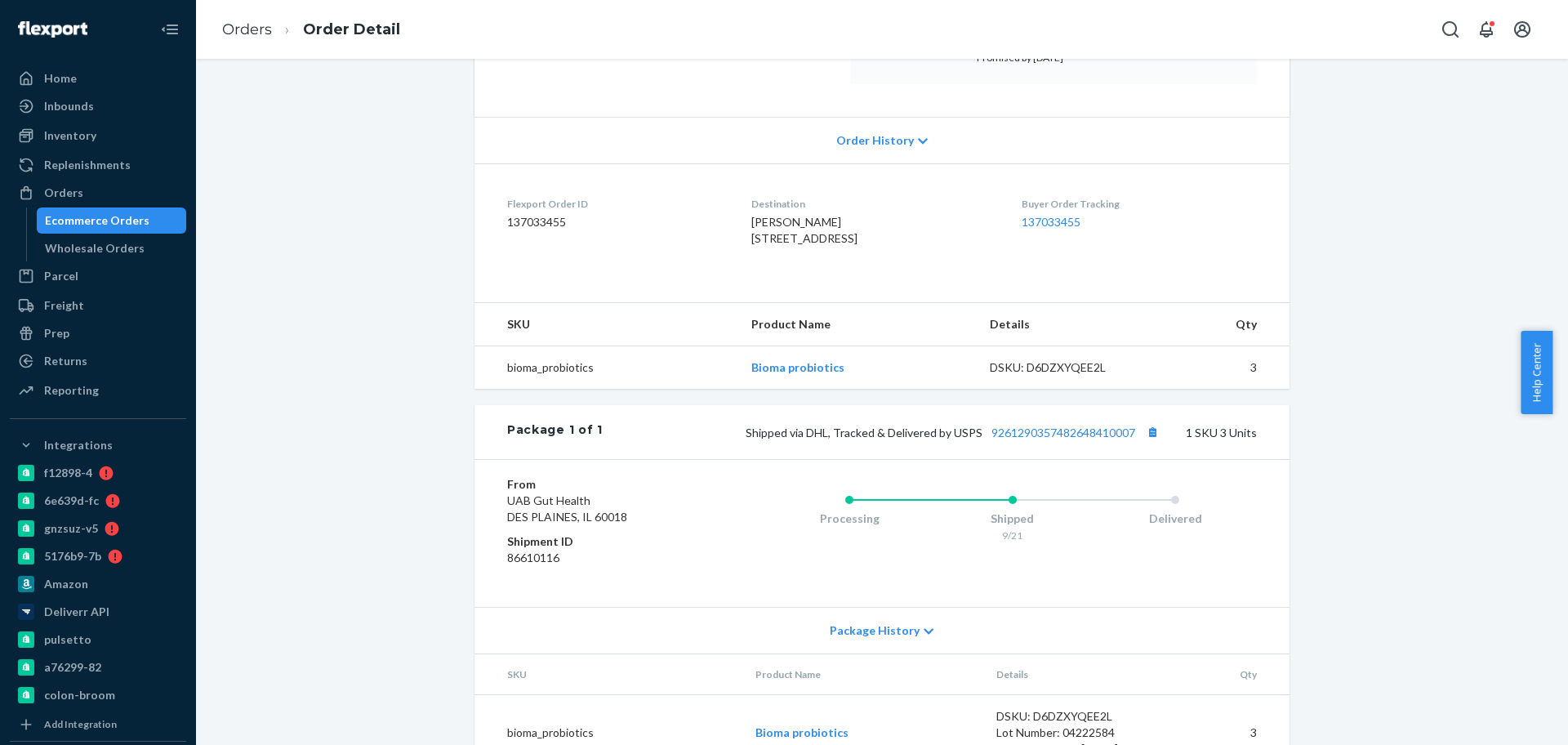
scroll to position [371, 0]
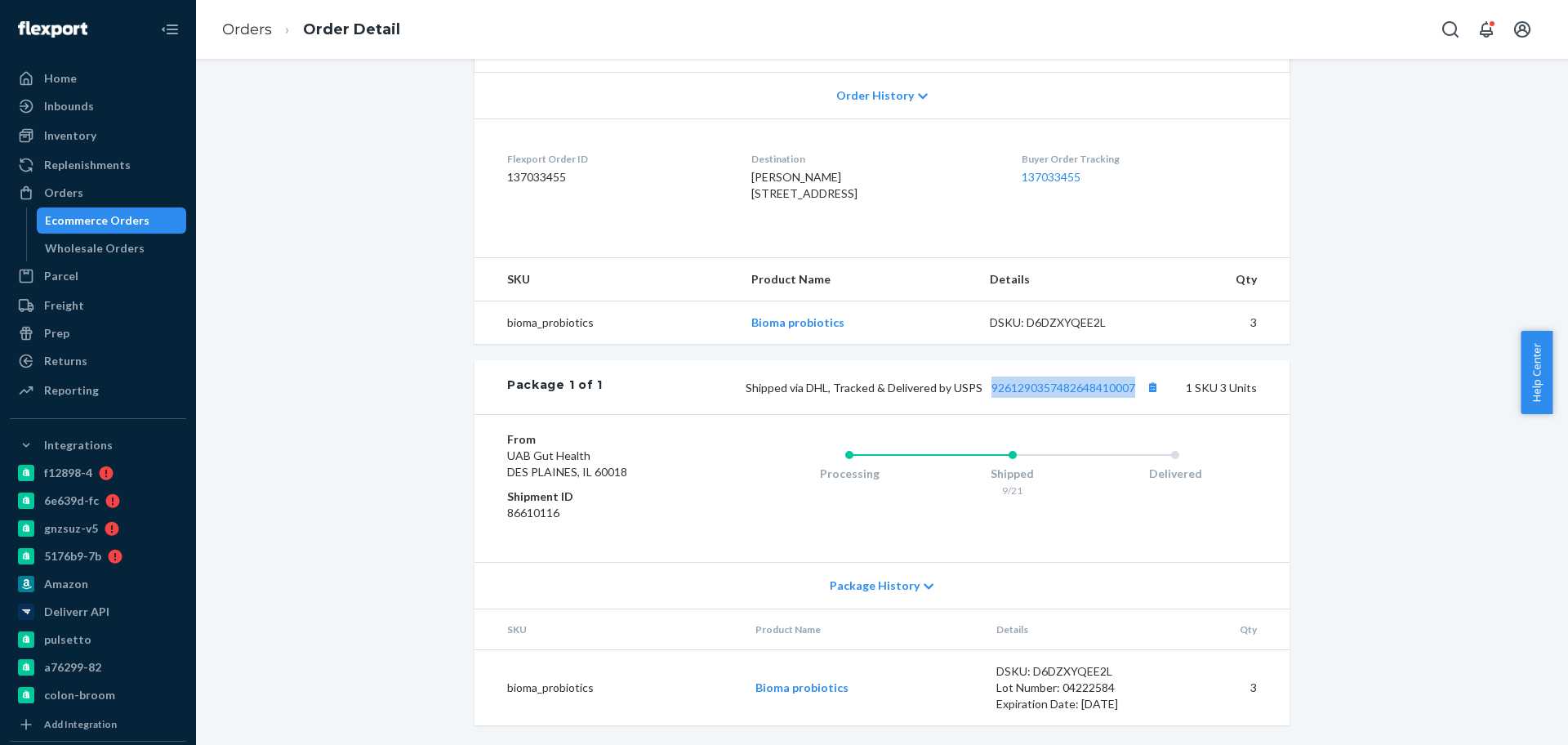
drag, startPoint x: 977, startPoint y: 399, endPoint x: 1125, endPoint y: 425, distance: 150.3
click at [1130, 411] on div "Package 1 of 1 Shipped via DHL, Tracked & Delivered by USPS 9261290357482648410…" at bounding box center [882, 387] width 815 height 54
copy link "9261290357482648410007"
click at [268, 29] on link "Orders" at bounding box center [247, 28] width 50 height 18
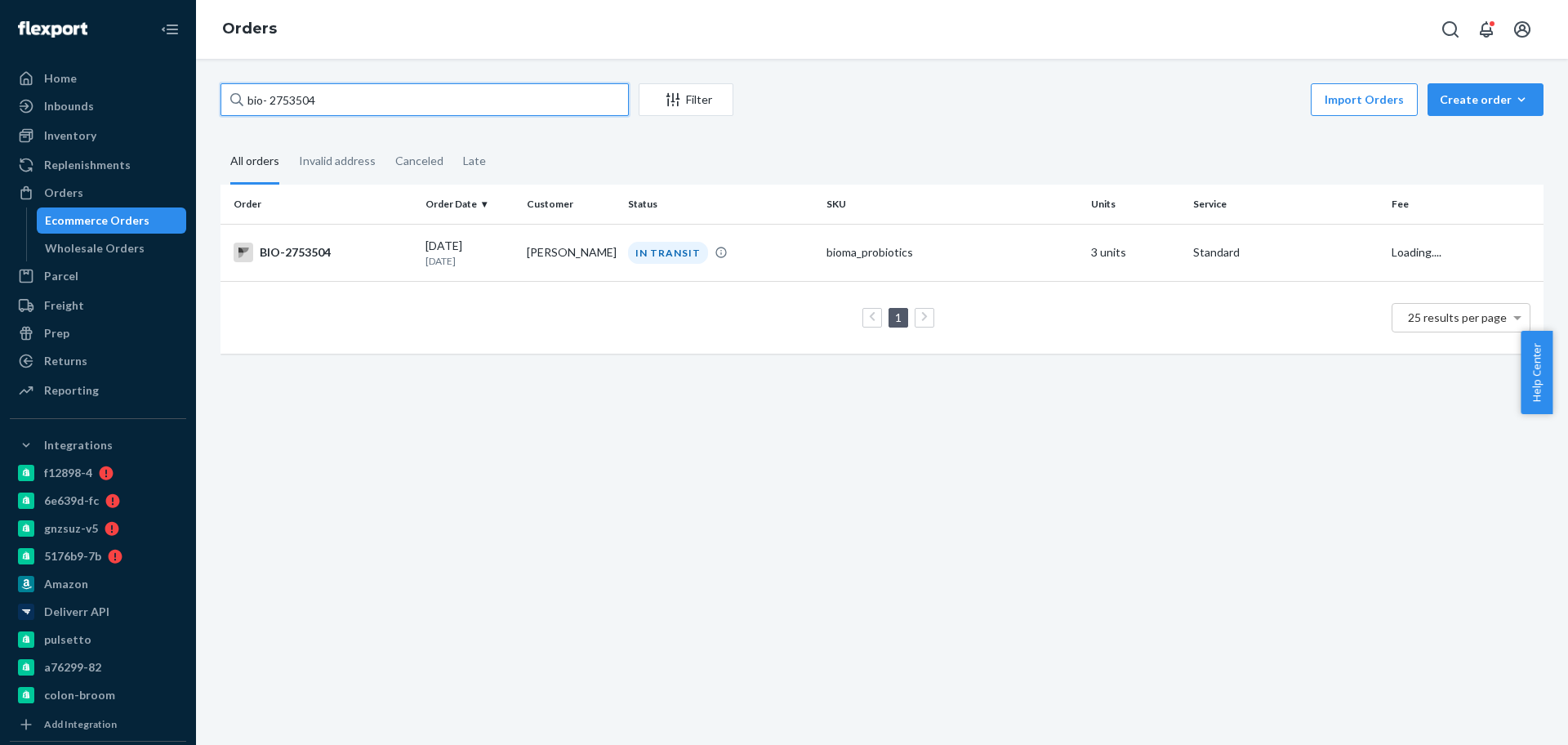
click at [297, 102] on input "bio- 2753504" at bounding box center [425, 100] width 408 height 33
paste input "751"
type input "bio- 2757514"
click at [353, 254] on div "BIO-2757514" at bounding box center [323, 252] width 179 height 19
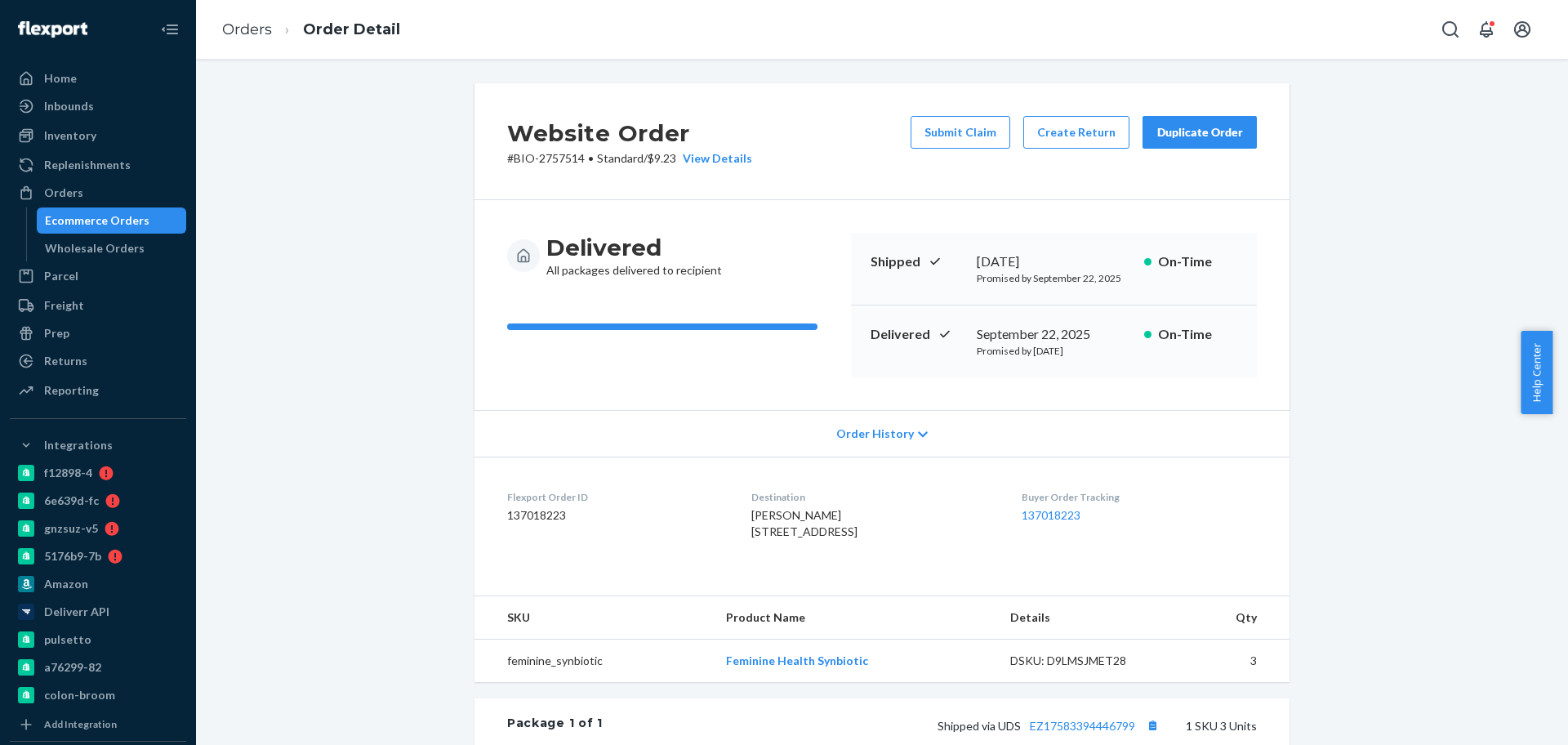
click at [552, 165] on p "# BIO-2757514 • Standard / $9.23 View Details" at bounding box center [629, 159] width 245 height 17
click at [549, 145] on h2 "Website Order" at bounding box center [629, 133] width 245 height 34
click at [547, 159] on p "# BIO-2757514 • Standard / $9.23 View Details" at bounding box center [629, 159] width 245 height 17
click at [548, 159] on p "# BIO-2757514 • Standard / $9.23 View Details" at bounding box center [629, 159] width 245 height 17
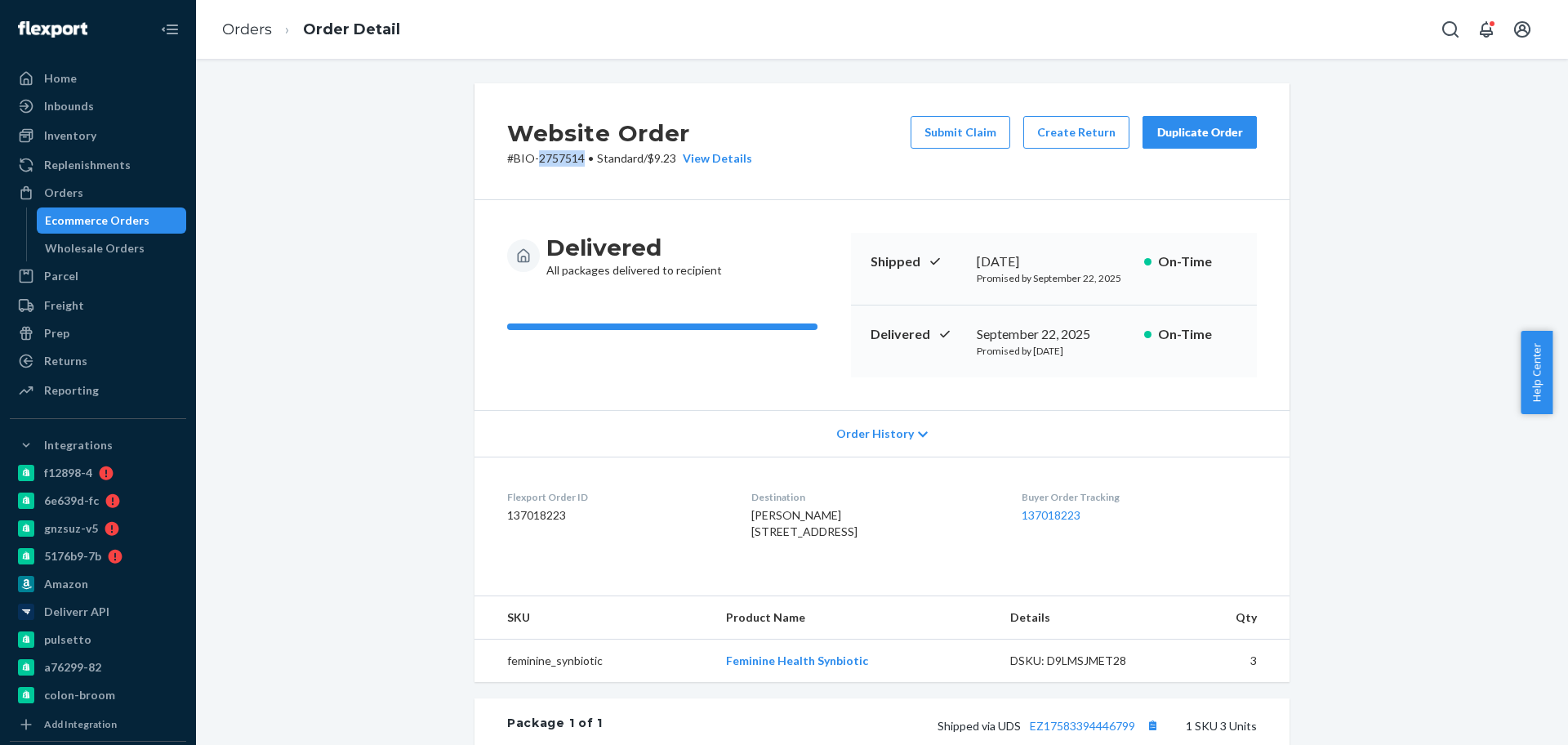
copy p "2757514"
drag, startPoint x: 1089, startPoint y: 341, endPoint x: 377, endPoint y: 340, distance: 712.0
click at [963, 336] on div "Delivered [DATE] Promised by [DATE] On-Time" at bounding box center [1053, 342] width 406 height 72
copy div "September 22, 2025"
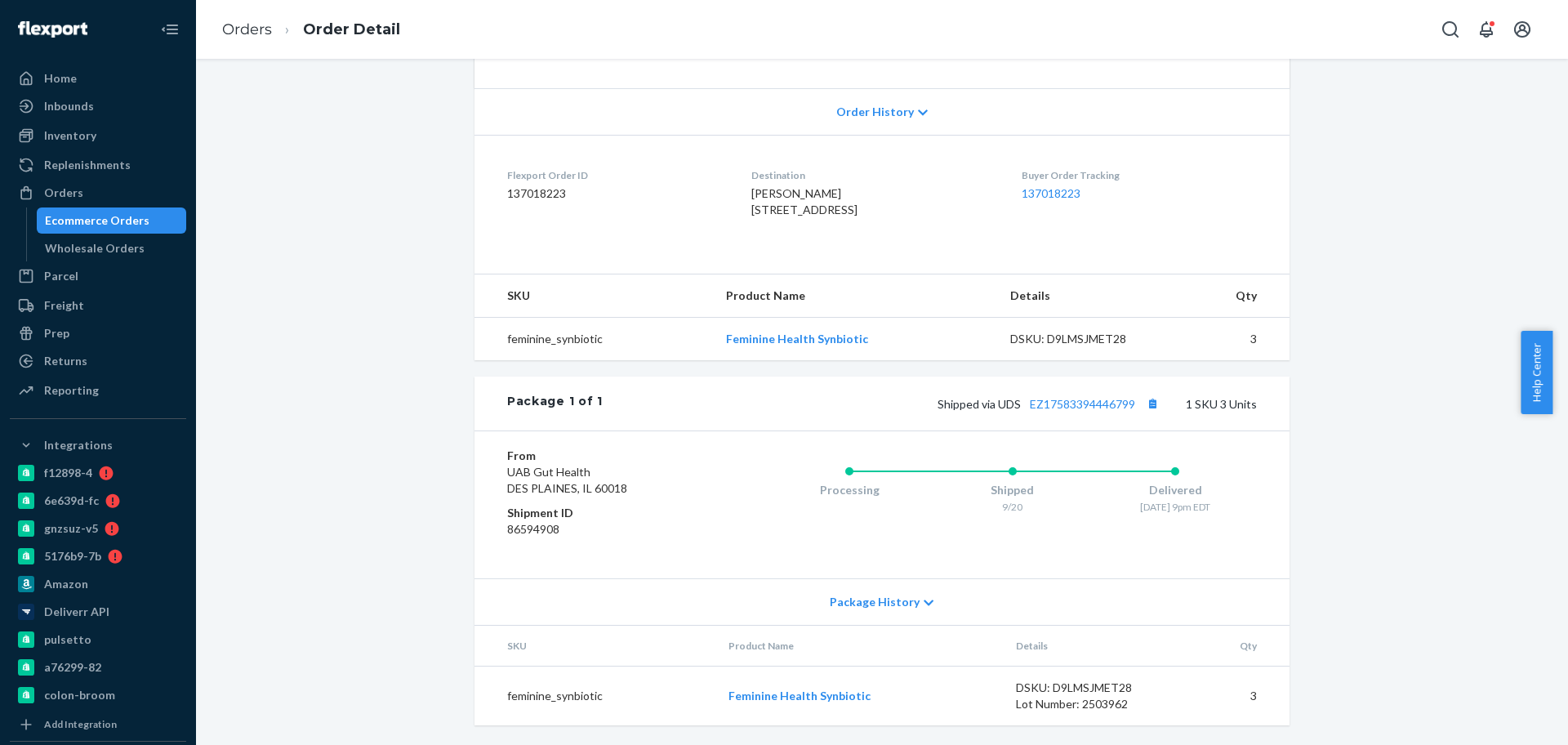
scroll to position [355, 0]
drag, startPoint x: 1019, startPoint y: 419, endPoint x: 1134, endPoint y: 421, distance: 115.0
click at [1134, 421] on div "Package 1 of 1 Shipped via UDS EZ17583394446799 1 SKU 3 Units" at bounding box center [882, 403] width 815 height 54
copy link "EZ17583394446799"
click at [229, 33] on link "Orders" at bounding box center [247, 28] width 50 height 18
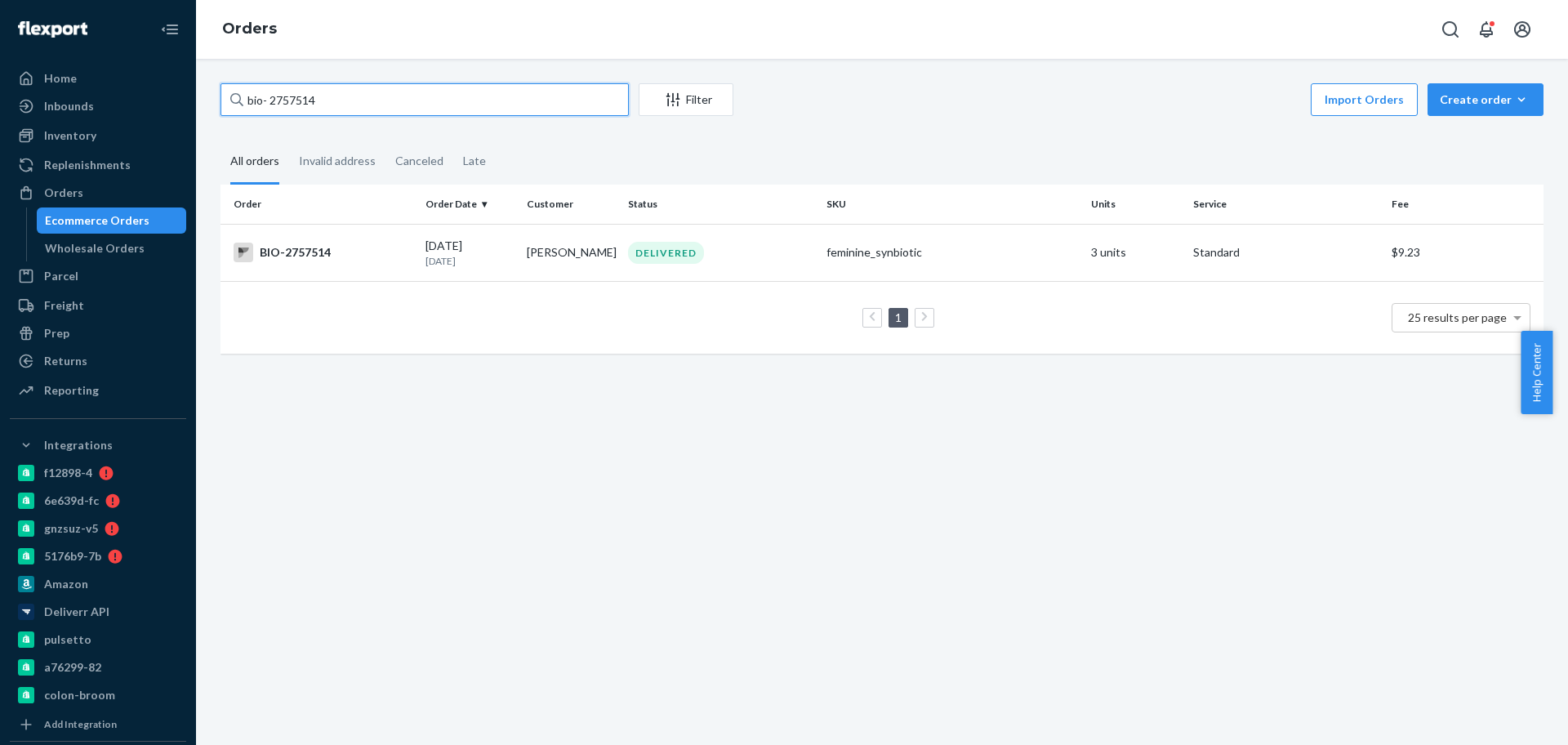
click at [341, 101] on input "bio- 2757514" at bounding box center [425, 100] width 408 height 33
paste input "76296"
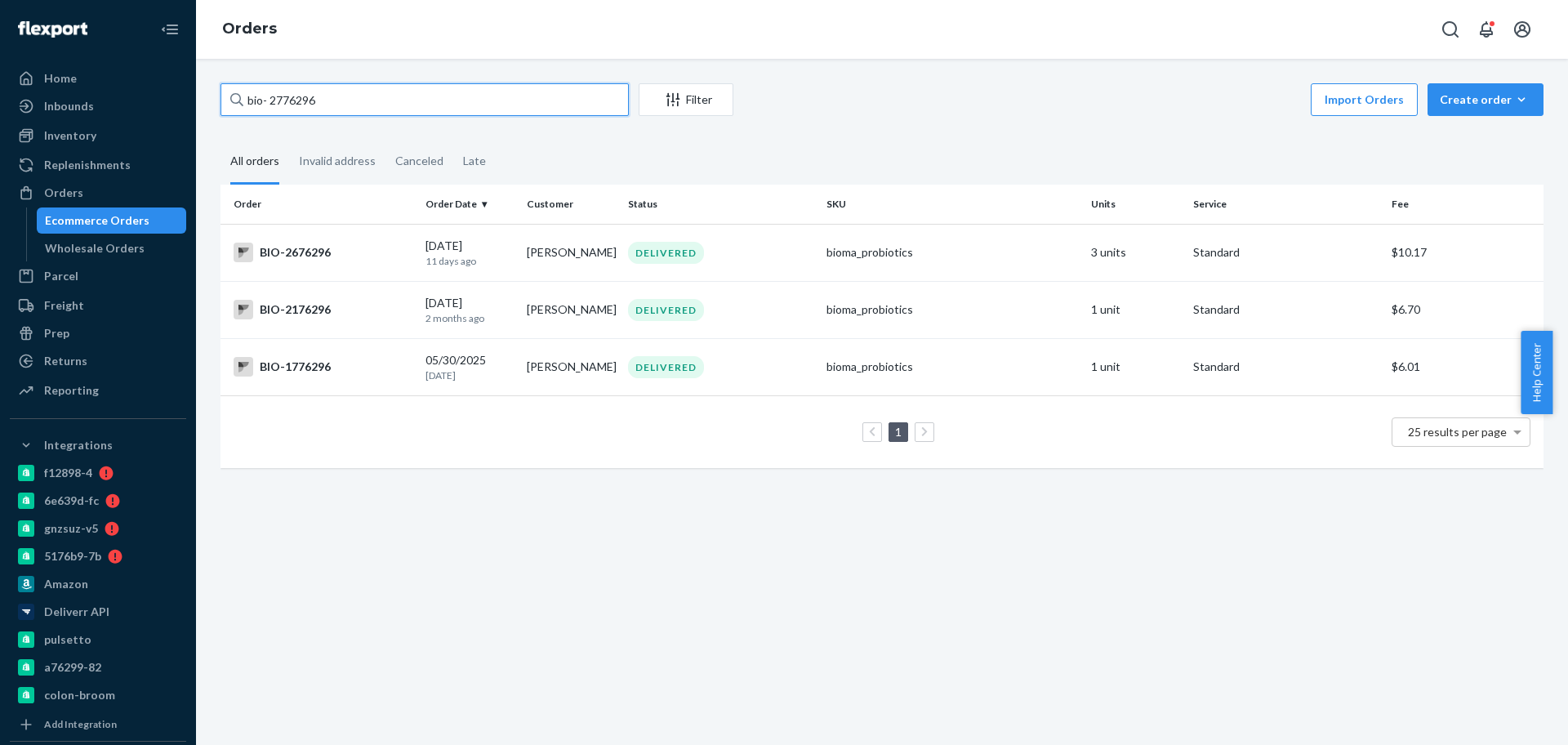
type input "bio- 2776296"
